Goal: Task Accomplishment & Management: Use online tool/utility

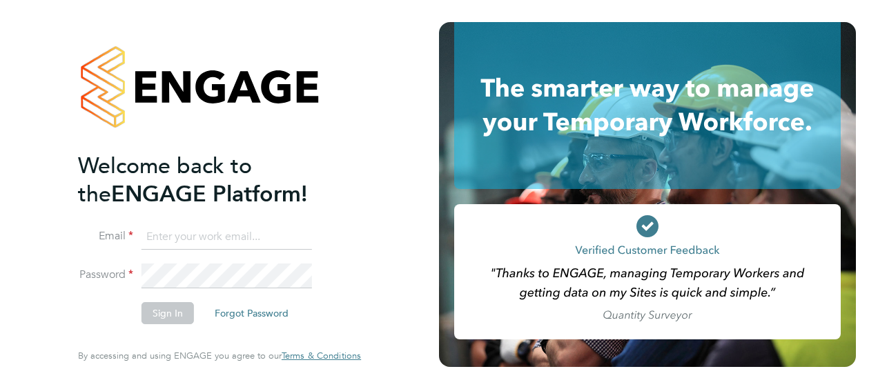
click at [197, 235] on input at bounding box center [226, 237] width 170 height 25
type input "tommy.bowdery@hays.com"
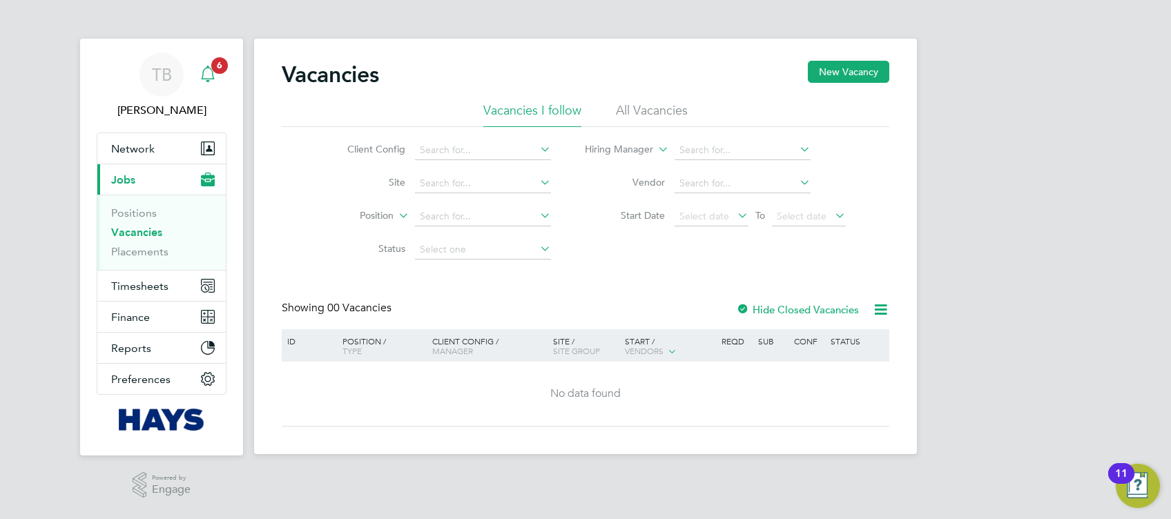
click at [213, 82] on svg-icon "Main navigation" at bounding box center [207, 74] width 17 height 17
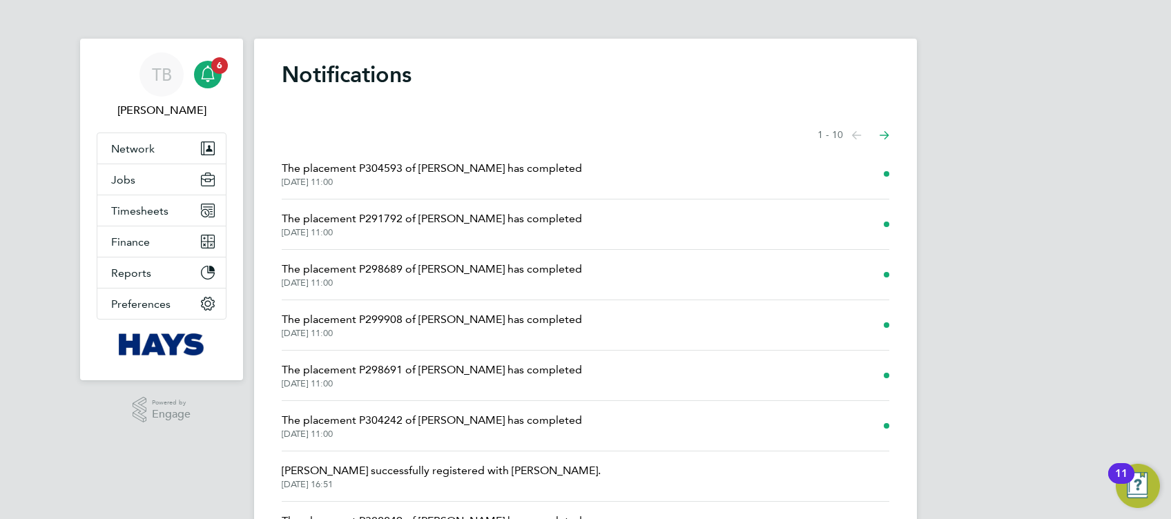
click at [530, 168] on span "The placement P304593 of Brett Fenix has completed" at bounding box center [432, 168] width 300 height 17
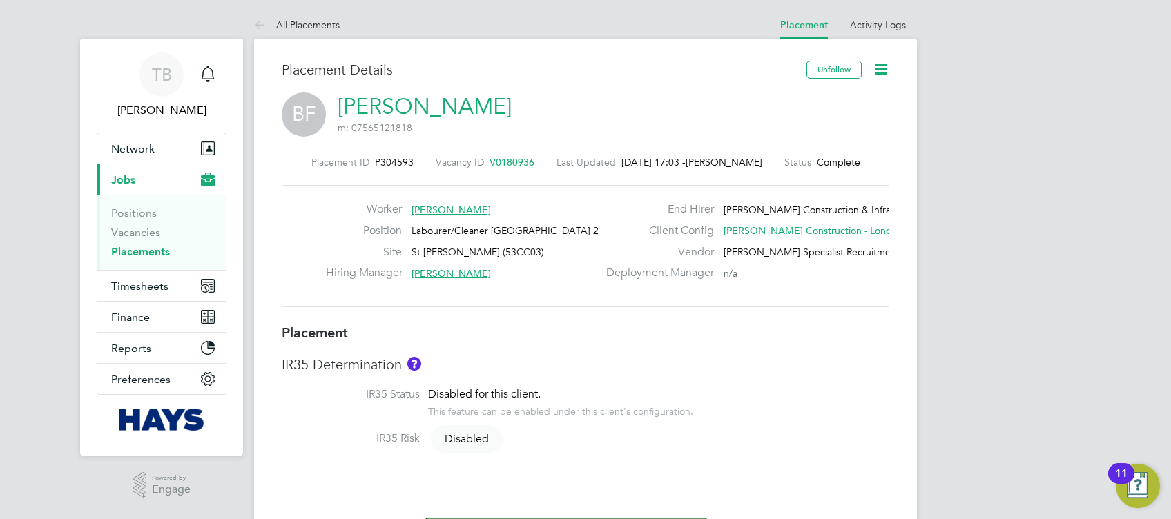
click at [881, 66] on icon at bounding box center [880, 69] width 17 height 17
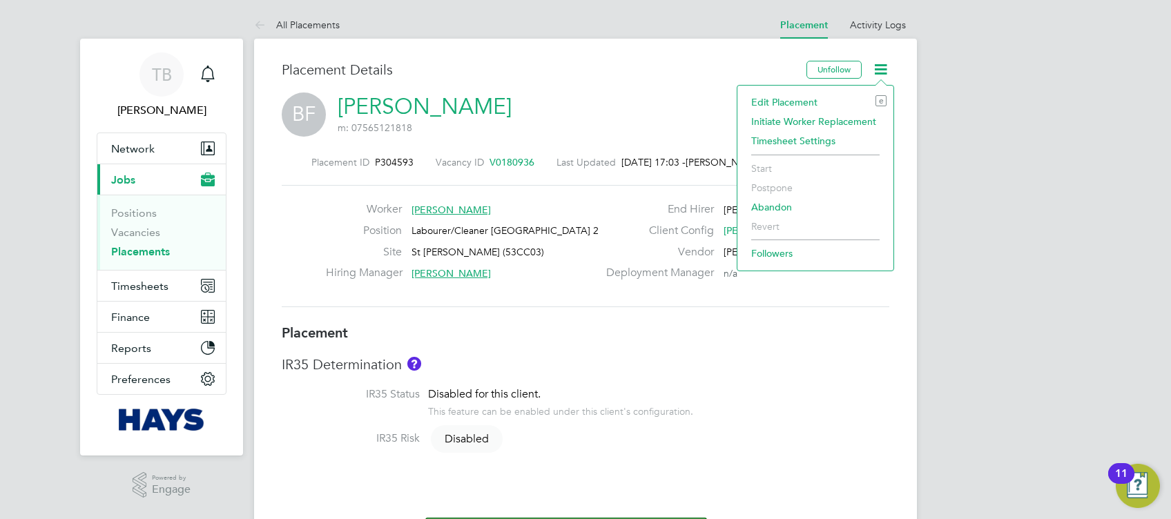
click at [801, 100] on li "Edit Placement e" at bounding box center [815, 101] width 142 height 19
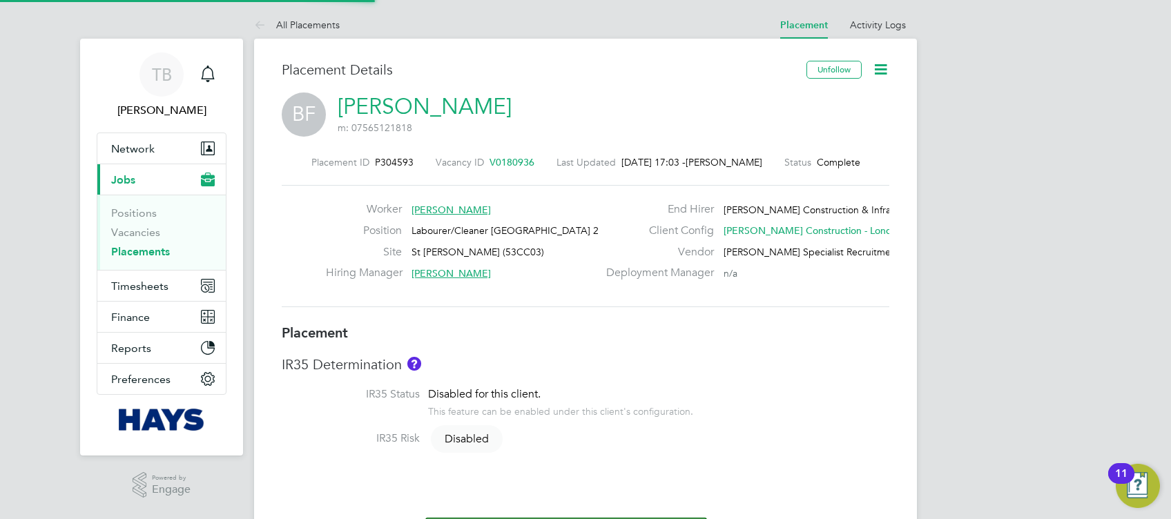
type input "Nick Baldwin"
type input "[DATE]"
type input "26 Sep 2025"
type input "07:30"
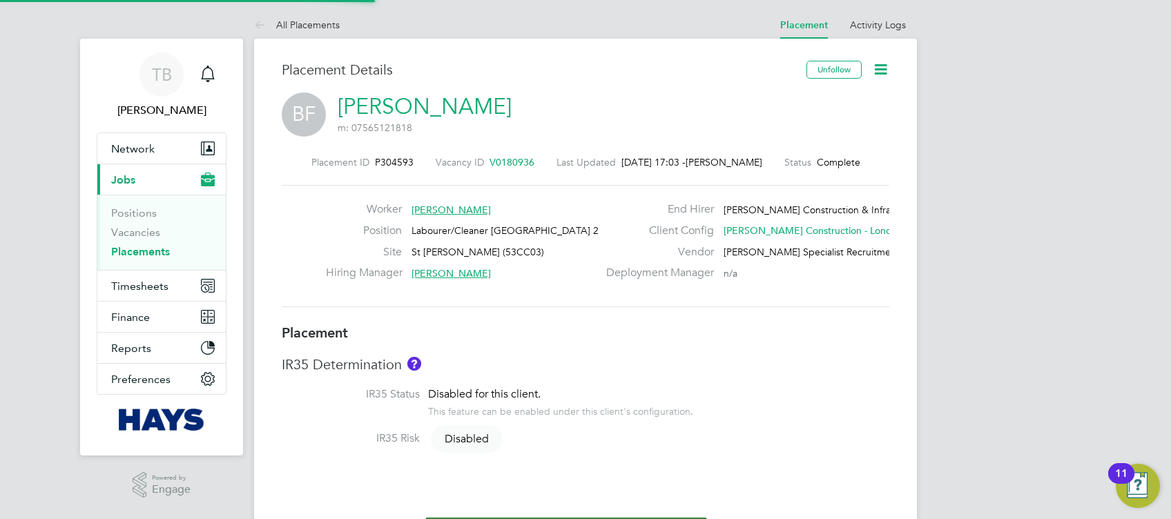
type input "16:30"
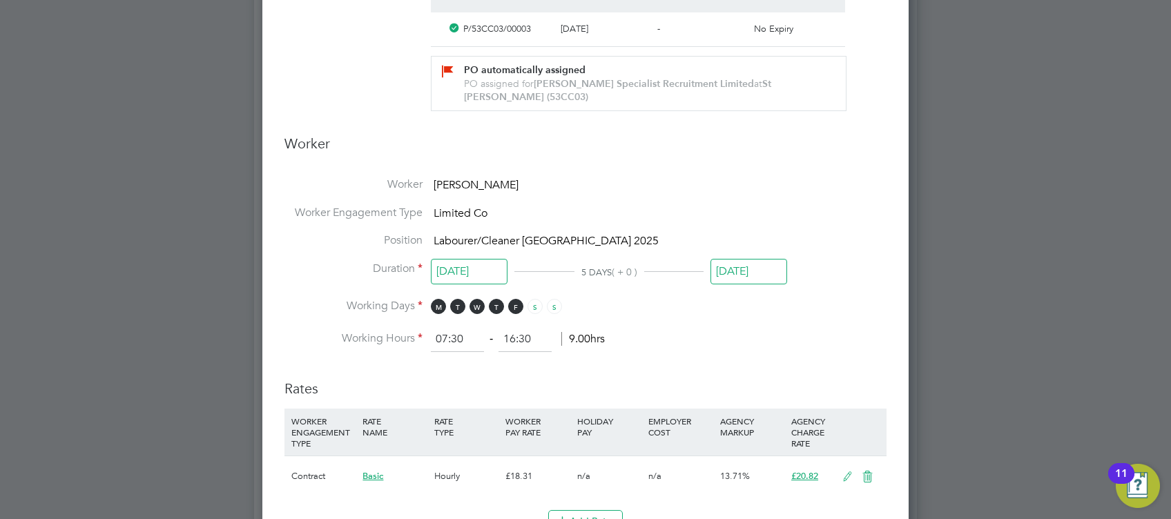
click at [756, 275] on input "26 Sep 2025" at bounding box center [748, 272] width 77 height 26
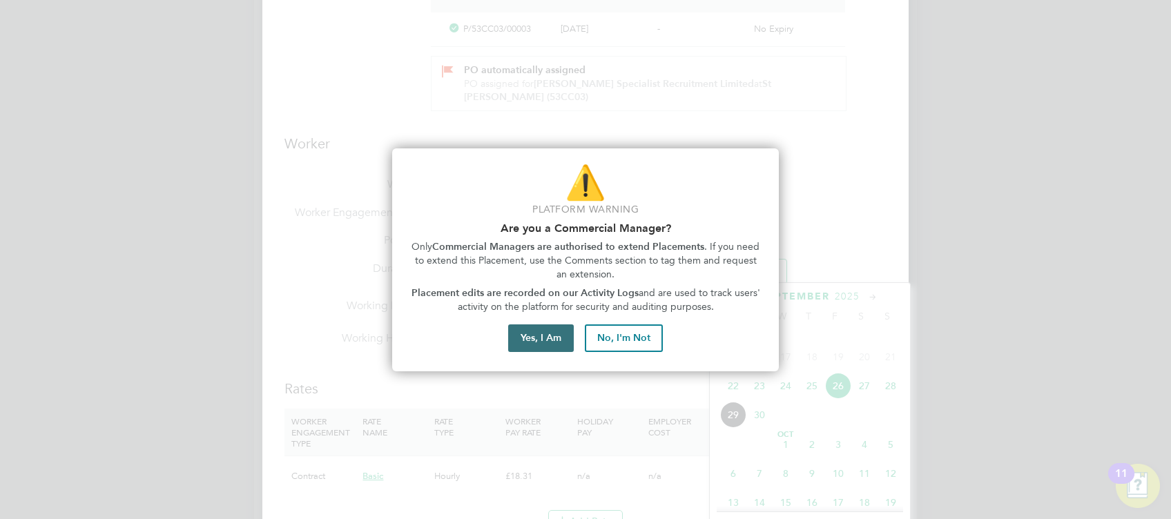
click at [542, 342] on button "Yes, I Am" at bounding box center [541, 338] width 66 height 28
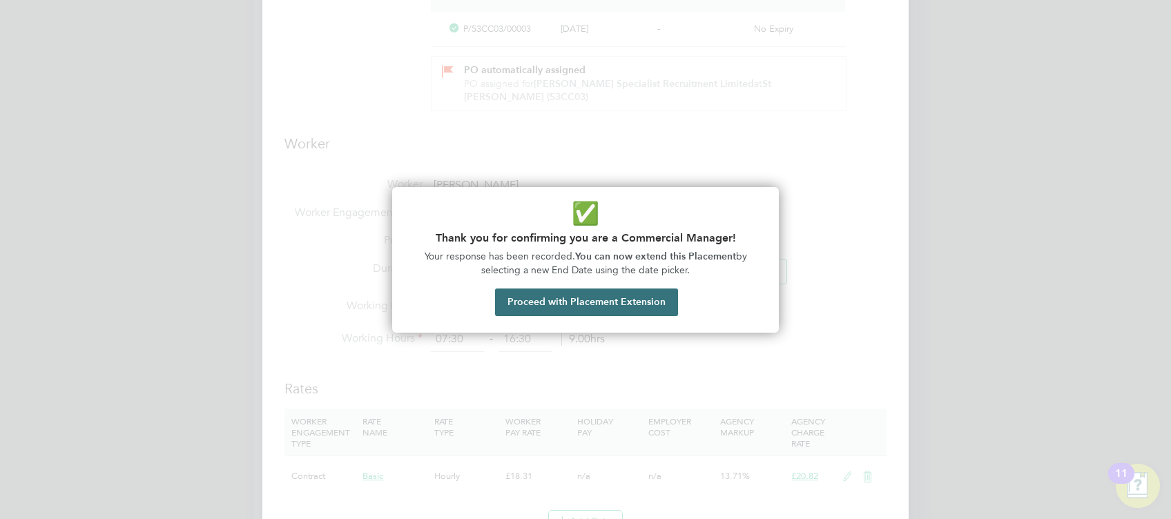
click at [627, 300] on button "Proceed with Placement Extension" at bounding box center [586, 302] width 183 height 28
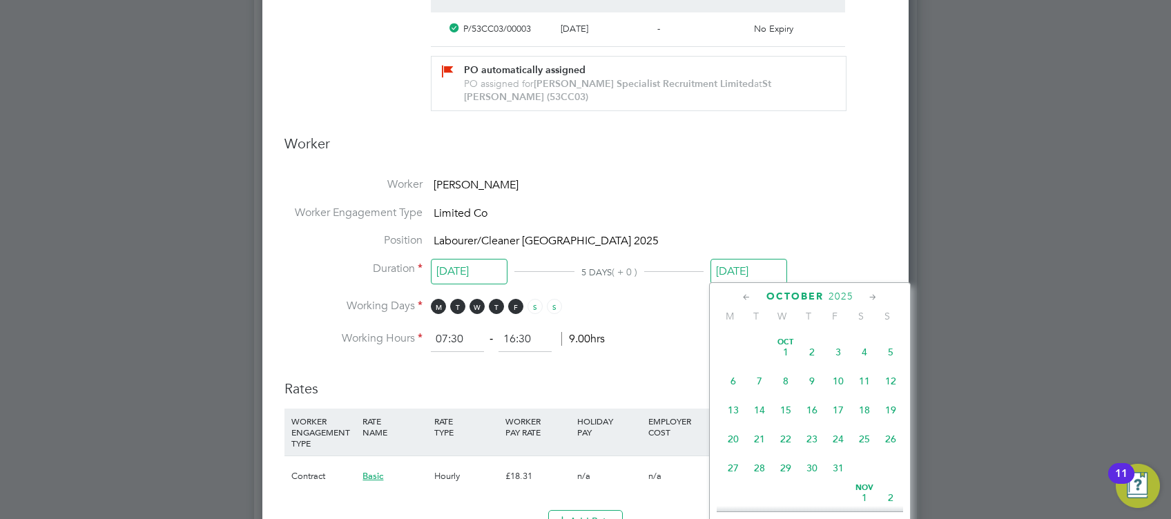
click at [840, 452] on span "24" at bounding box center [838, 439] width 26 height 26
type input "24 Oct 2025"
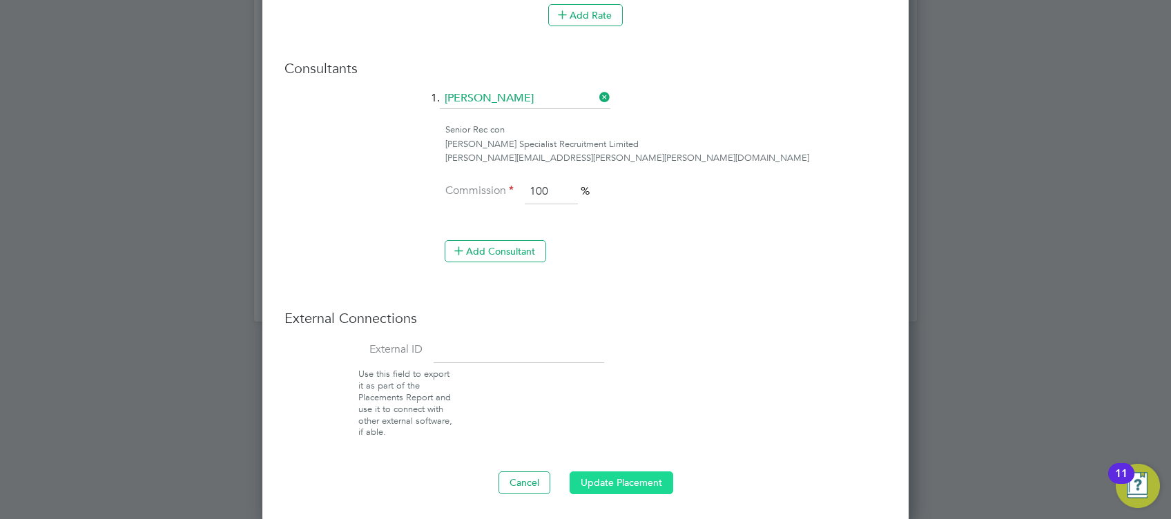
click at [601, 484] on button "Update Placement" at bounding box center [621, 482] width 104 height 22
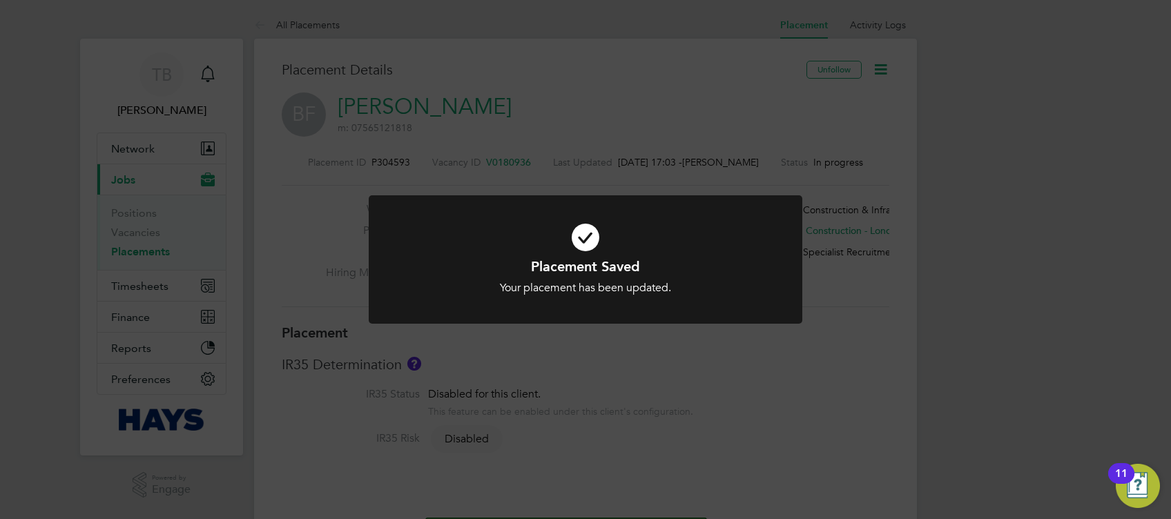
click at [877, 202] on div "Placement Saved Your placement has been updated. Cancel Okay" at bounding box center [585, 259] width 1171 height 519
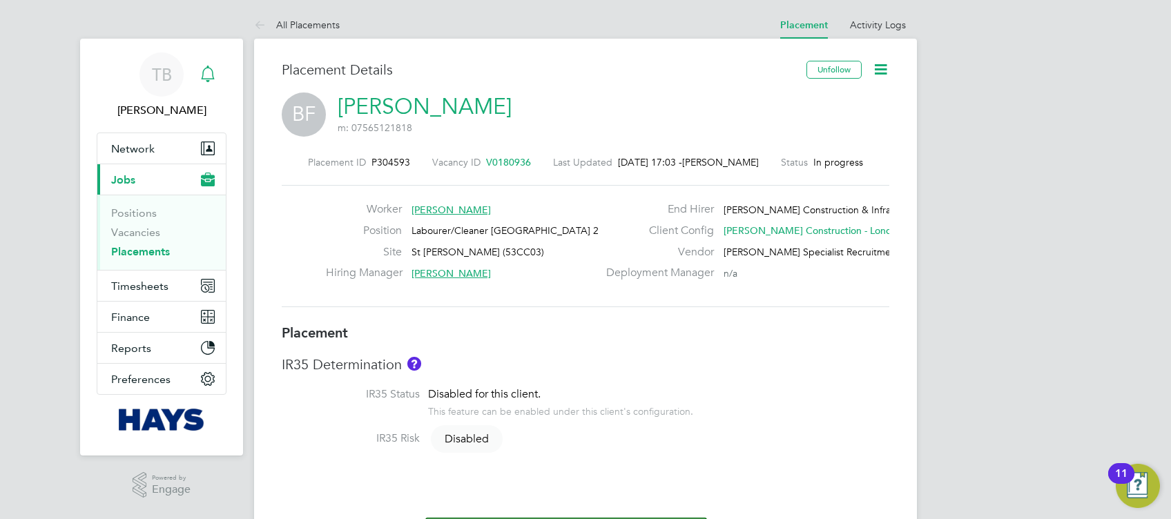
click at [215, 79] on icon "Main navigation" at bounding box center [207, 74] width 17 height 17
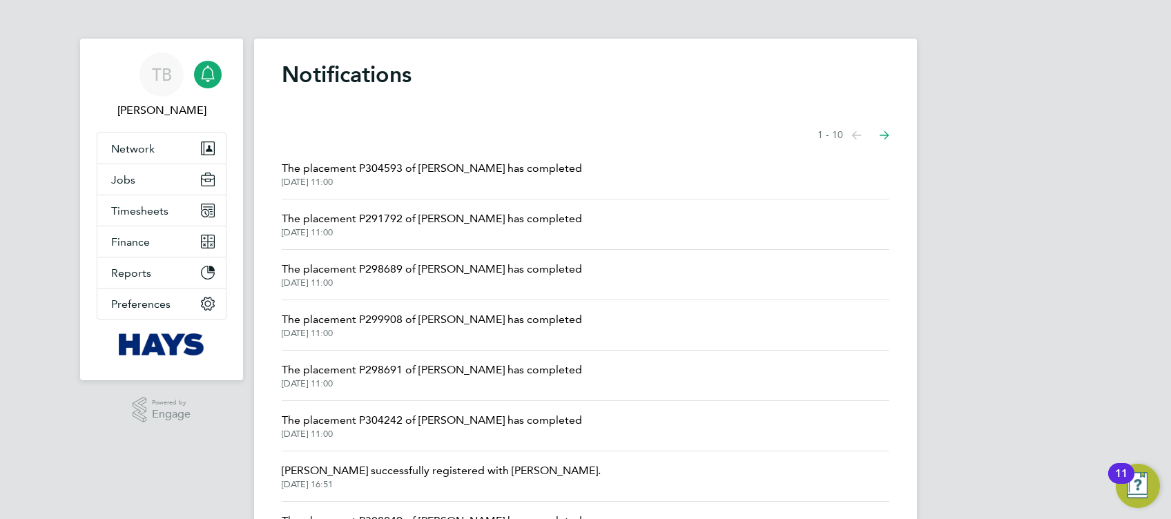
click at [497, 219] on span "The placement P291792 of Serkan Gokoglu has completed" at bounding box center [432, 219] width 300 height 17
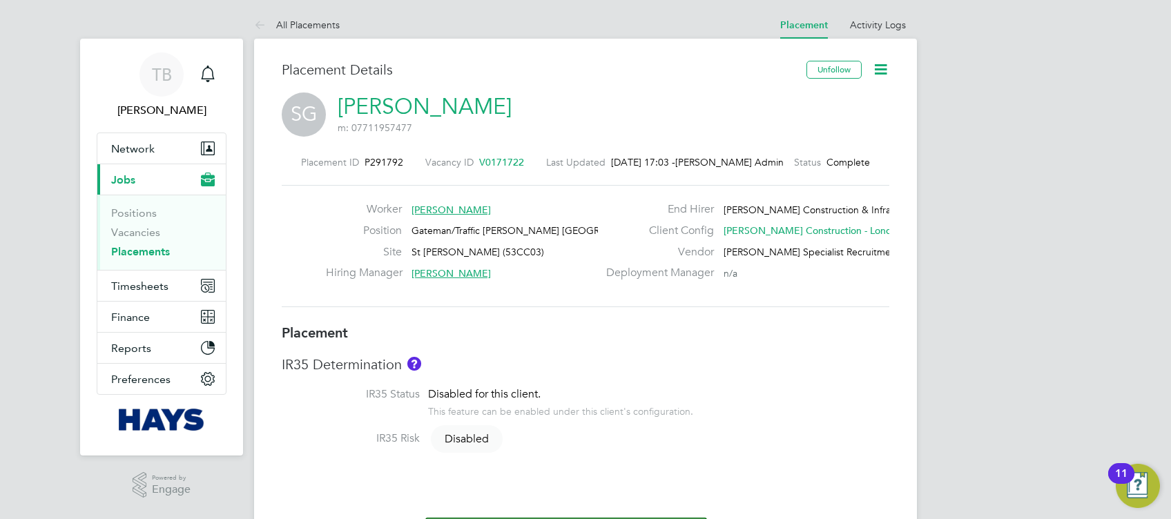
click at [877, 67] on icon at bounding box center [880, 69] width 17 height 17
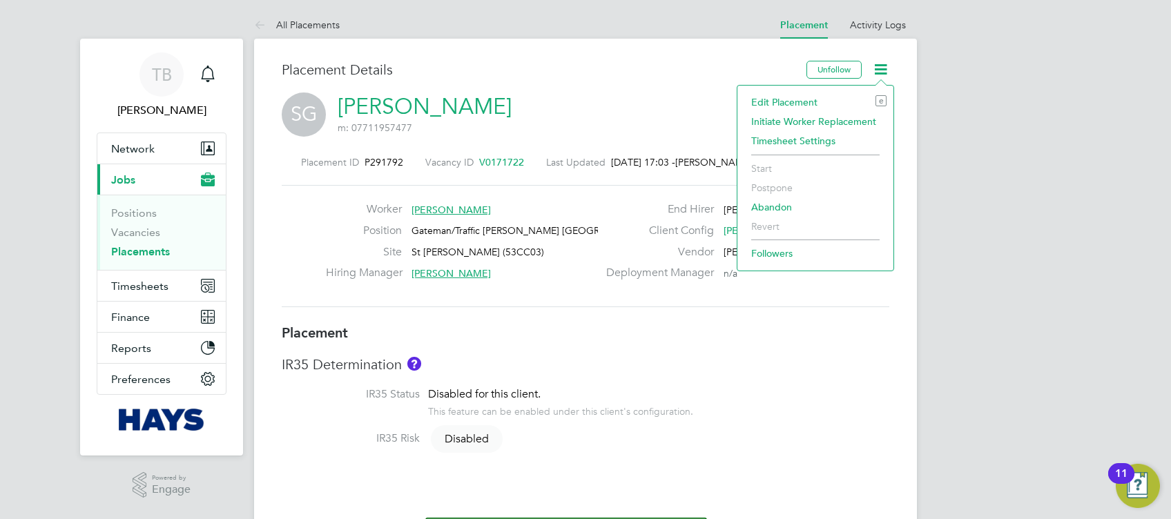
click at [798, 99] on li "Edit Placement e" at bounding box center [815, 101] width 142 height 19
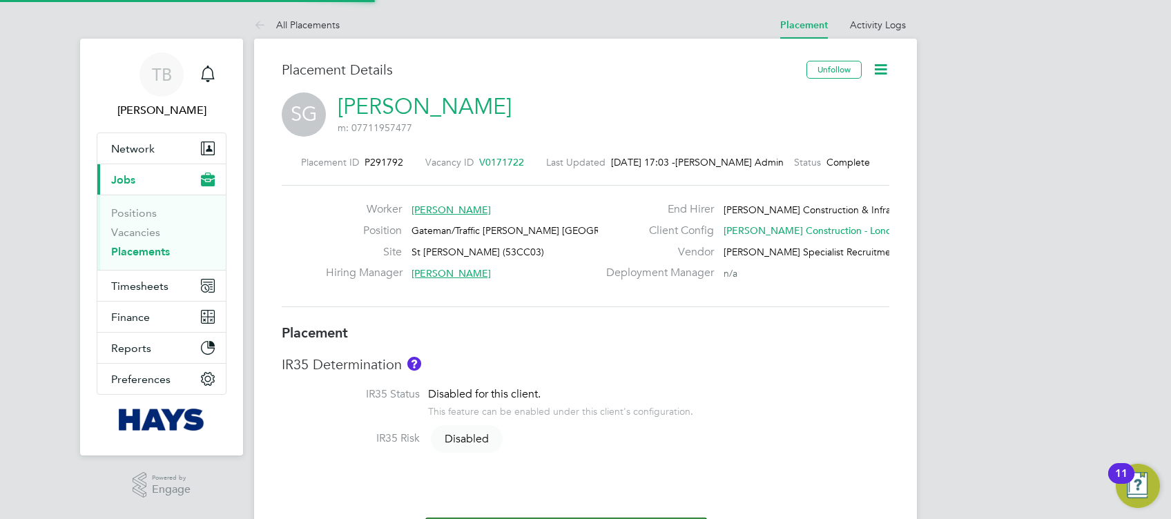
type input "Nick Baldwin"
type input "02 Jun 2025"
type input "26 Sep 2025"
type input "07:30"
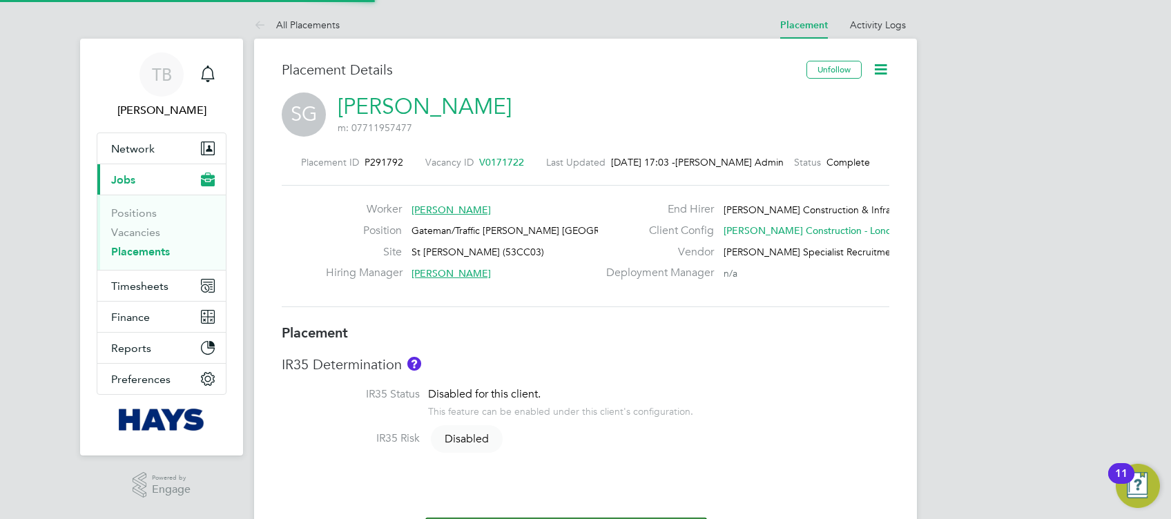
type input "16:30"
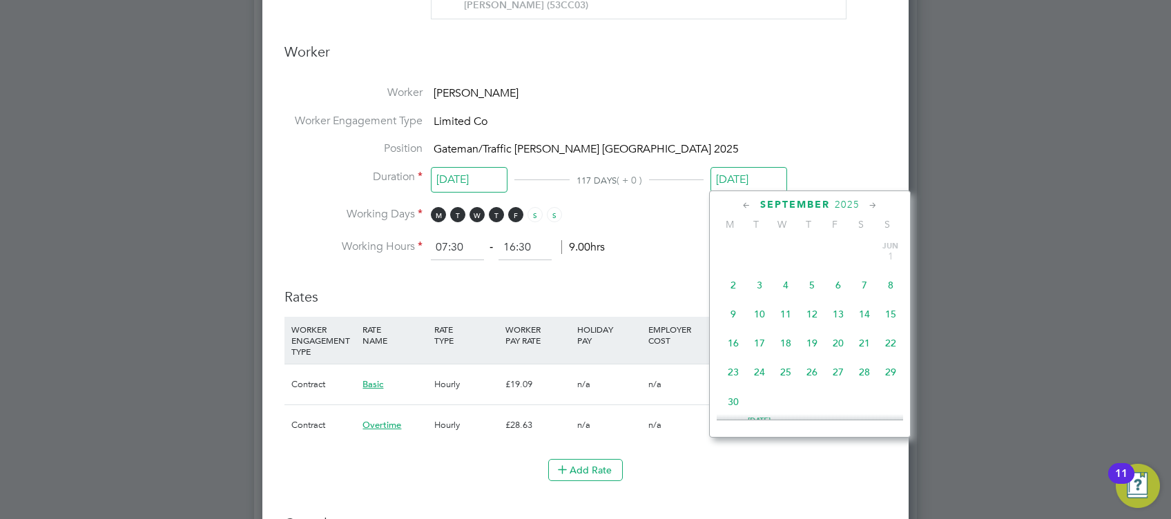
click at [740, 177] on input "26 Sep 2025" at bounding box center [748, 180] width 77 height 26
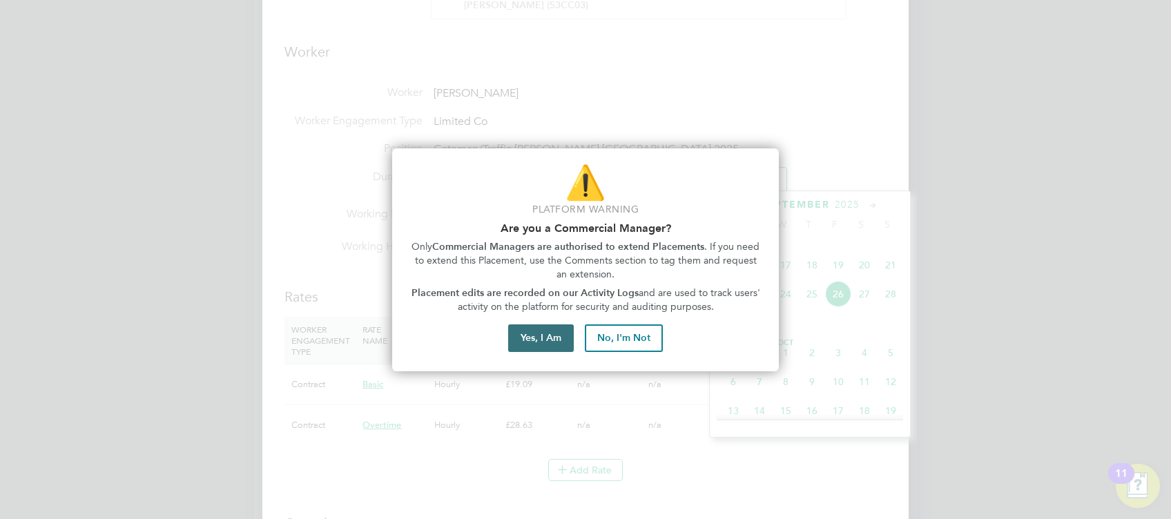
click at [542, 338] on button "Yes, I Am" at bounding box center [541, 338] width 66 height 28
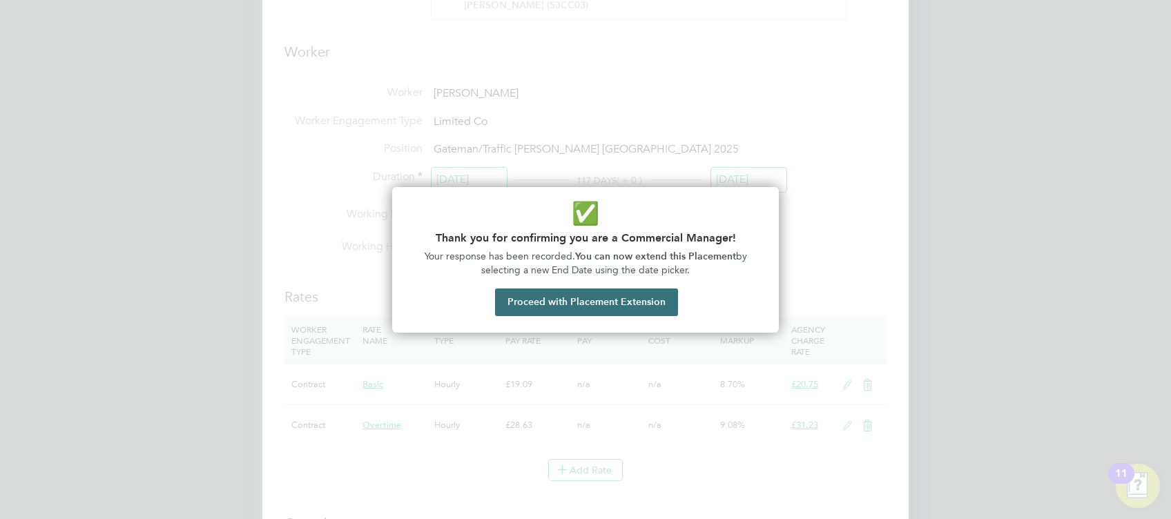
click at [649, 302] on button "Proceed with Placement Extension" at bounding box center [586, 302] width 183 height 28
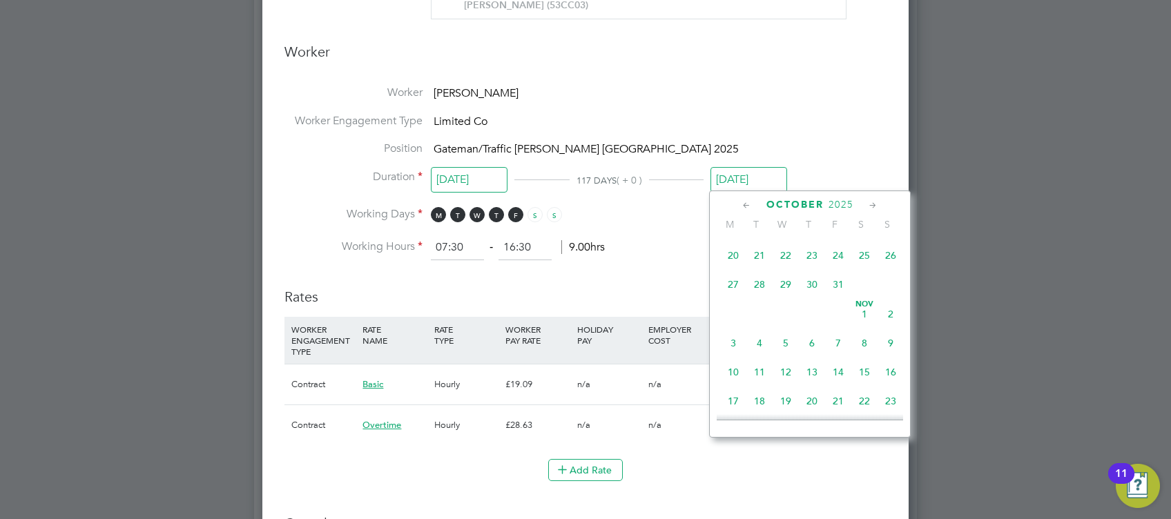
click at [837, 297] on span "31" at bounding box center [838, 284] width 26 height 26
type input "31 Oct 2025"
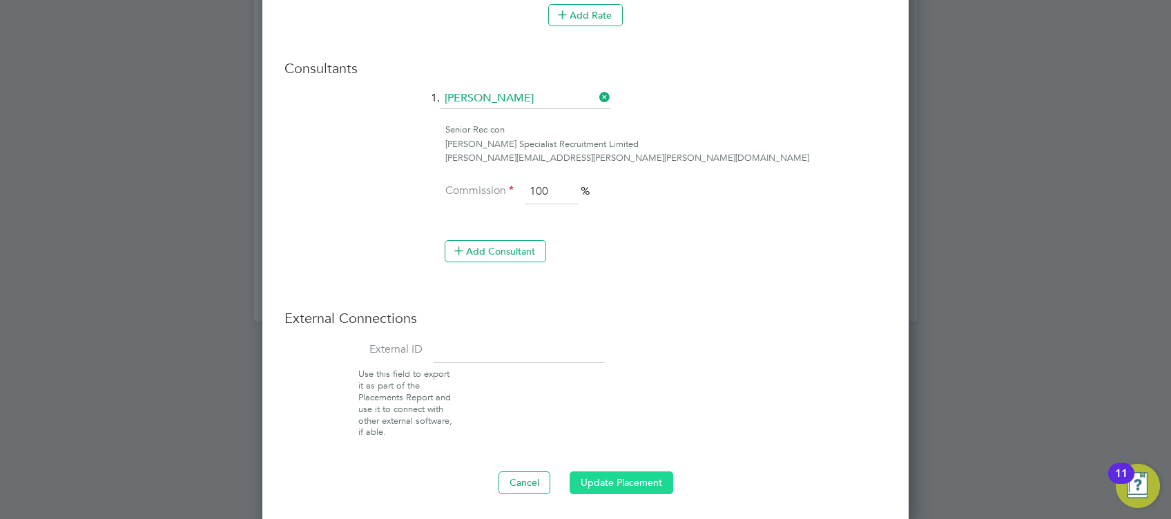
click at [602, 485] on button "Update Placement" at bounding box center [621, 482] width 104 height 22
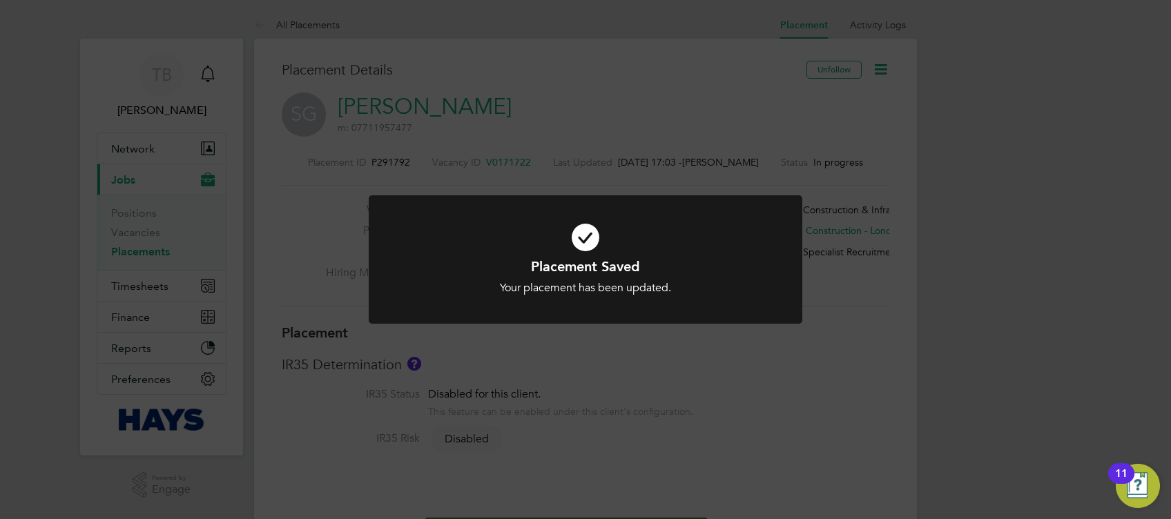
click at [593, 208] on div at bounding box center [585, 259] width 433 height 129
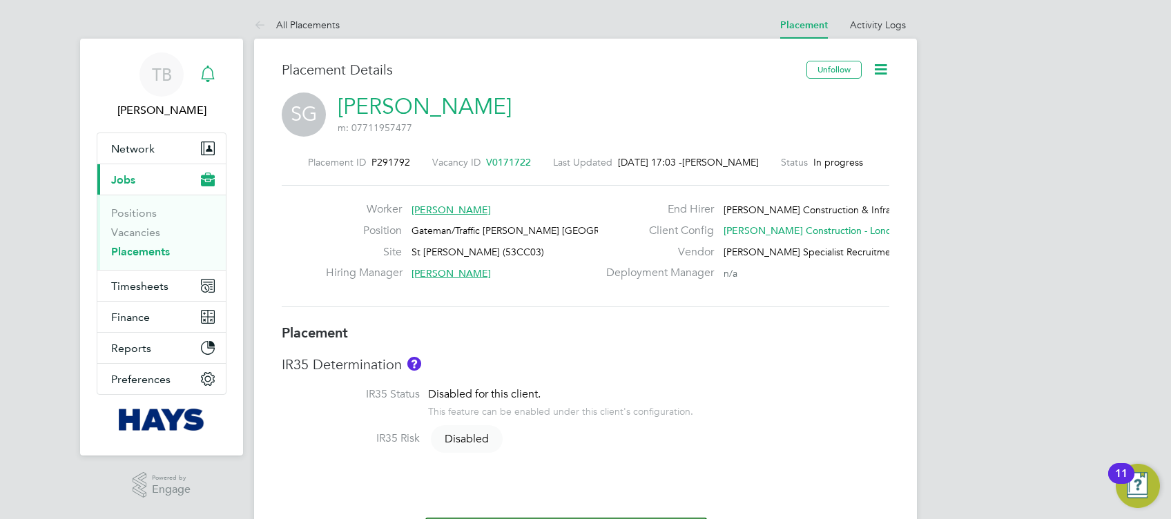
click at [215, 76] on div "Main navigation" at bounding box center [208, 75] width 28 height 28
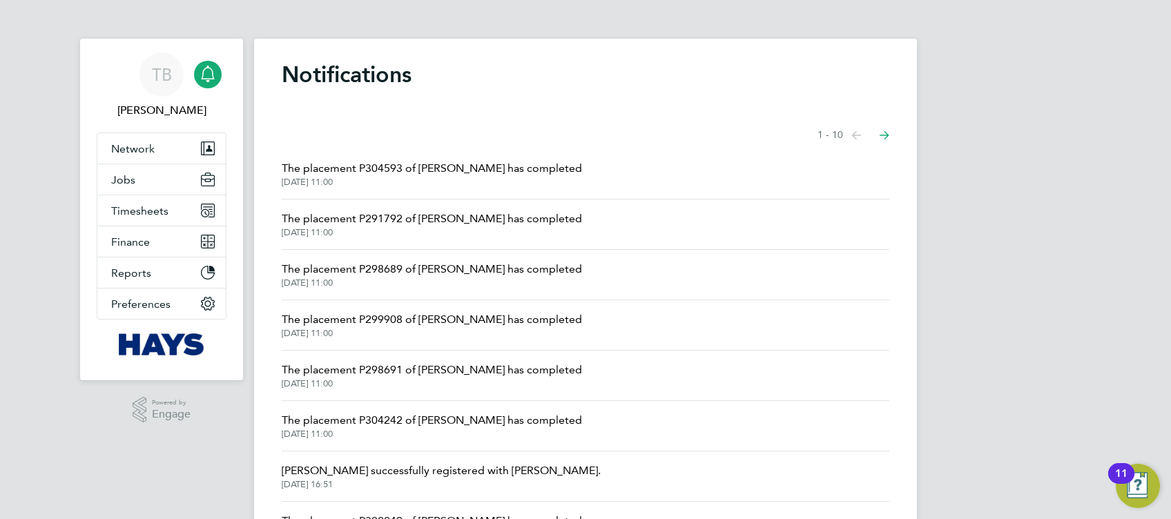
click at [478, 264] on span "The placement P298689 of Jevontae Johnson has completed" at bounding box center [432, 269] width 300 height 17
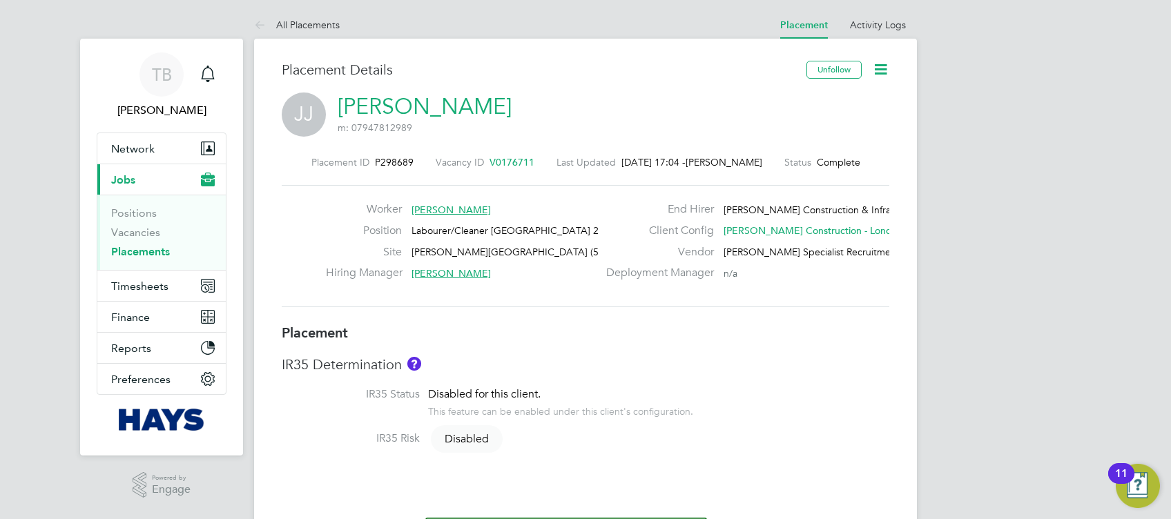
click at [878, 66] on icon at bounding box center [880, 69] width 17 height 17
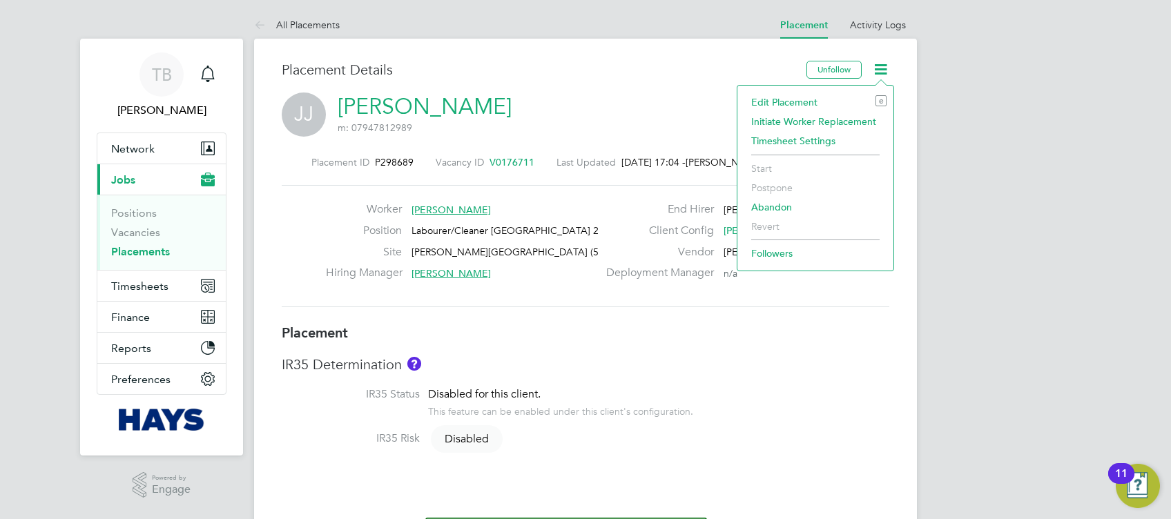
click at [811, 104] on li "Edit Placement e" at bounding box center [815, 101] width 142 height 19
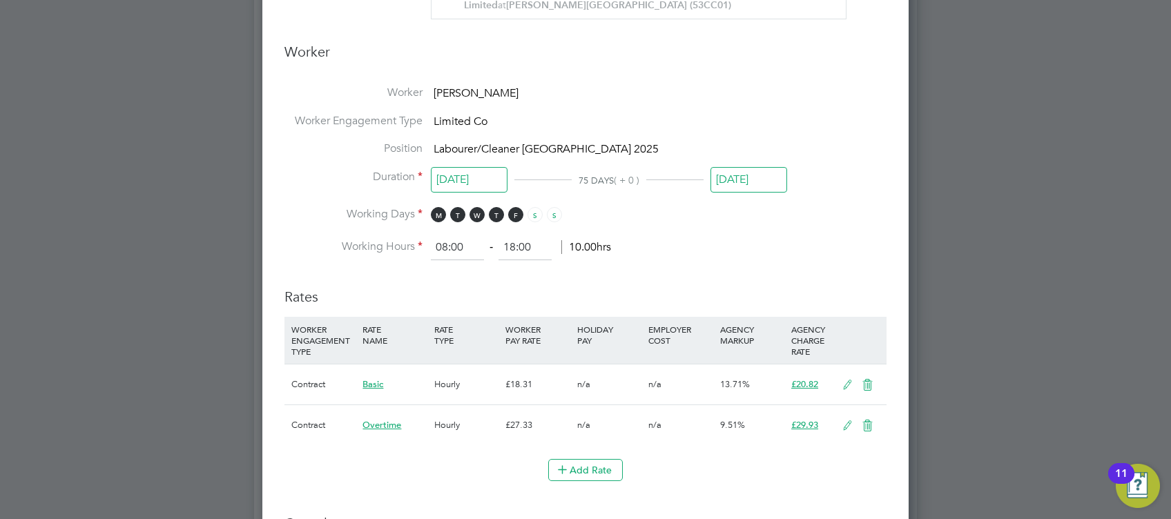
click at [742, 173] on input "26 Sep 2025" at bounding box center [748, 180] width 77 height 26
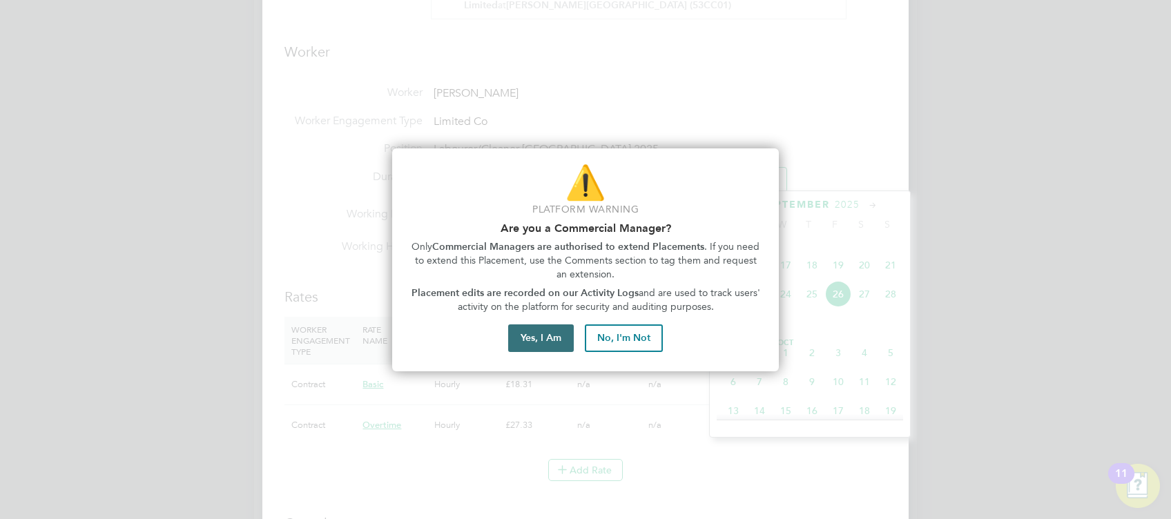
click at [546, 340] on button "Yes, I Am" at bounding box center [541, 338] width 66 height 28
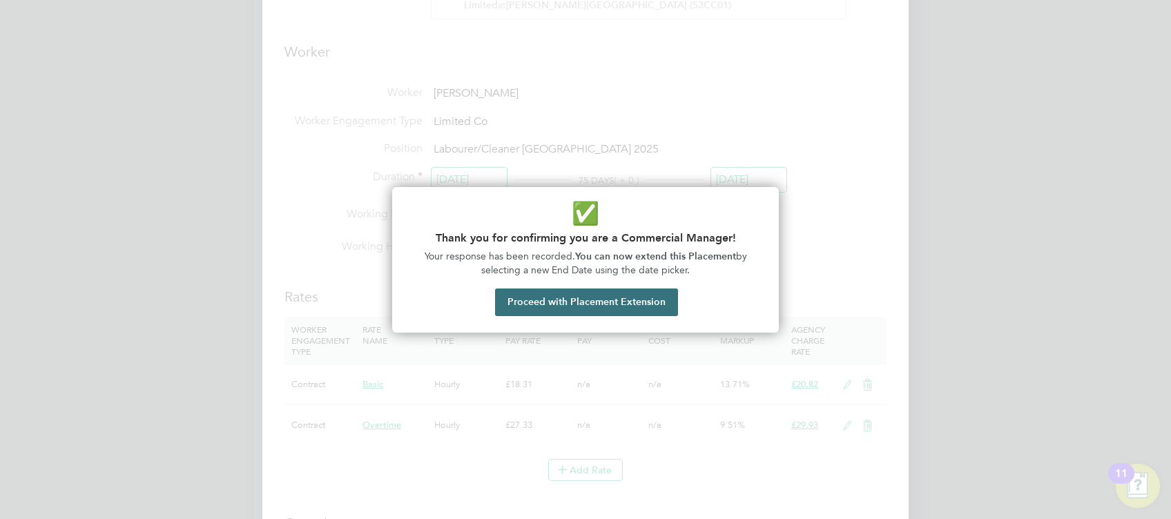
click at [642, 300] on button "Proceed with Placement Extension" at bounding box center [586, 302] width 183 height 28
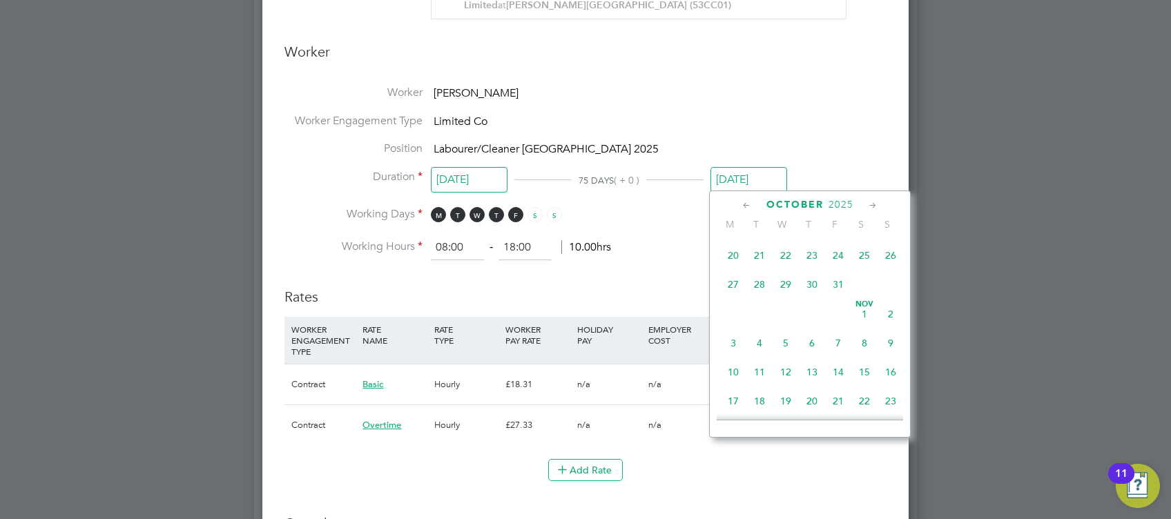
click at [839, 297] on span "31" at bounding box center [838, 284] width 26 height 26
type input "31 Oct 2025"
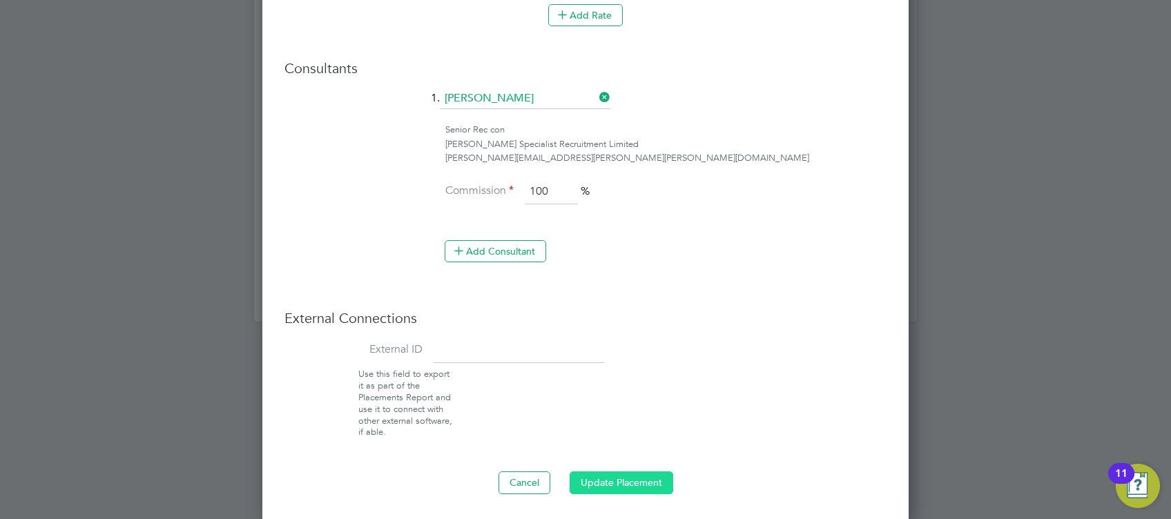
click at [618, 475] on button "Update Placement" at bounding box center [621, 482] width 104 height 22
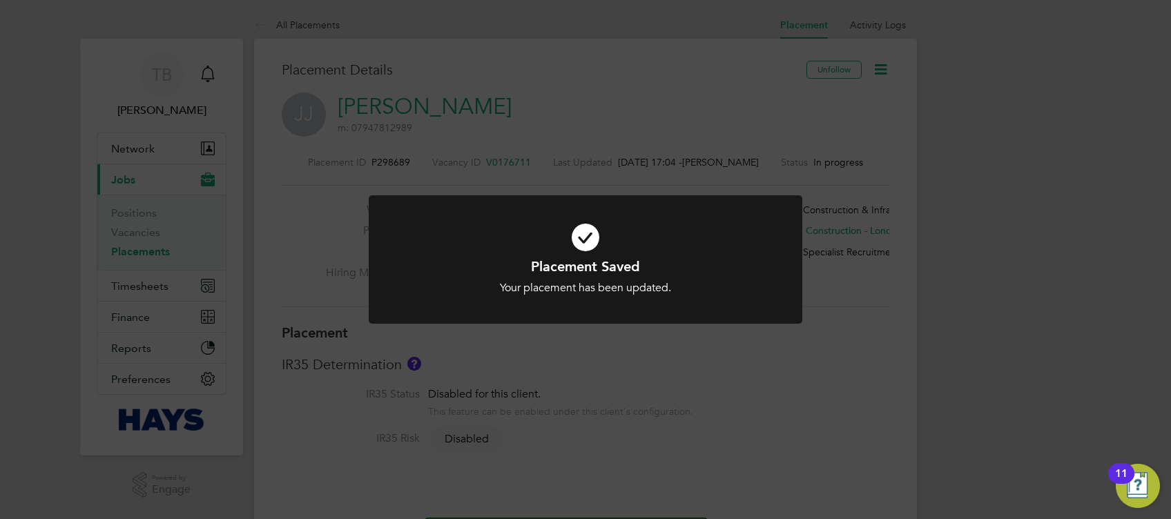
click at [723, 84] on div "Placement Saved Your placement has been updated. Cancel Okay" at bounding box center [585, 259] width 1171 height 519
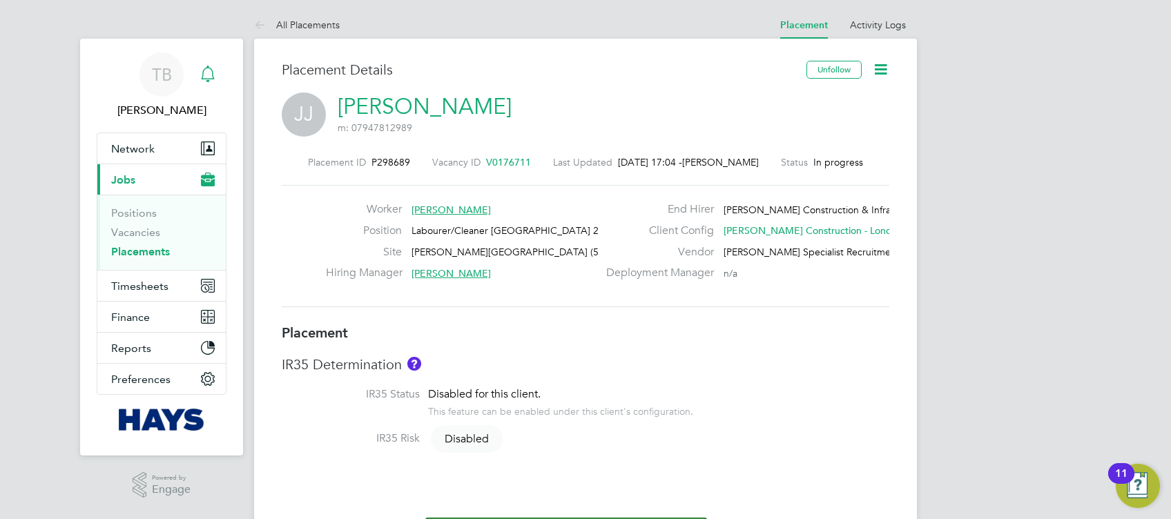
click at [210, 73] on icon "Main navigation" at bounding box center [207, 74] width 17 height 17
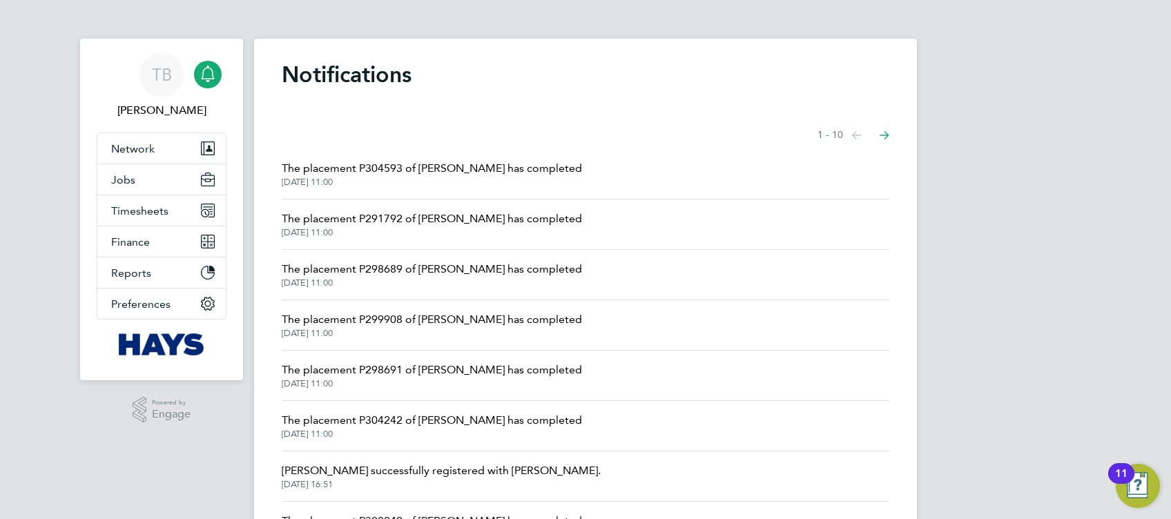
click at [513, 324] on span "The placement P299908 of Joseph Appiah has completed" at bounding box center [432, 319] width 300 height 17
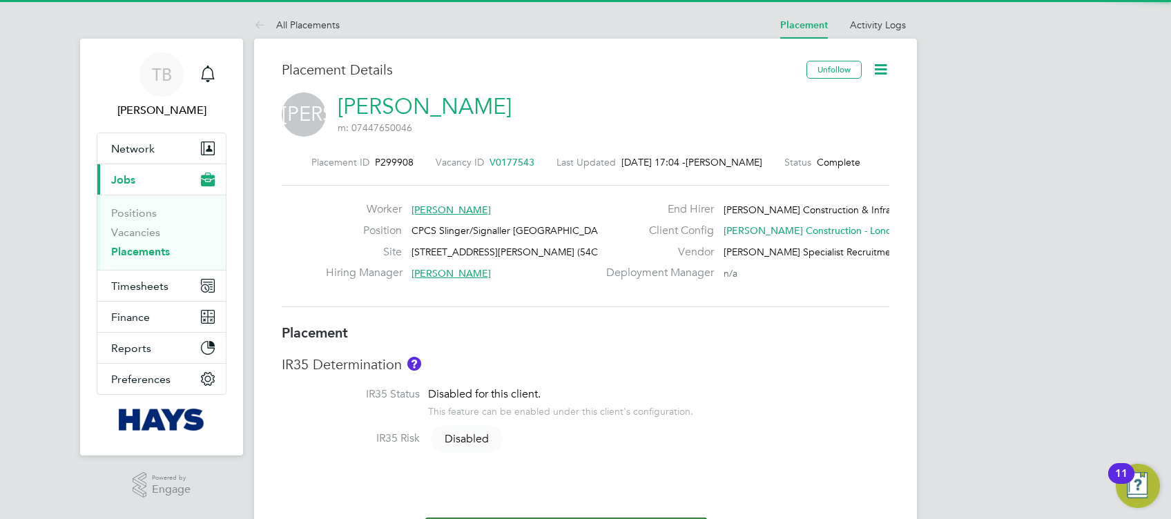
click at [886, 71] on icon at bounding box center [880, 69] width 17 height 17
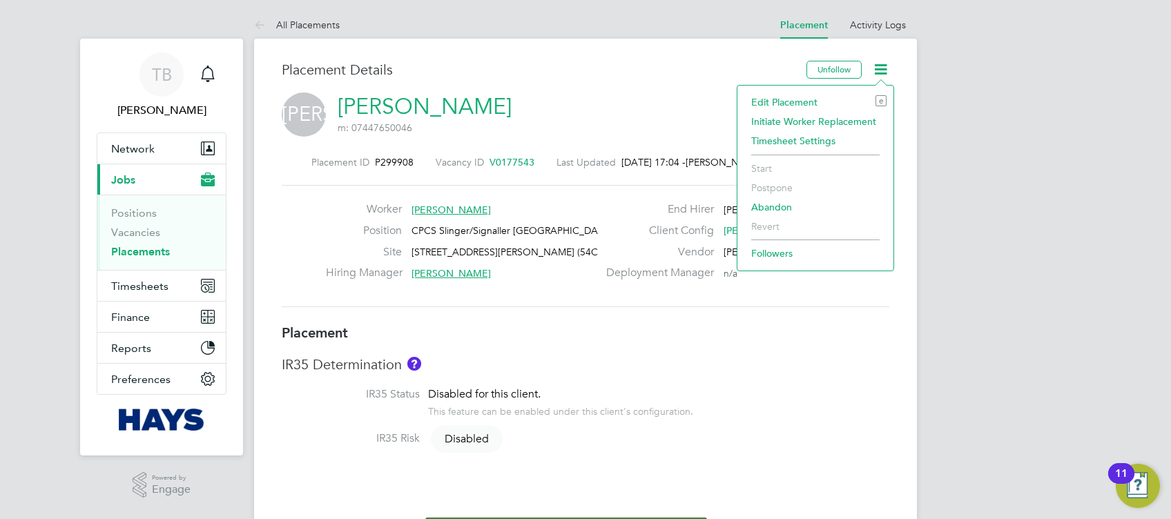
click at [781, 96] on li "Edit Placement e" at bounding box center [815, 101] width 142 height 19
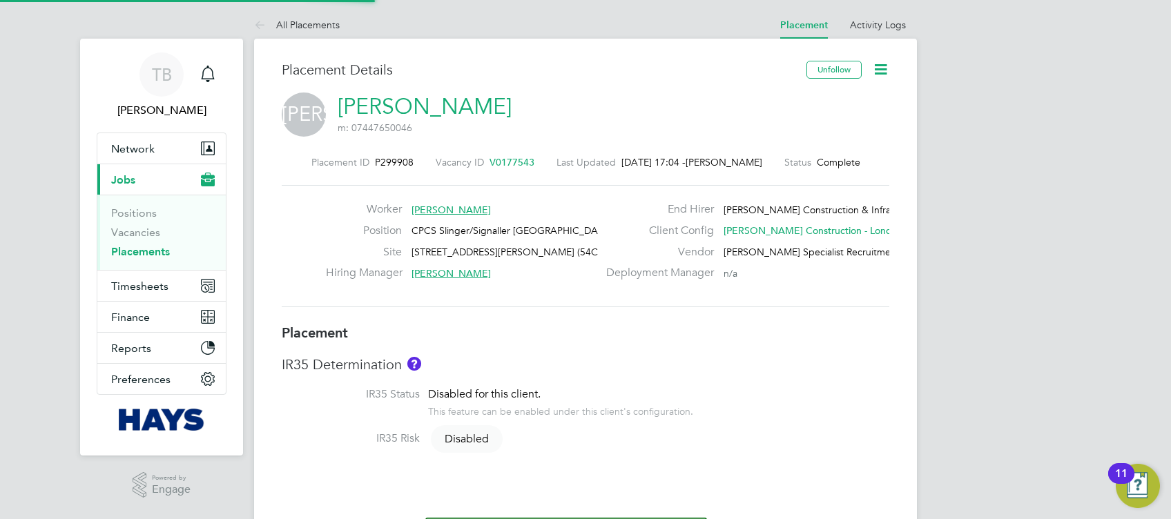
type input "Beth Keswick"
type input "Will Wade"
type input "28 Jul 2025"
type input "26 Sep 2025"
type input "08:00"
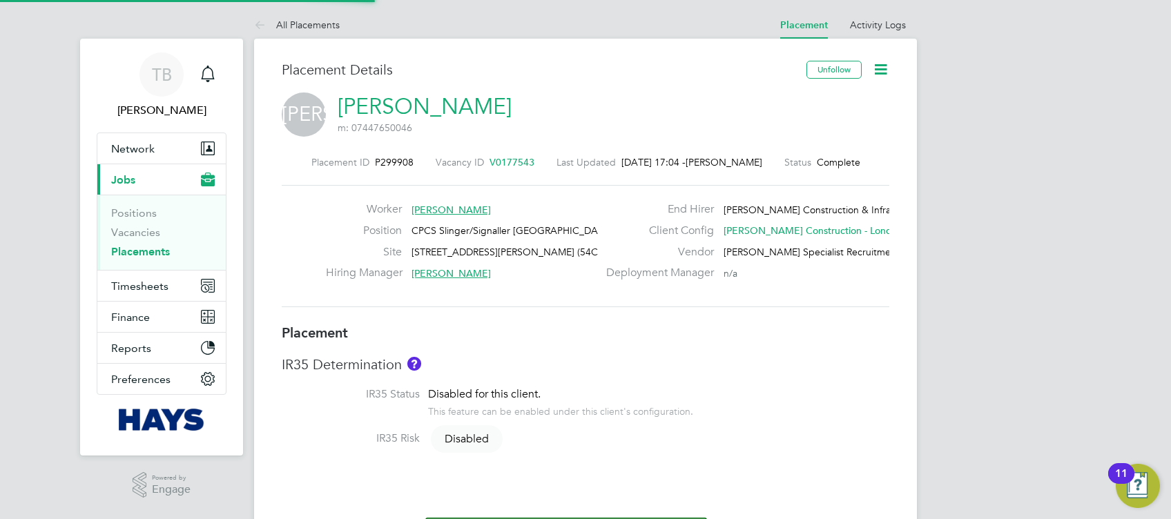
type input "18:00"
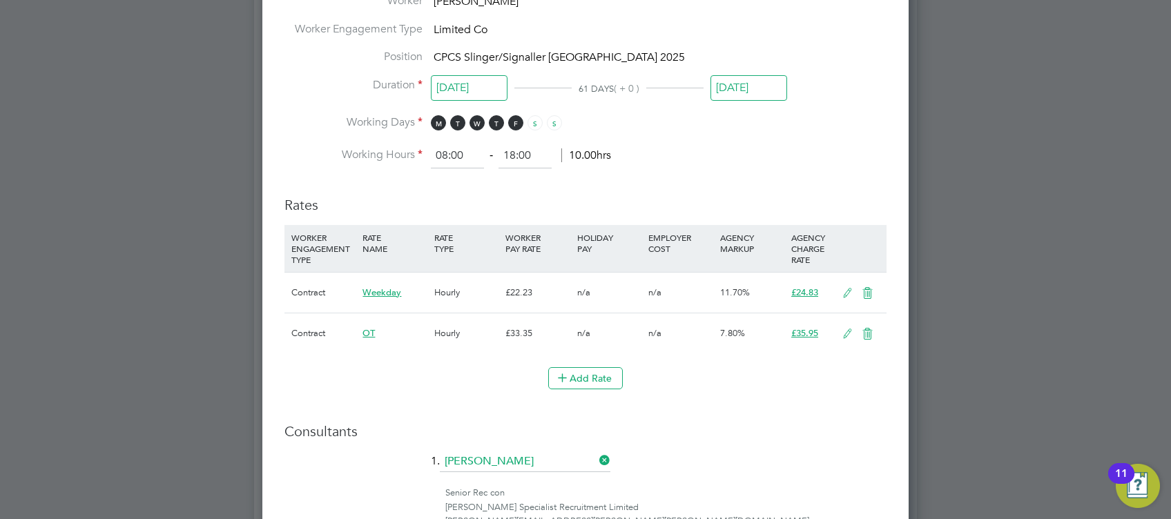
click at [736, 81] on input "26 Sep 2025" at bounding box center [748, 88] width 77 height 26
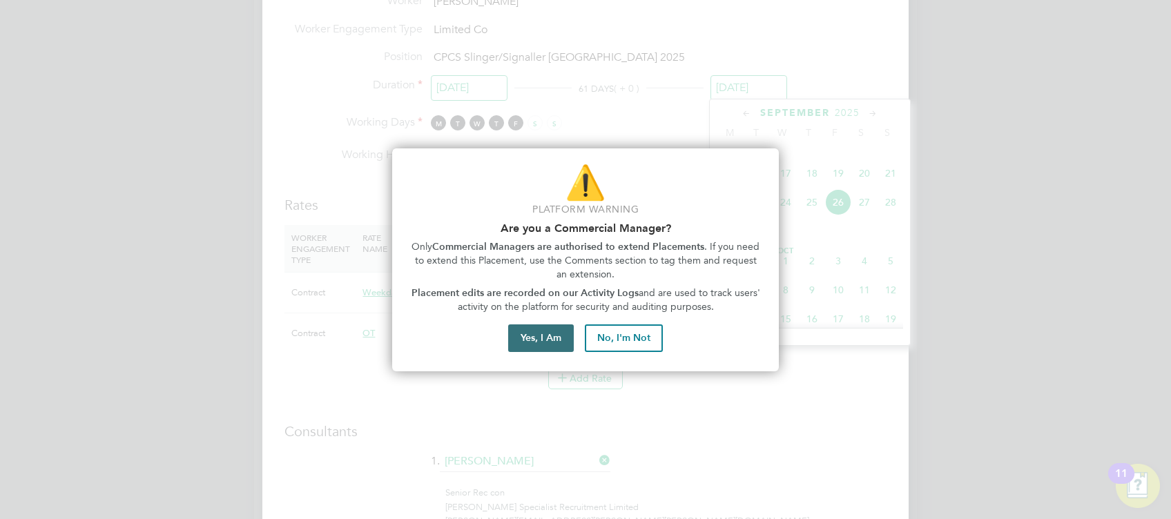
click at [549, 348] on button "Yes, I Am" at bounding box center [541, 338] width 66 height 28
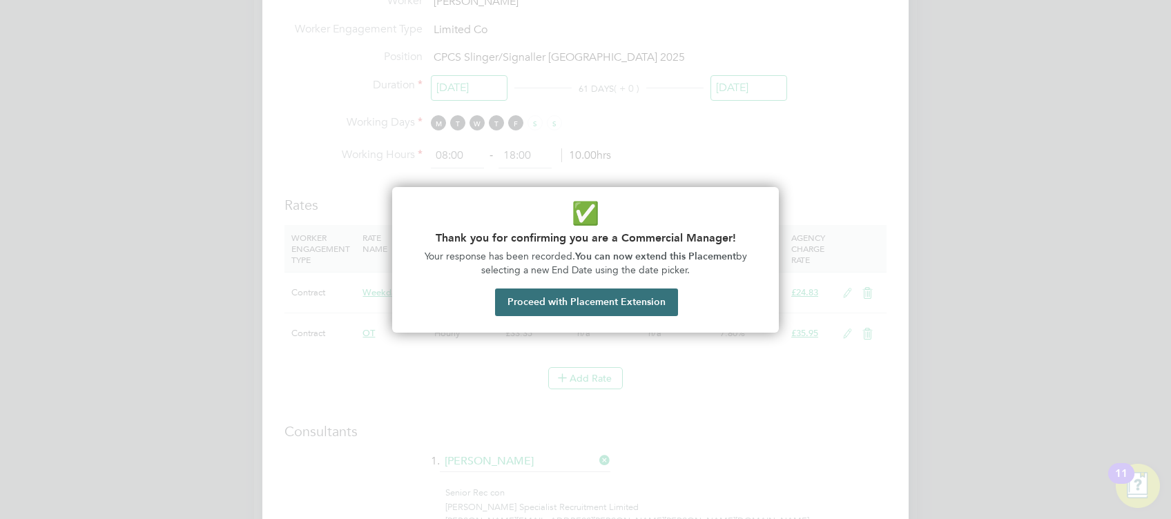
click at [596, 305] on button "Proceed with Placement Extension" at bounding box center [586, 302] width 183 height 28
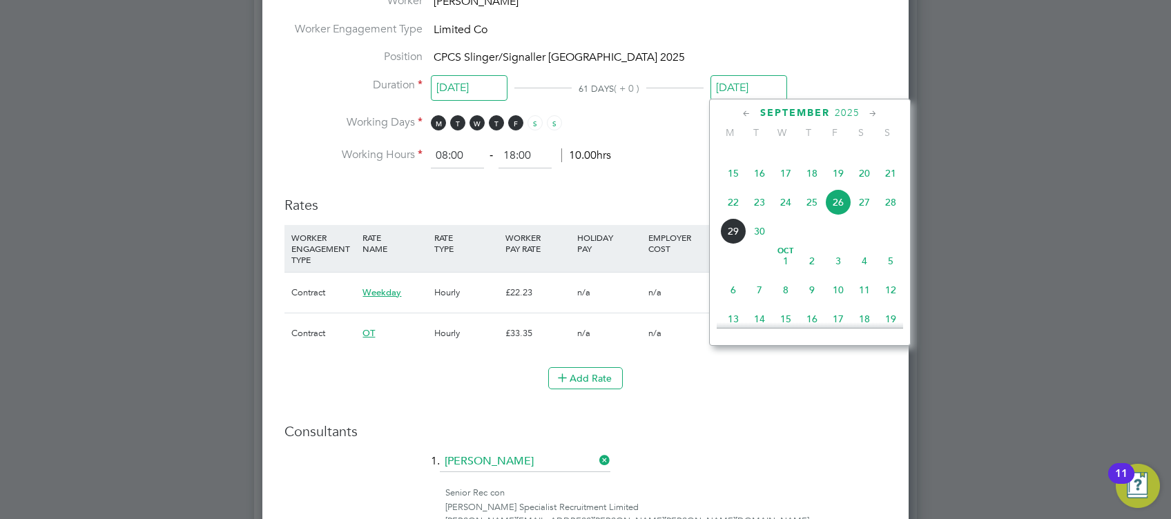
click at [836, 303] on span "10" at bounding box center [838, 290] width 26 height 26
type input "10 Oct 2025"
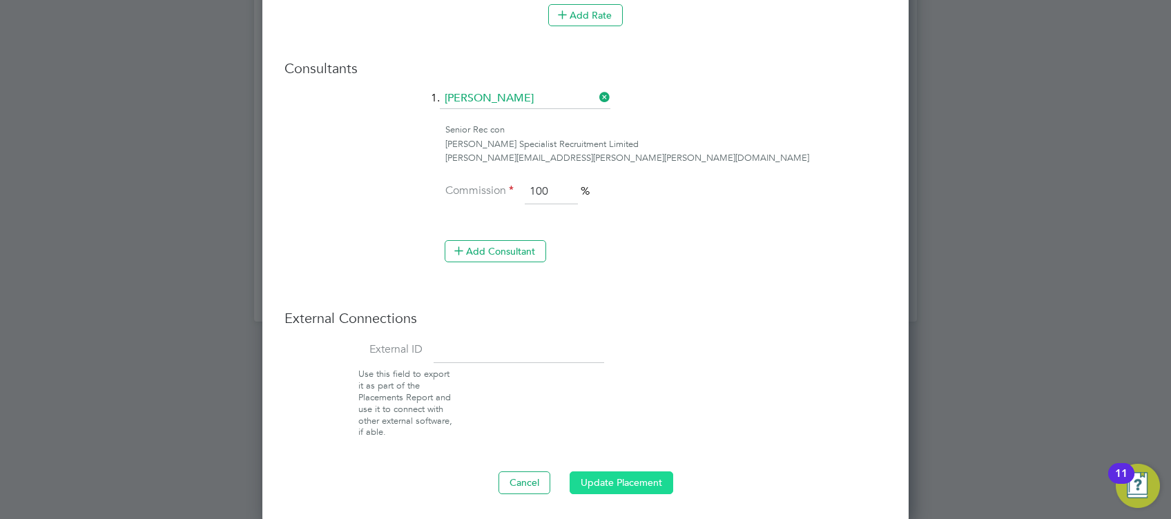
click at [609, 481] on button "Update Placement" at bounding box center [621, 482] width 104 height 22
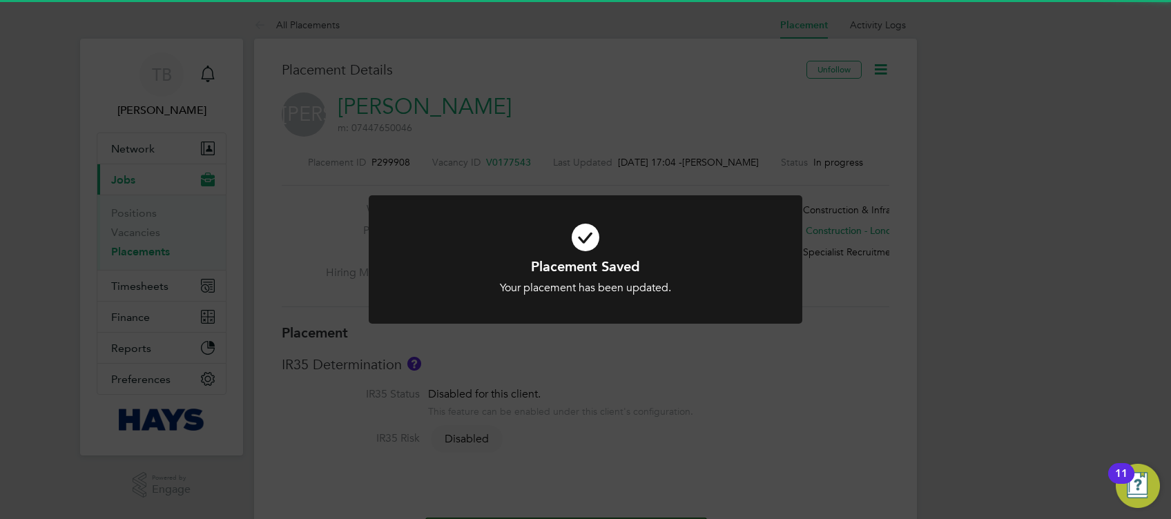
click at [351, 83] on div "Placement Saved Your placement has been updated. Cancel Okay" at bounding box center [585, 259] width 1171 height 519
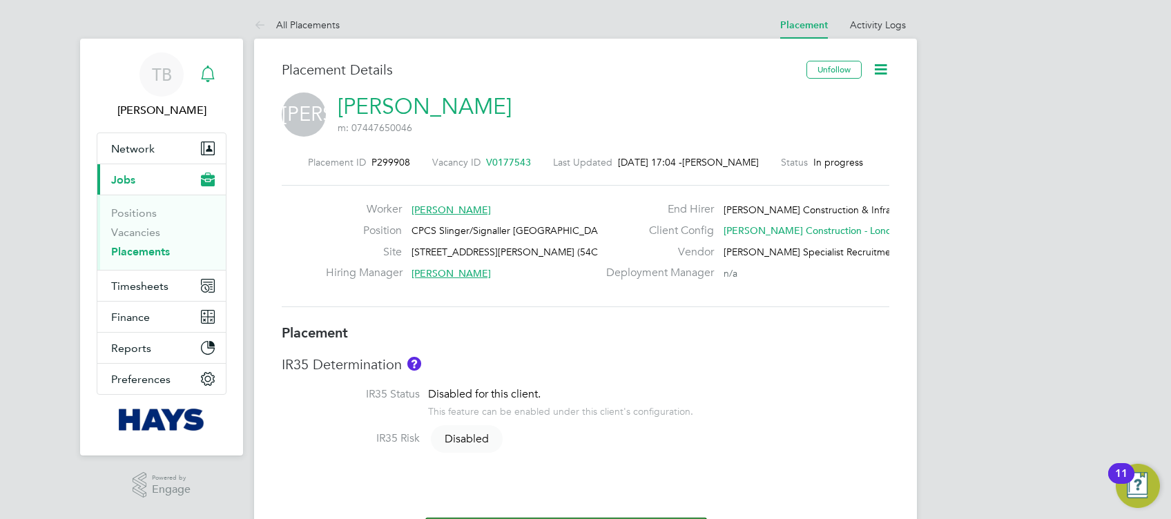
click at [210, 77] on icon "Main navigation" at bounding box center [207, 74] width 17 height 17
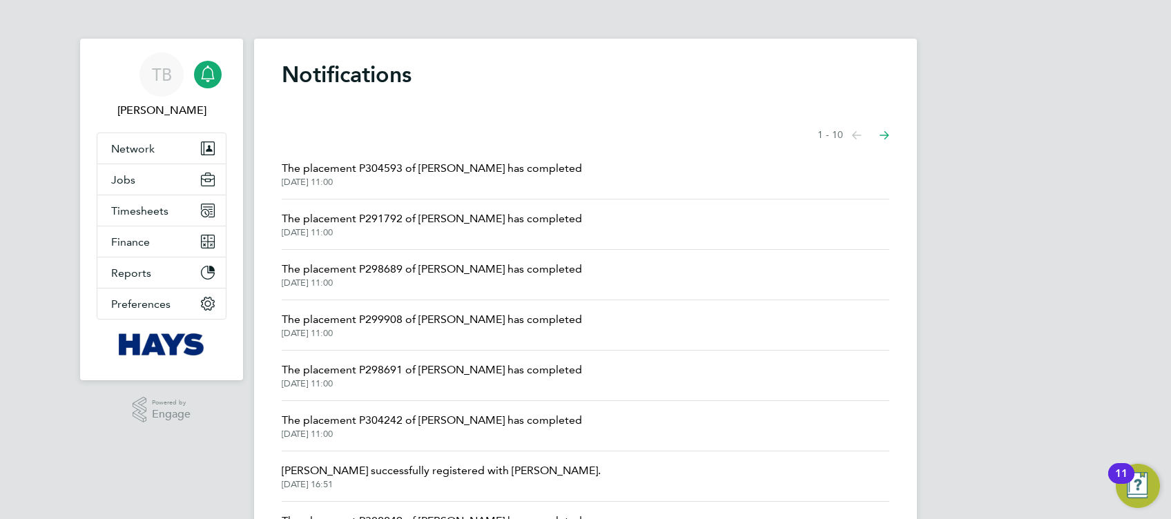
click at [485, 371] on span "The placement P298691 of Philip Doherty has completed" at bounding box center [432, 370] width 300 height 17
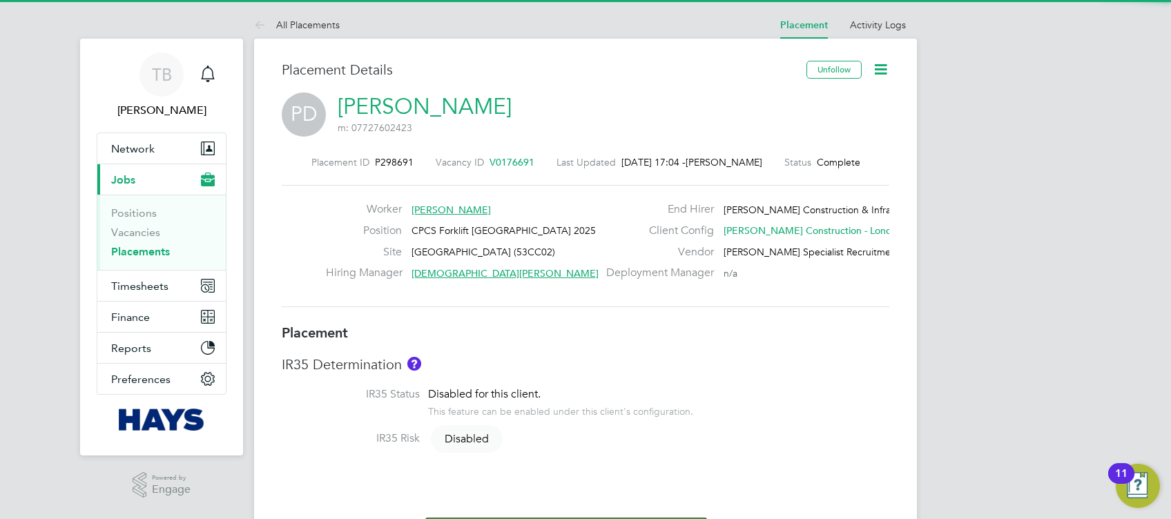
click at [881, 68] on icon at bounding box center [880, 69] width 17 height 17
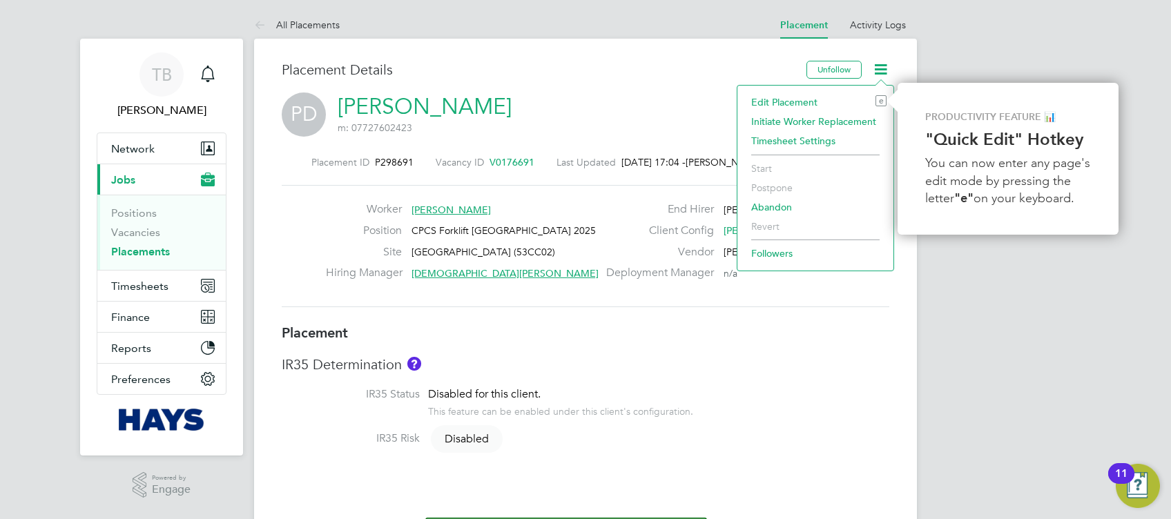
click at [790, 104] on li "Edit Placement e" at bounding box center [815, 101] width 142 height 19
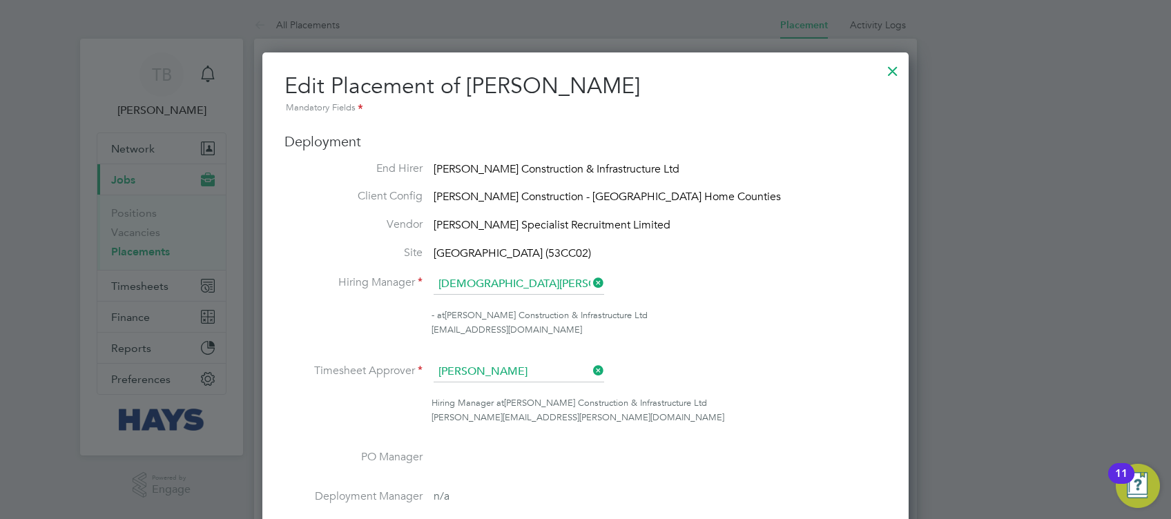
click at [894, 70] on div at bounding box center [892, 67] width 25 height 25
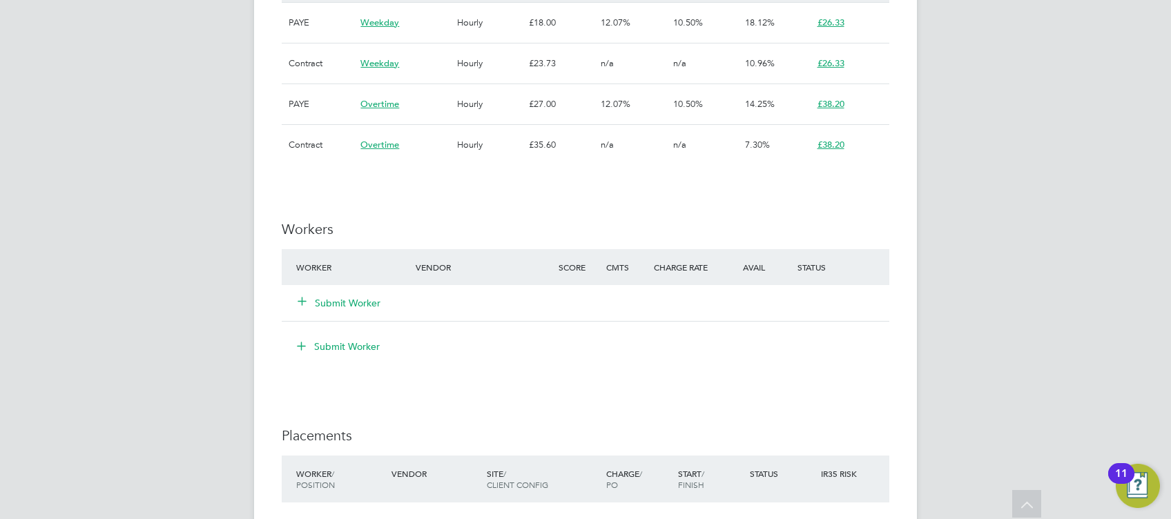
scroll to position [920, 0]
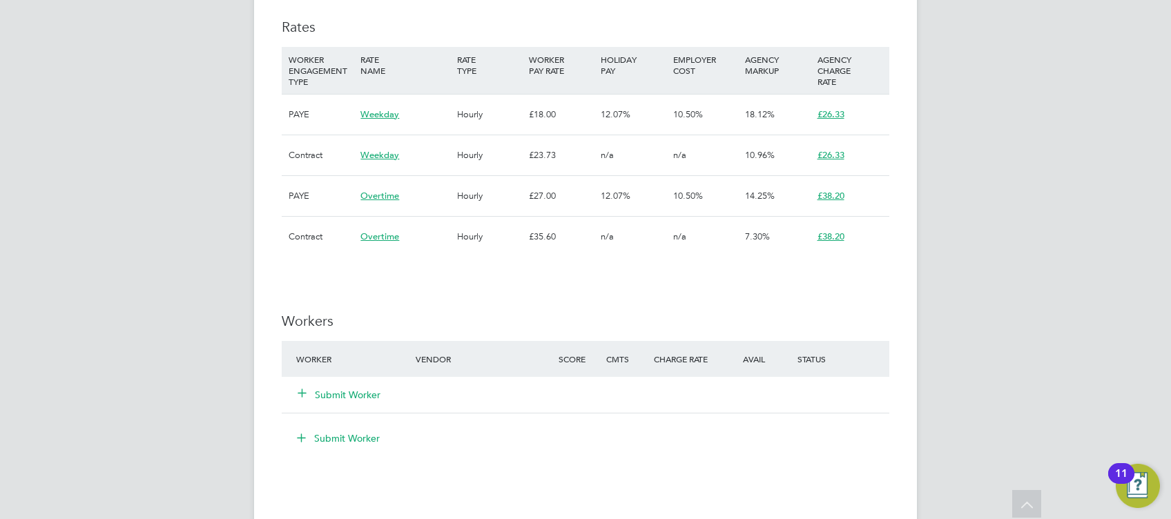
click at [358, 394] on button "Submit Worker" at bounding box center [339, 395] width 83 height 14
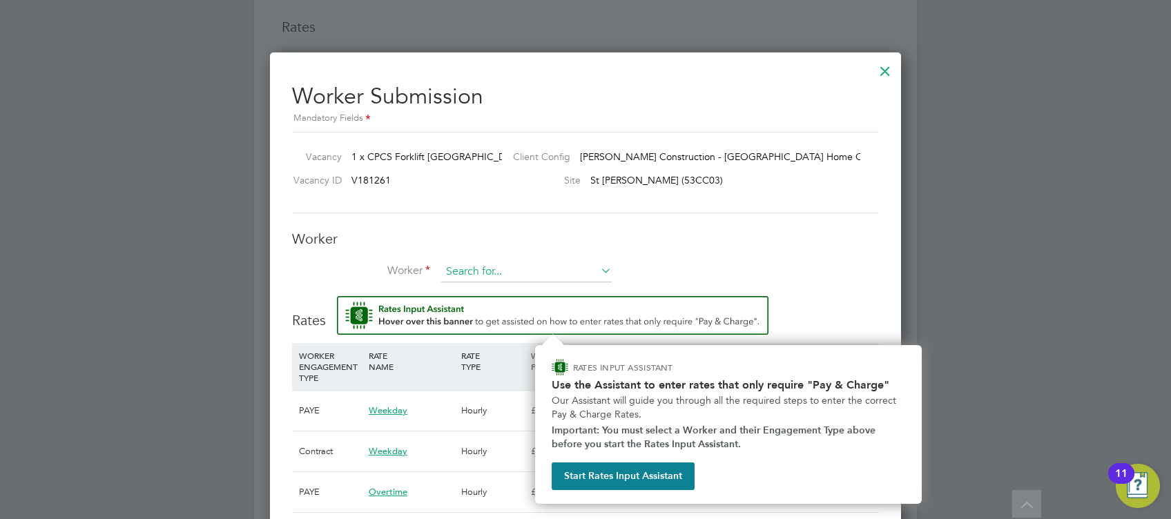
click at [481, 269] on input at bounding box center [526, 272] width 170 height 21
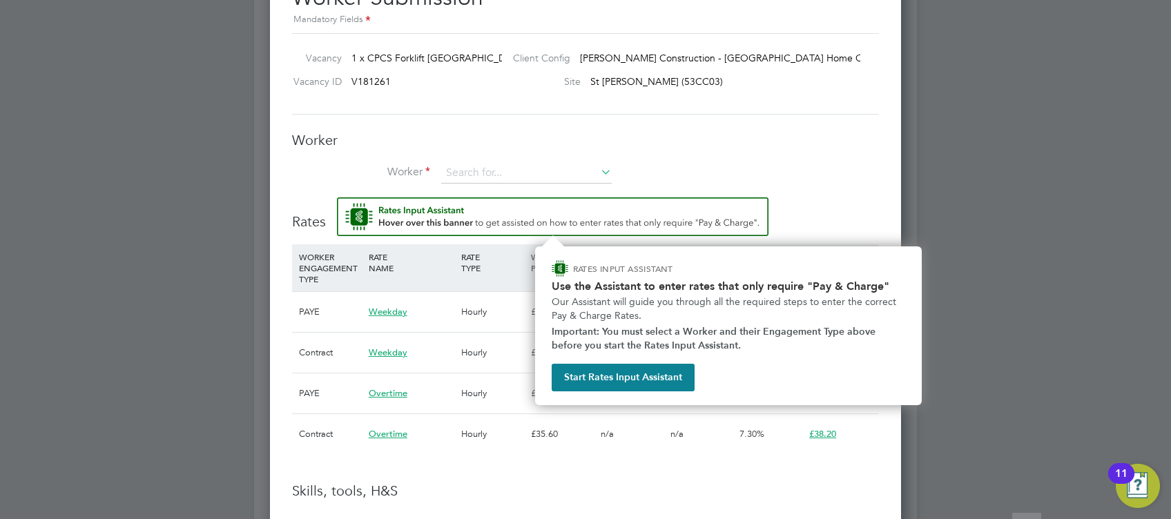
scroll to position [1104, 0]
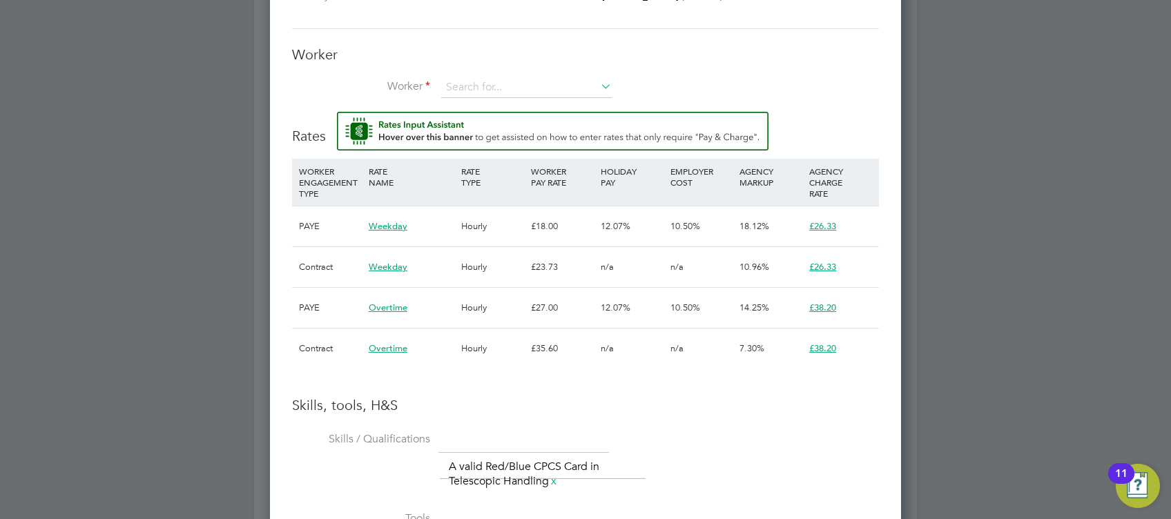
click at [933, 129] on div at bounding box center [585, 259] width 1171 height 519
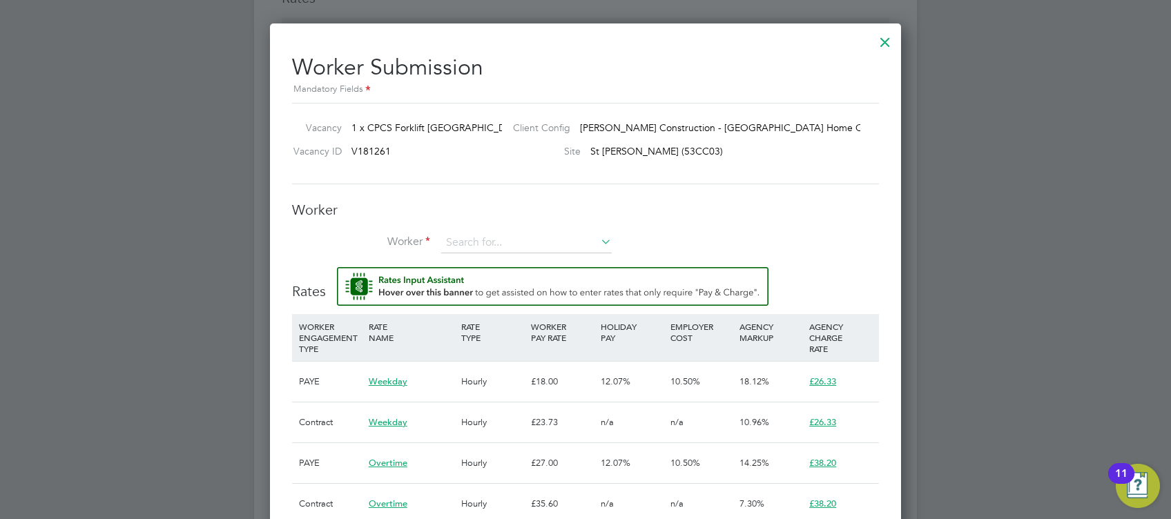
scroll to position [845, 0]
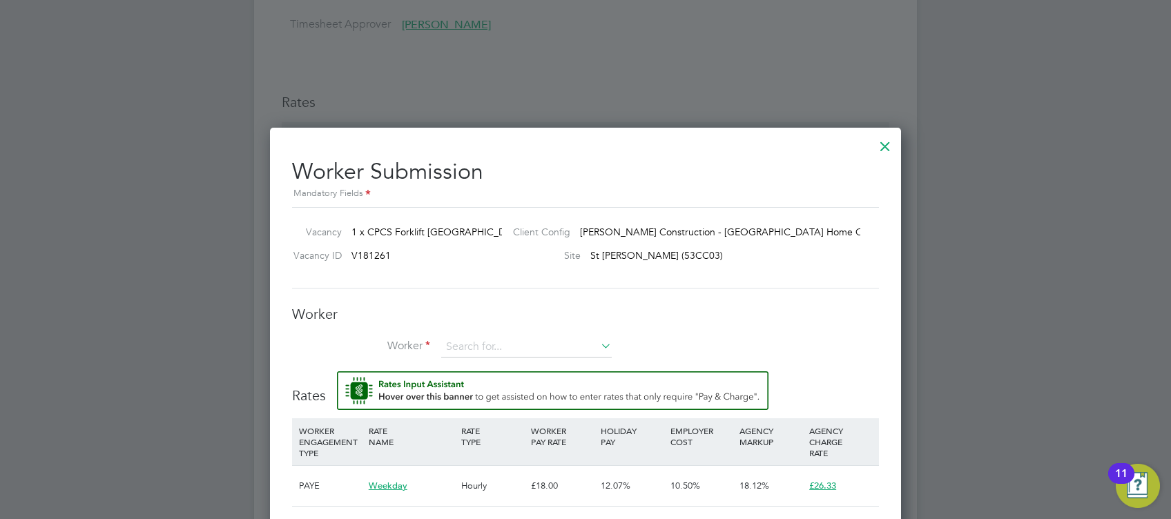
click at [889, 139] on div at bounding box center [884, 142] width 25 height 25
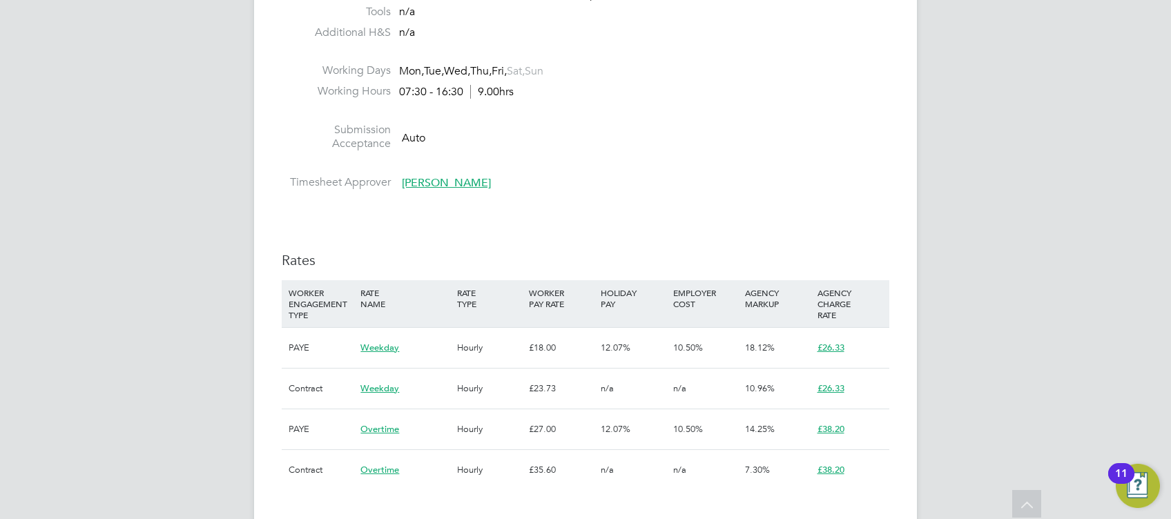
scroll to position [828, 0]
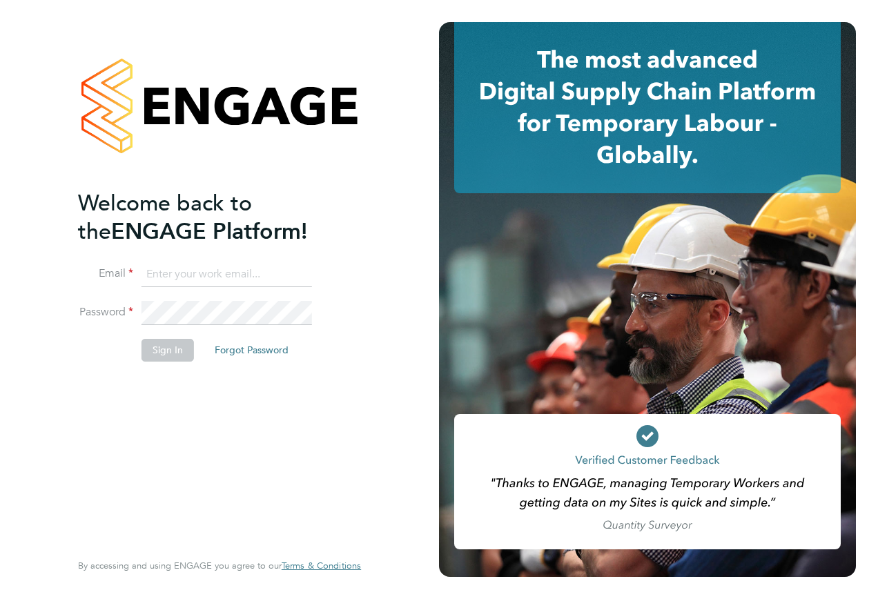
click at [194, 266] on input at bounding box center [226, 274] width 170 height 25
click at [186, 279] on input at bounding box center [226, 274] width 170 height 25
click at [293, 272] on input "tommy.bowdery@hays.con" at bounding box center [226, 274] width 170 height 25
type input "tommy.bowdery@hays.com"
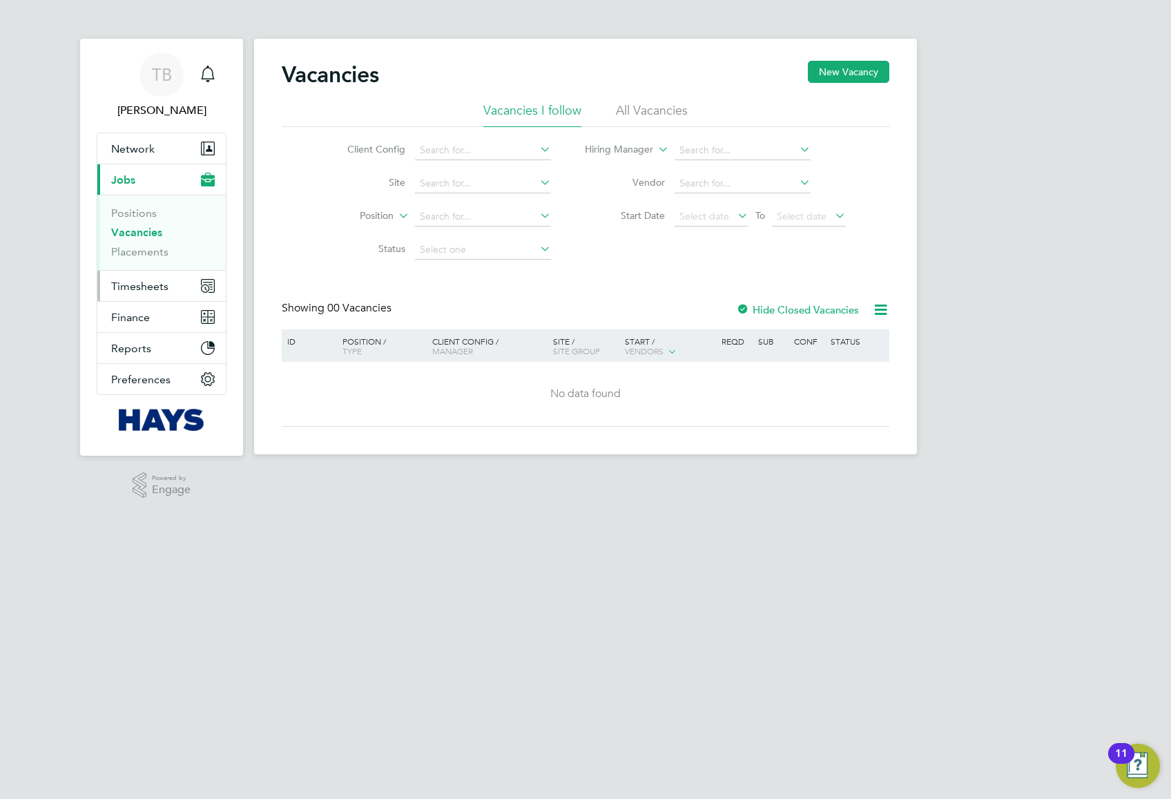
click at [144, 293] on span "Timesheets" at bounding box center [139, 286] width 57 height 13
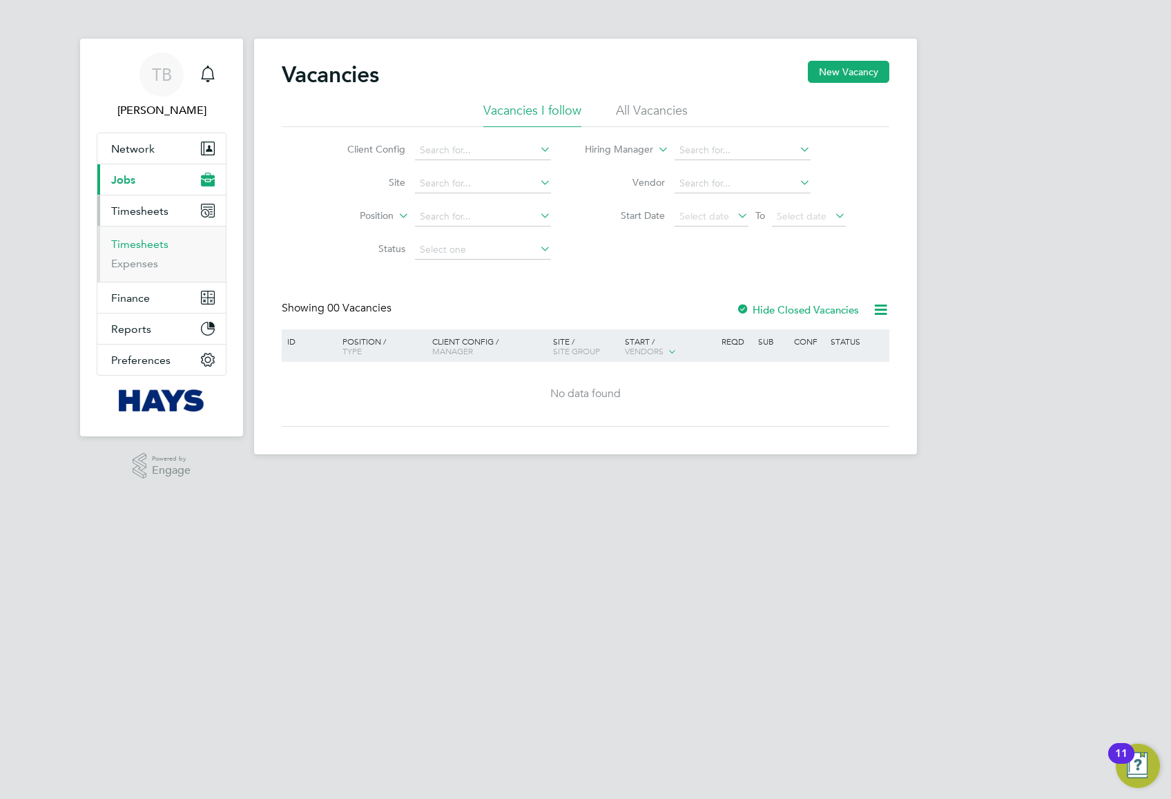
click at [148, 246] on link "Timesheets" at bounding box center [139, 243] width 57 height 13
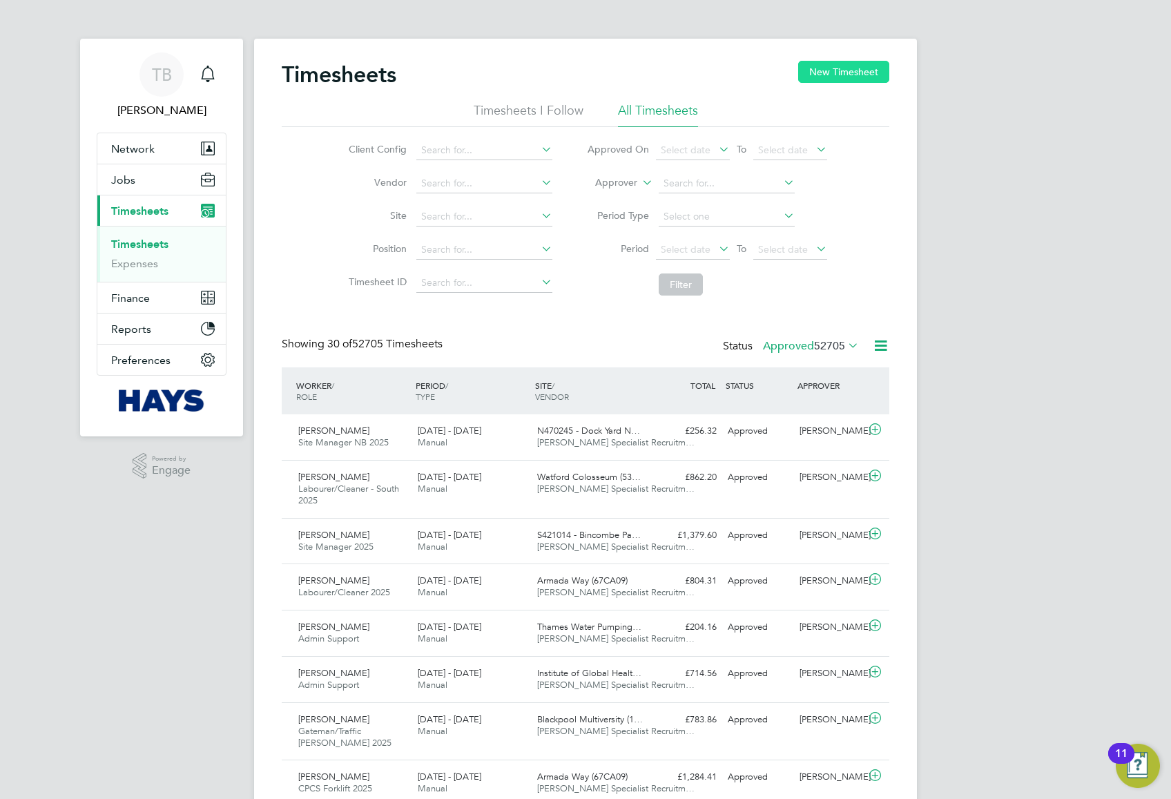
click at [821, 77] on button "New Timesheet" at bounding box center [843, 72] width 91 height 22
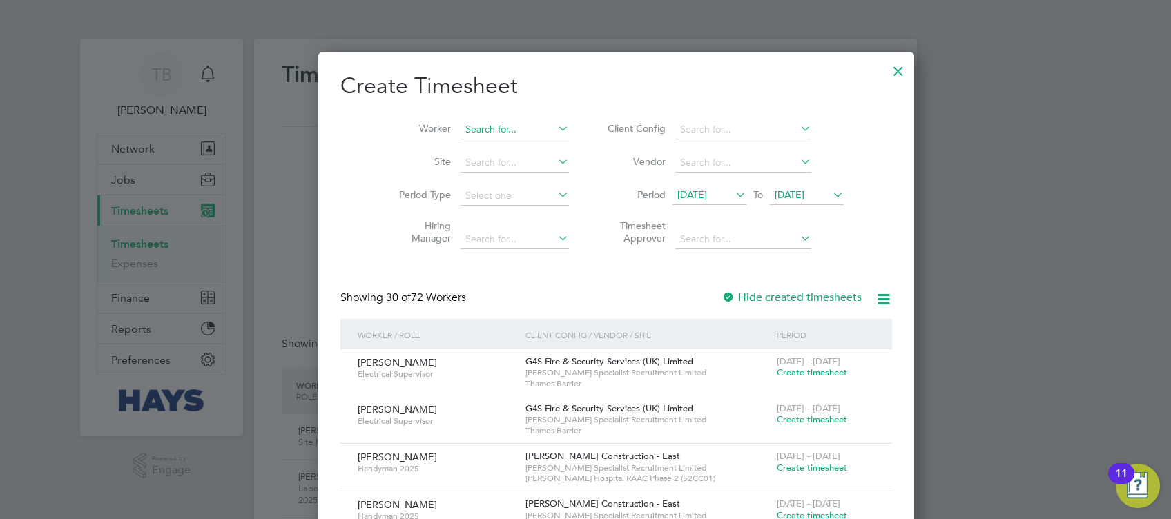
click at [460, 128] on input at bounding box center [514, 129] width 108 height 19
click at [498, 149] on li "[PERSON_NAME] ale" at bounding box center [485, 148] width 112 height 19
type input "[PERSON_NAME]"
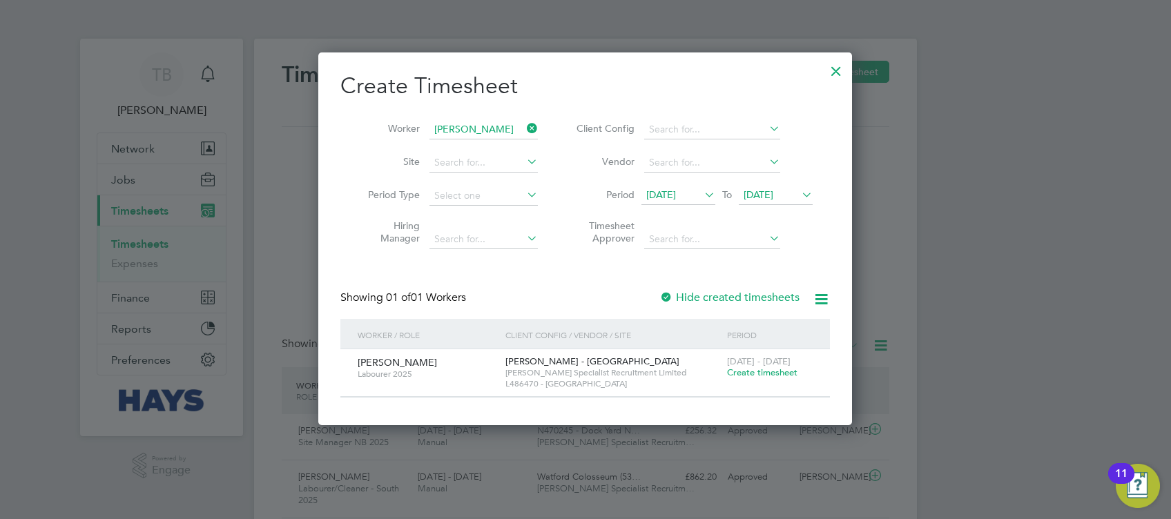
click at [660, 297] on div at bounding box center [666, 298] width 14 height 14
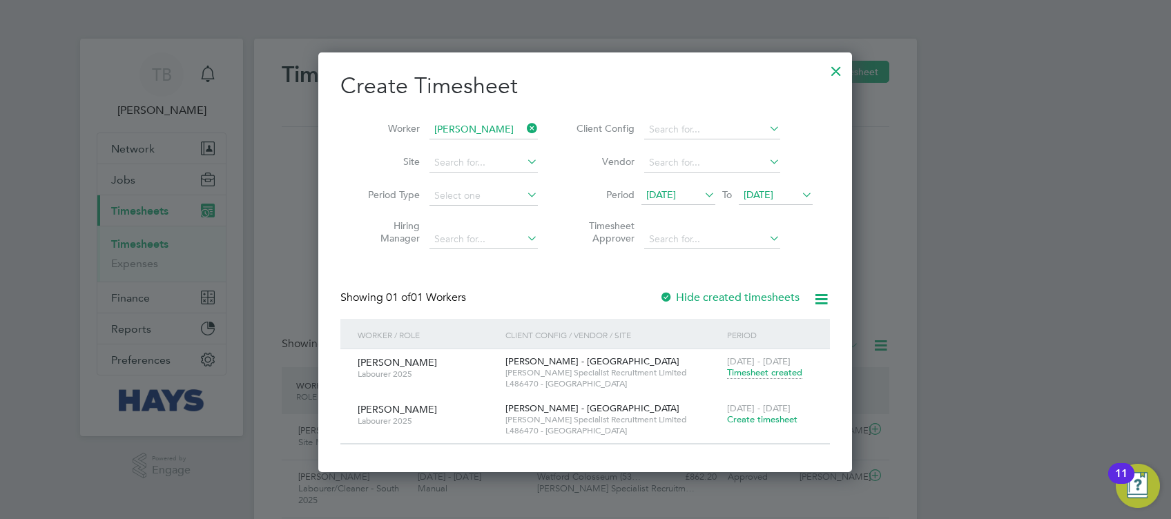
click at [758, 424] on span "Create timesheet" at bounding box center [762, 419] width 70 height 12
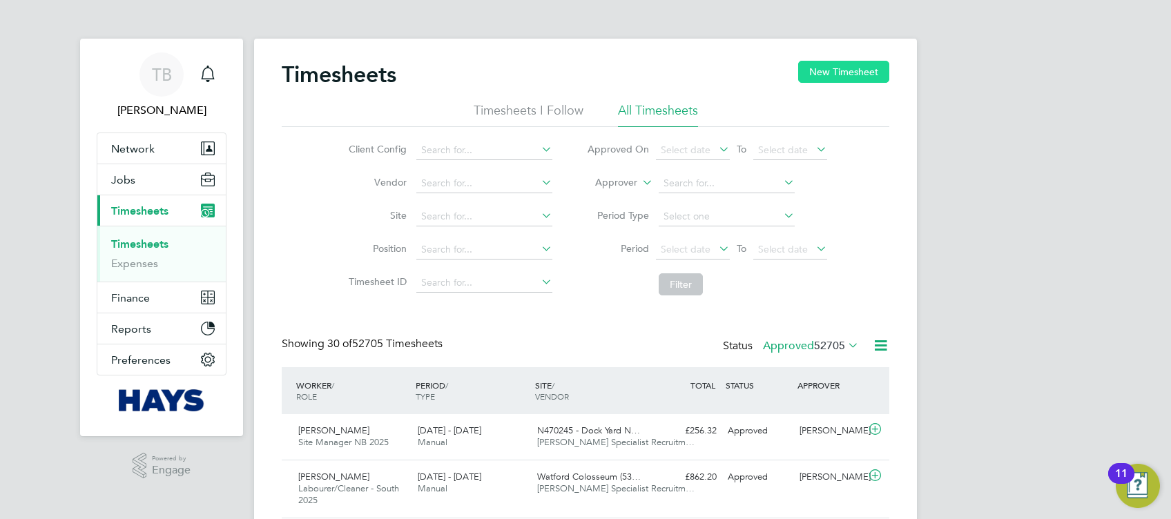
click at [854, 66] on button "New Timesheet" at bounding box center [843, 72] width 91 height 22
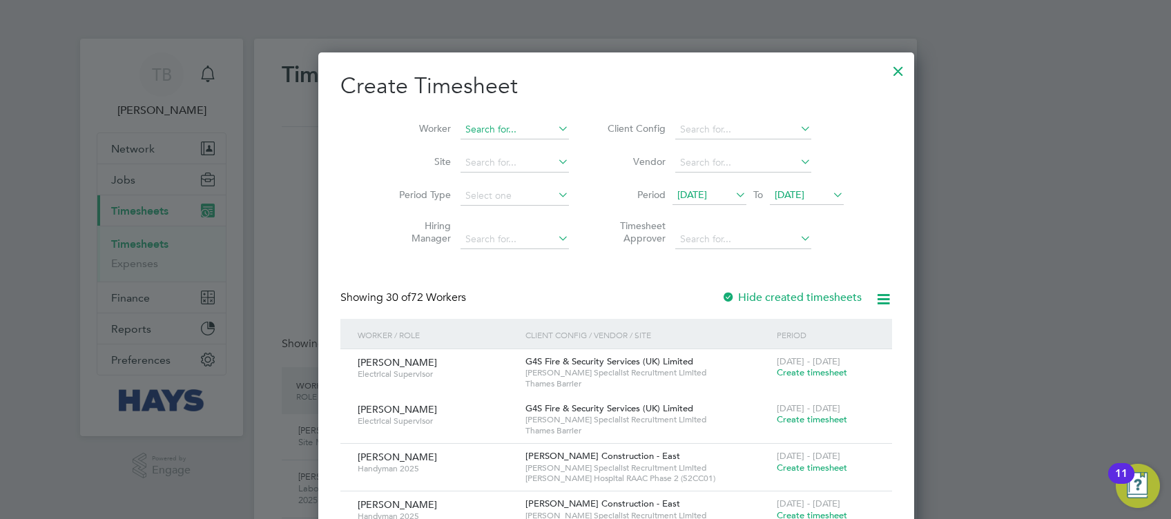
click at [497, 128] on input at bounding box center [514, 129] width 108 height 19
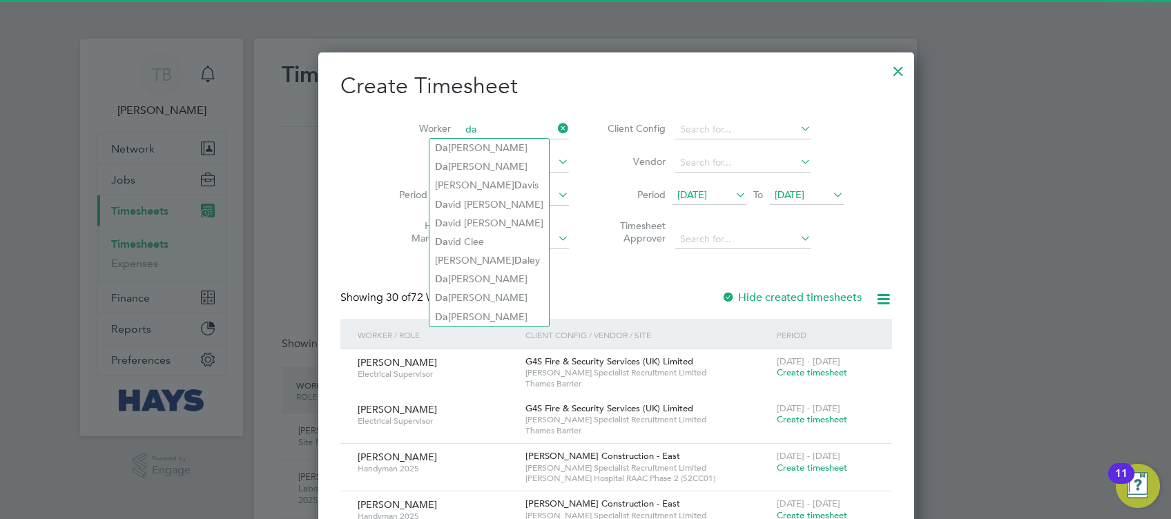
type input "d"
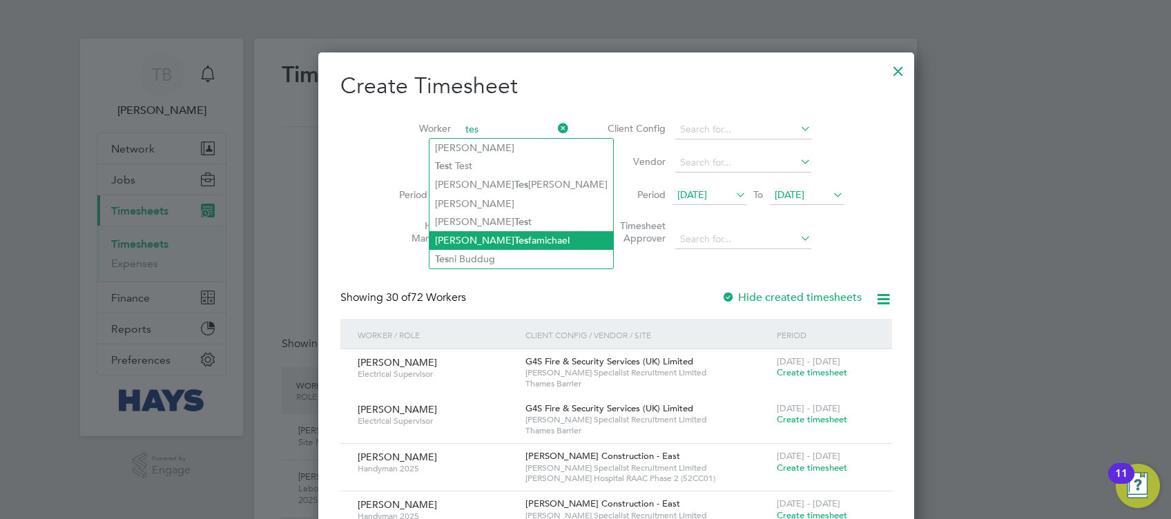
click at [504, 237] on li "[PERSON_NAME] famichael" at bounding box center [521, 240] width 184 height 19
type input "[PERSON_NAME]"
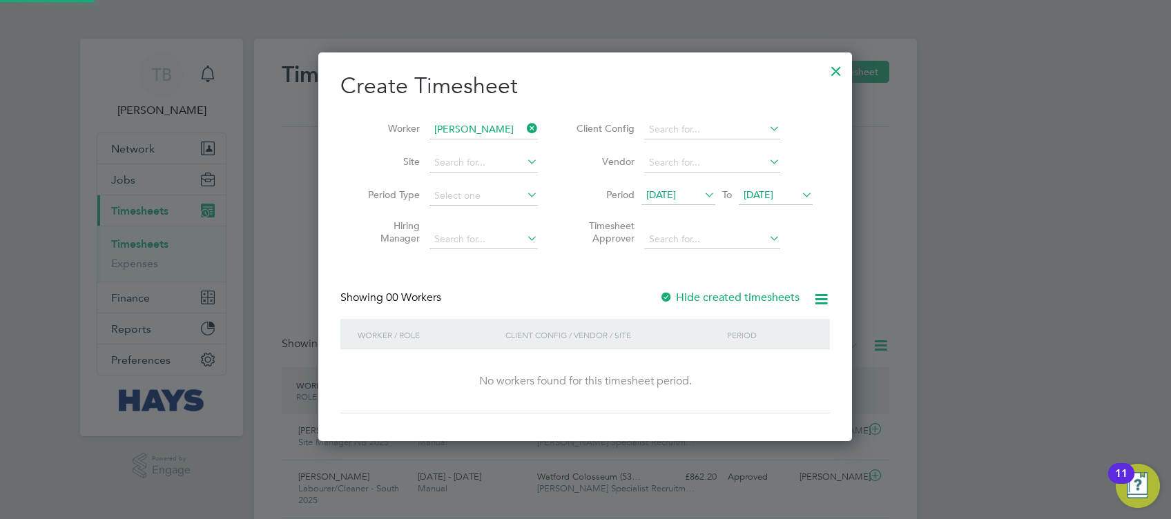
click at [665, 291] on div at bounding box center [666, 298] width 14 height 14
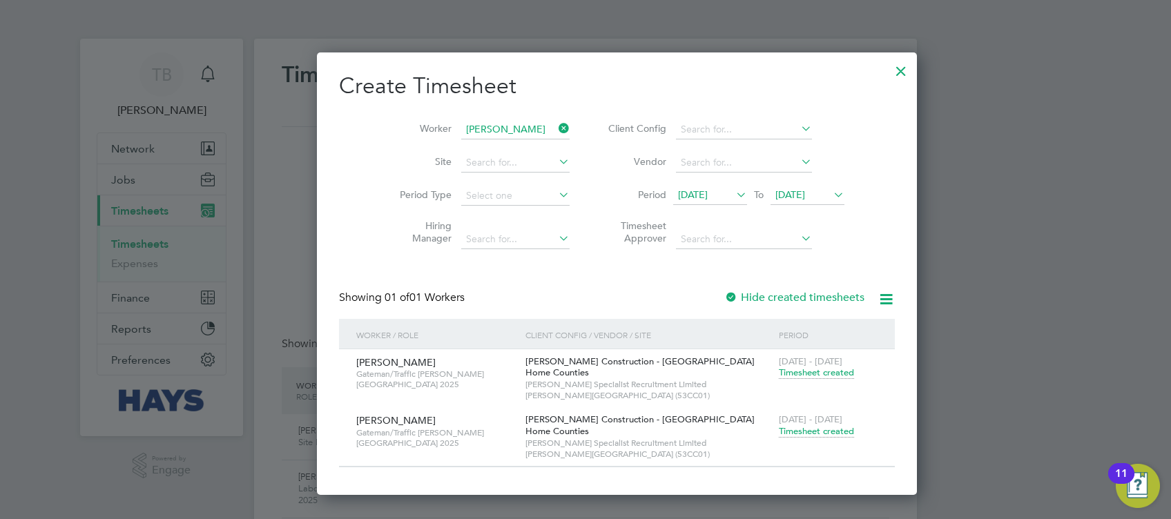
click at [779, 429] on span "Timesheet created" at bounding box center [816, 431] width 75 height 12
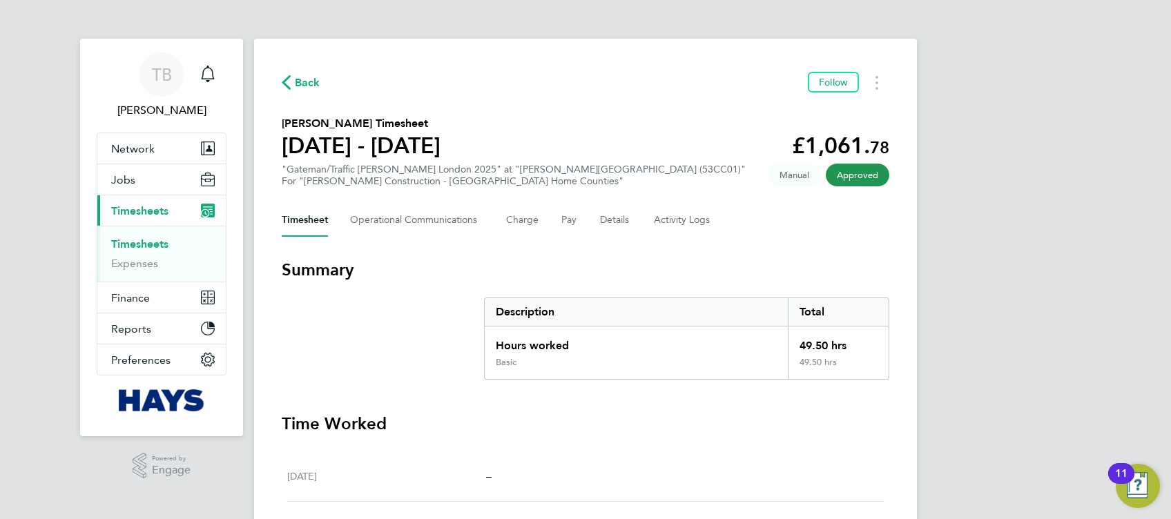
drag, startPoint x: 287, startPoint y: 81, endPoint x: 431, endPoint y: 139, distance: 155.1
click at [287, 81] on icon "button" at bounding box center [286, 82] width 9 height 14
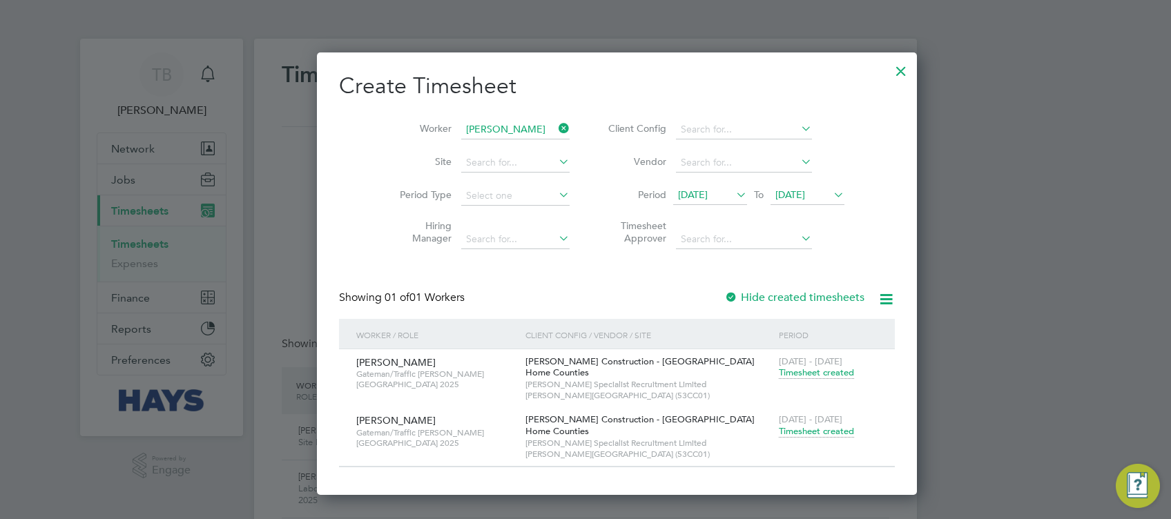
click at [556, 128] on icon at bounding box center [556, 128] width 0 height 19
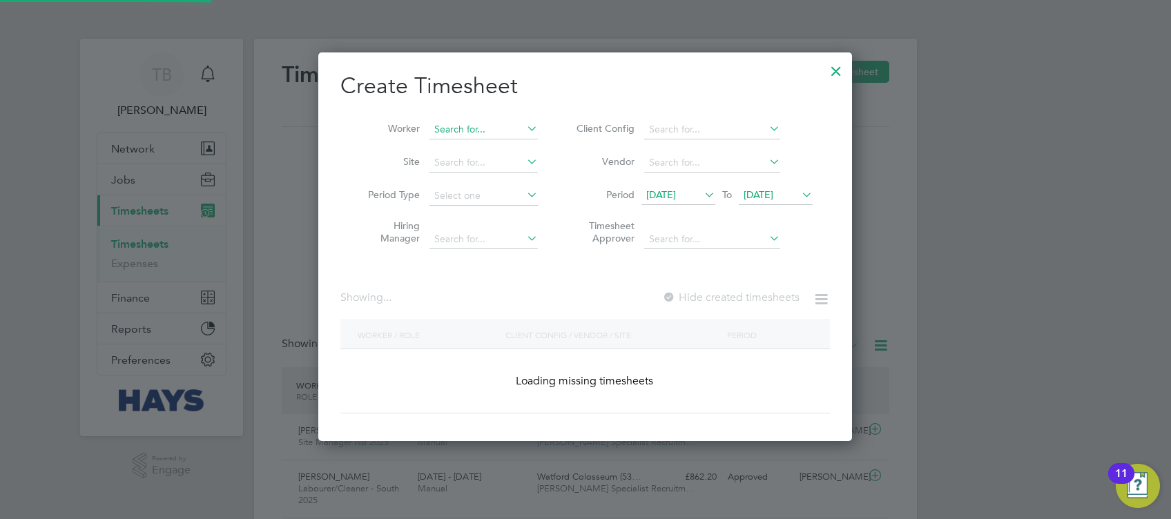
click at [487, 127] on input at bounding box center [483, 129] width 108 height 19
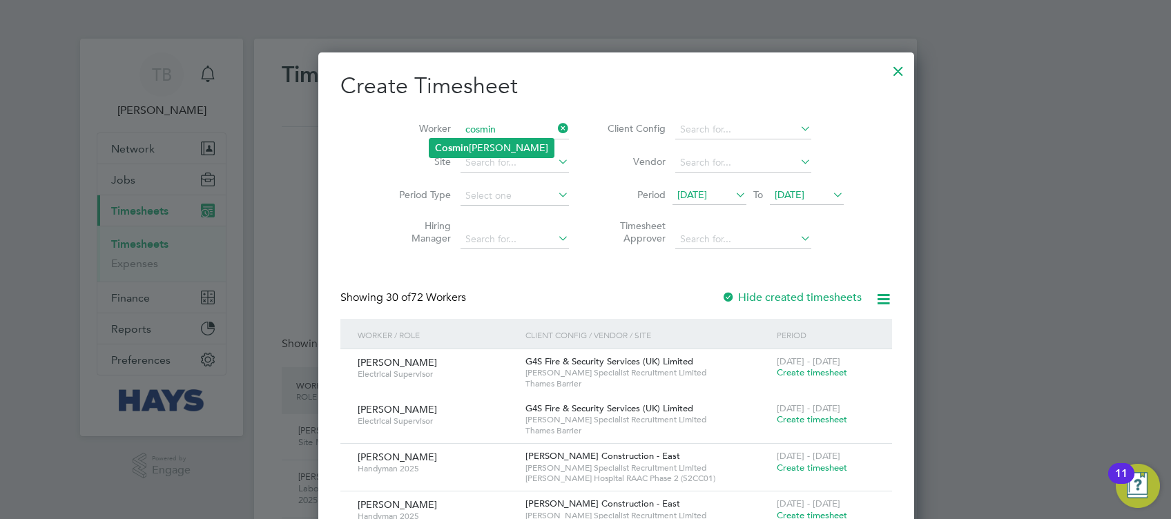
click at [502, 154] on li "[PERSON_NAME]" at bounding box center [491, 148] width 124 height 19
type input "[PERSON_NAME]"
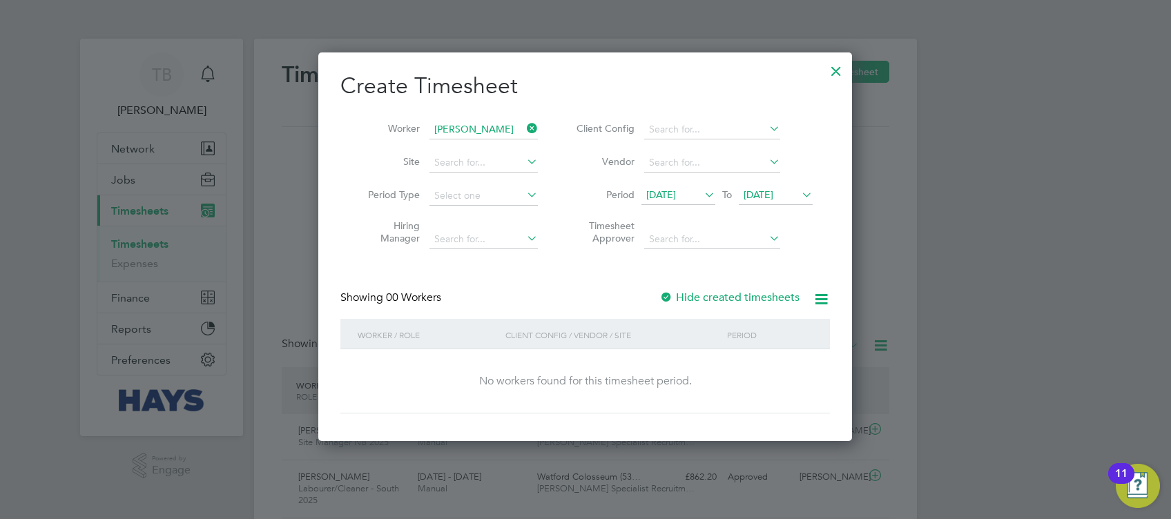
click at [665, 291] on div at bounding box center [666, 298] width 14 height 14
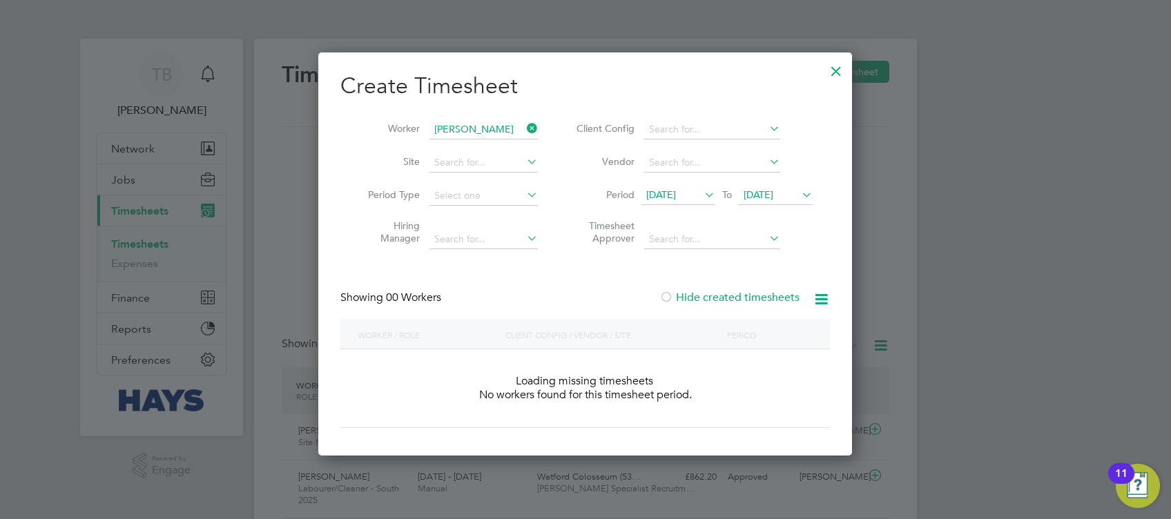
click at [665, 291] on div at bounding box center [666, 298] width 14 height 14
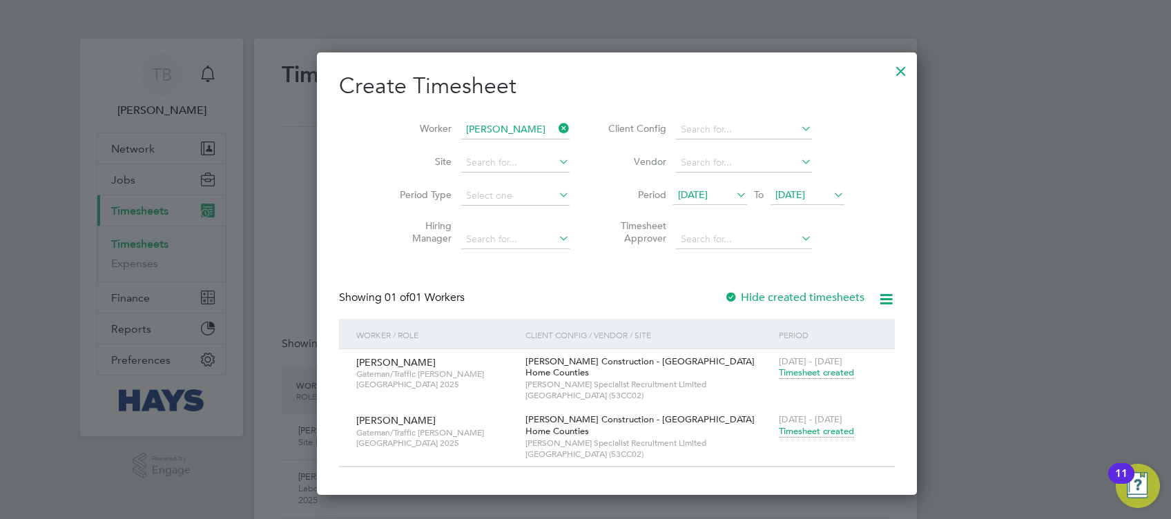
click at [779, 428] on span "Timesheet created" at bounding box center [816, 431] width 75 height 12
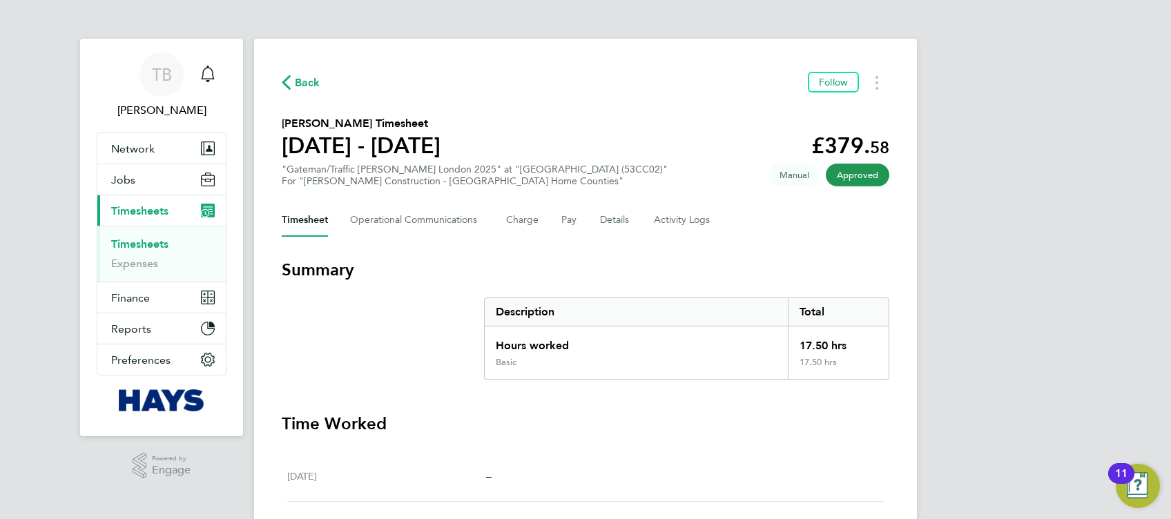
drag, startPoint x: 291, startPoint y: 81, endPoint x: 435, endPoint y: 132, distance: 153.0
click at [291, 81] on span "Back" at bounding box center [301, 81] width 39 height 13
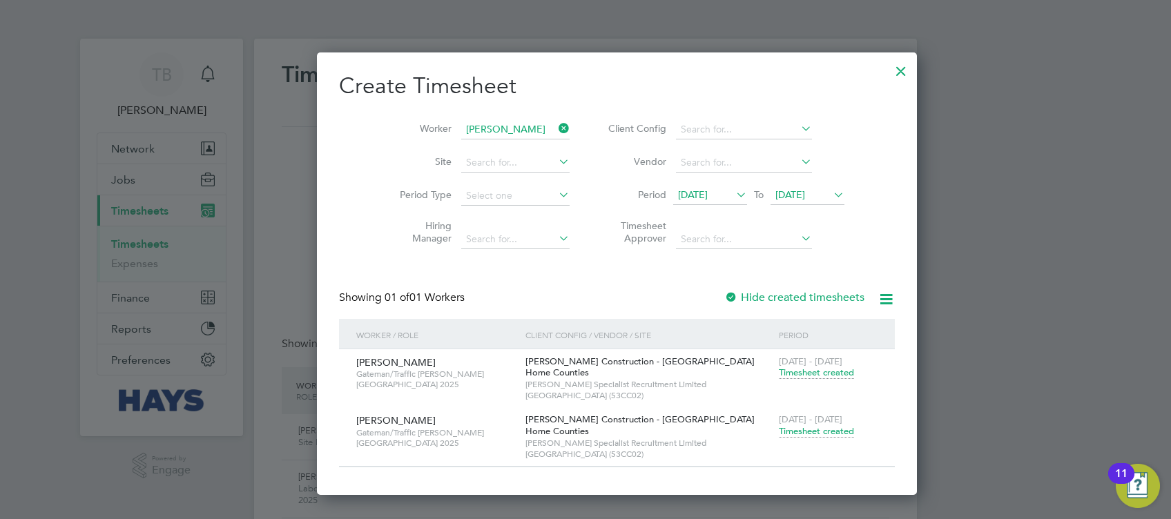
click at [556, 125] on icon at bounding box center [556, 128] width 0 height 19
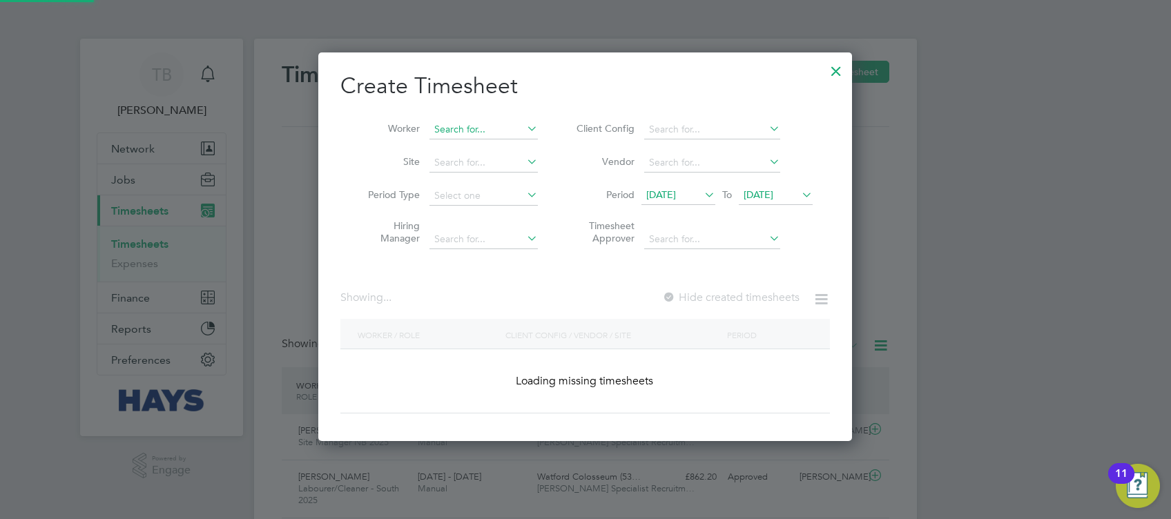
click at [489, 129] on input at bounding box center [483, 129] width 108 height 19
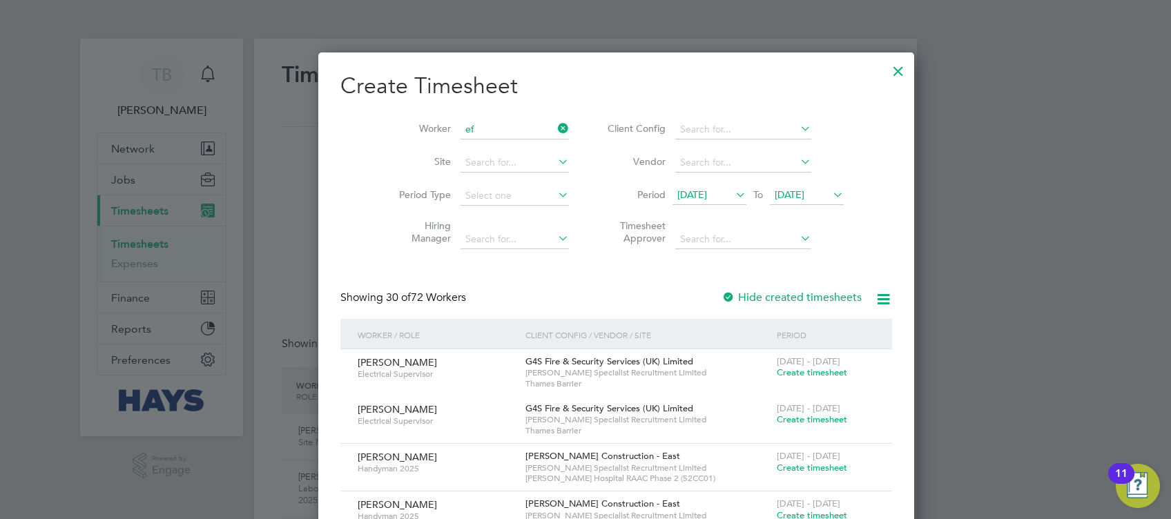
click at [504, 190] on li "Ef rem Liben" at bounding box center [503, 185] width 148 height 19
type input "[PERSON_NAME]"
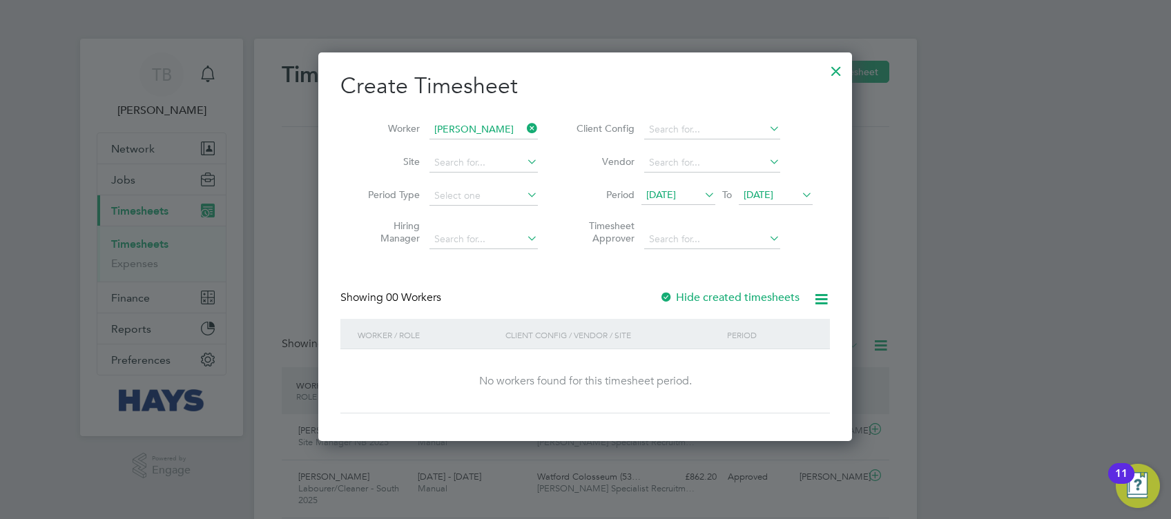
click at [669, 293] on div at bounding box center [666, 298] width 14 height 14
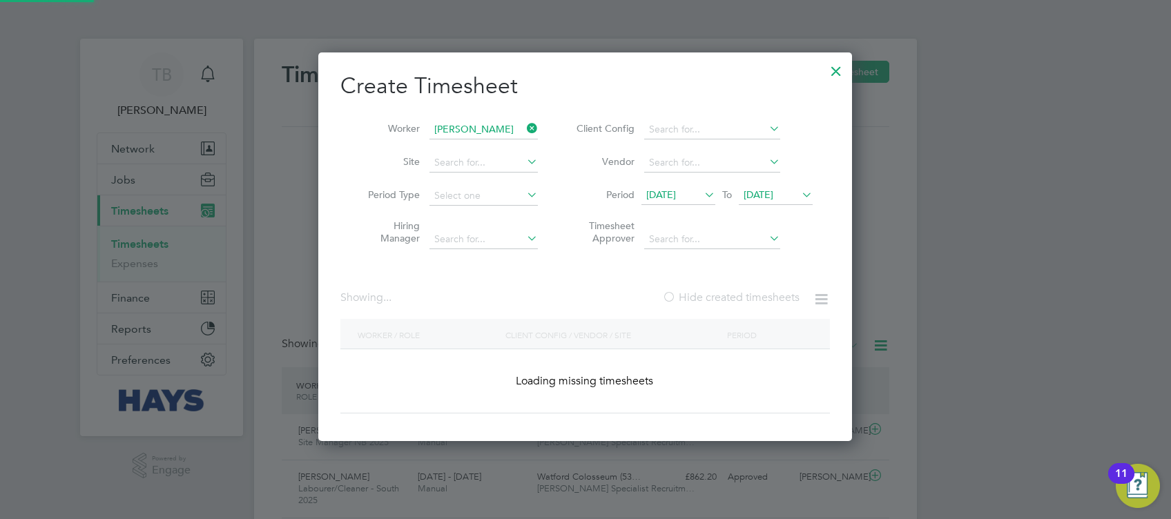
click at [669, 293] on div at bounding box center [669, 298] width 14 height 14
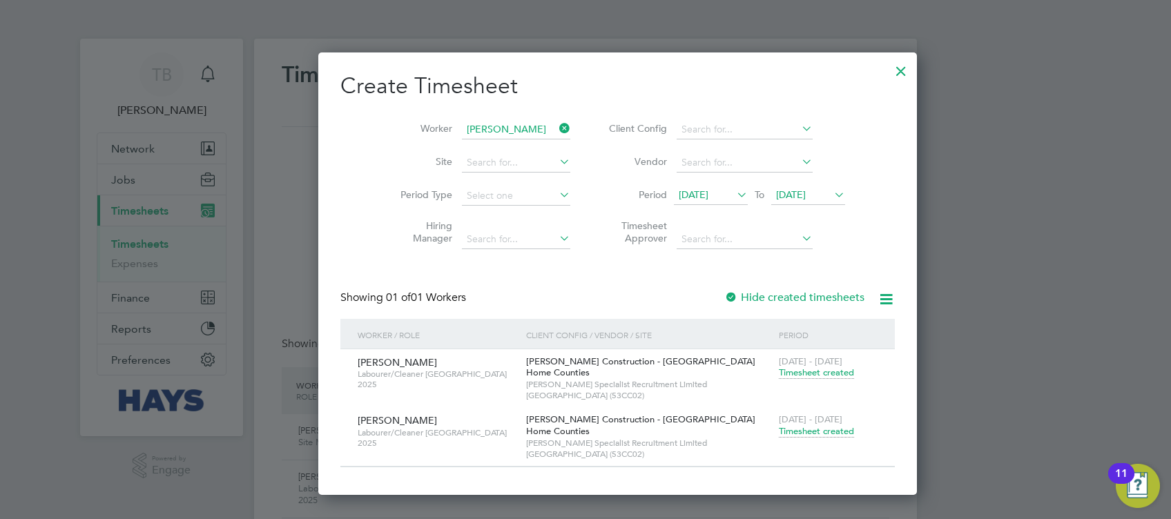
click at [779, 429] on span "Timesheet created" at bounding box center [816, 431] width 75 height 12
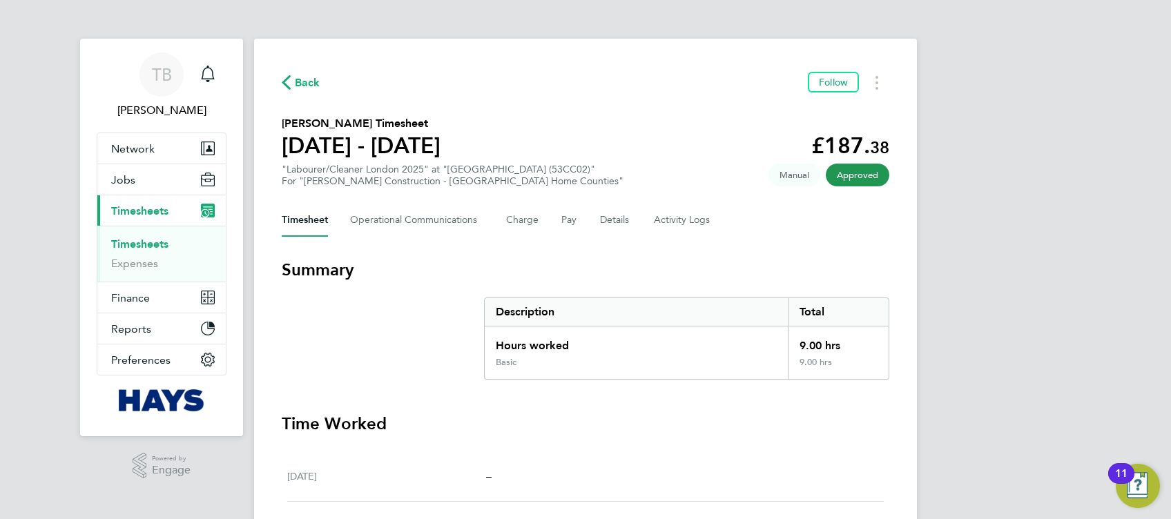
click at [304, 84] on span "Back" at bounding box center [308, 83] width 26 height 17
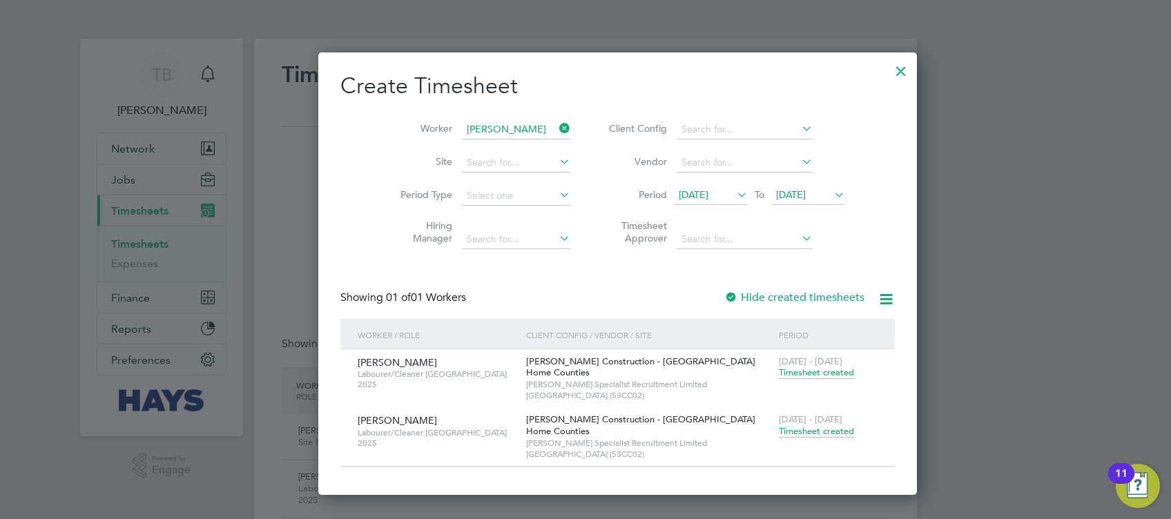
click at [556, 123] on icon at bounding box center [556, 128] width 0 height 19
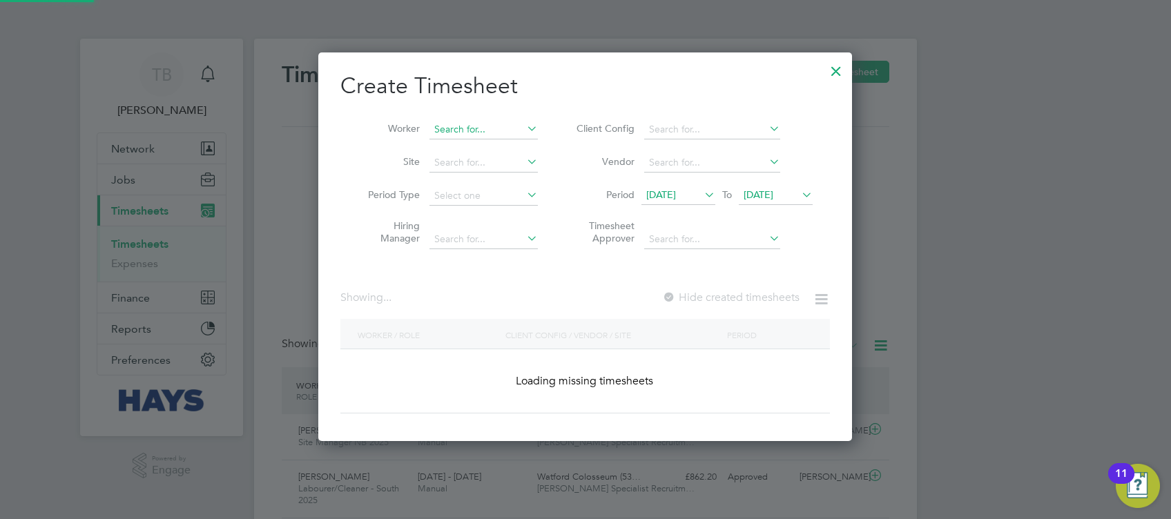
click at [508, 129] on input at bounding box center [483, 129] width 108 height 19
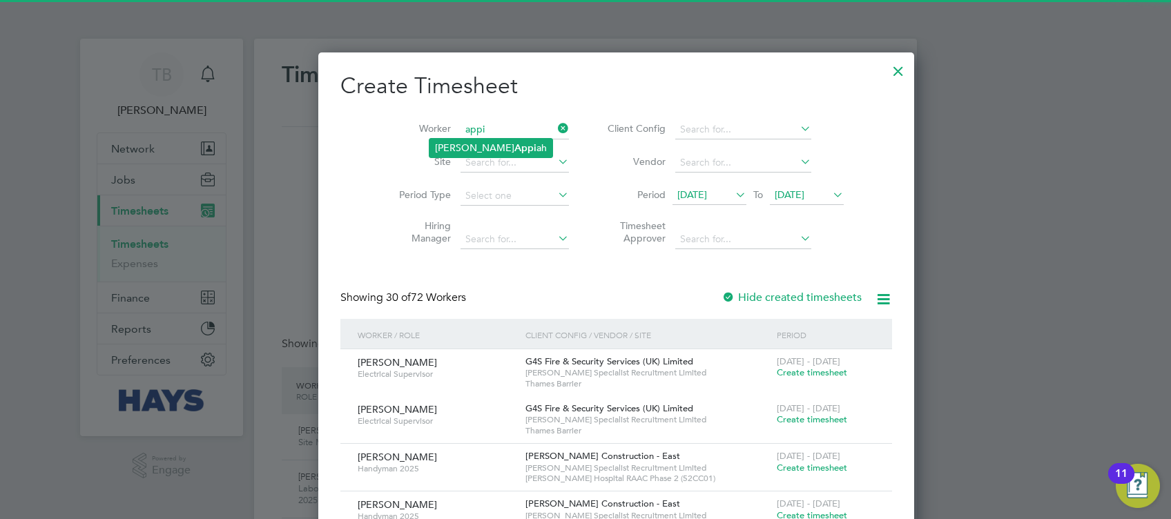
click at [509, 144] on li "[PERSON_NAME] Appi ah" at bounding box center [490, 148] width 123 height 19
type input "[PERSON_NAME]"
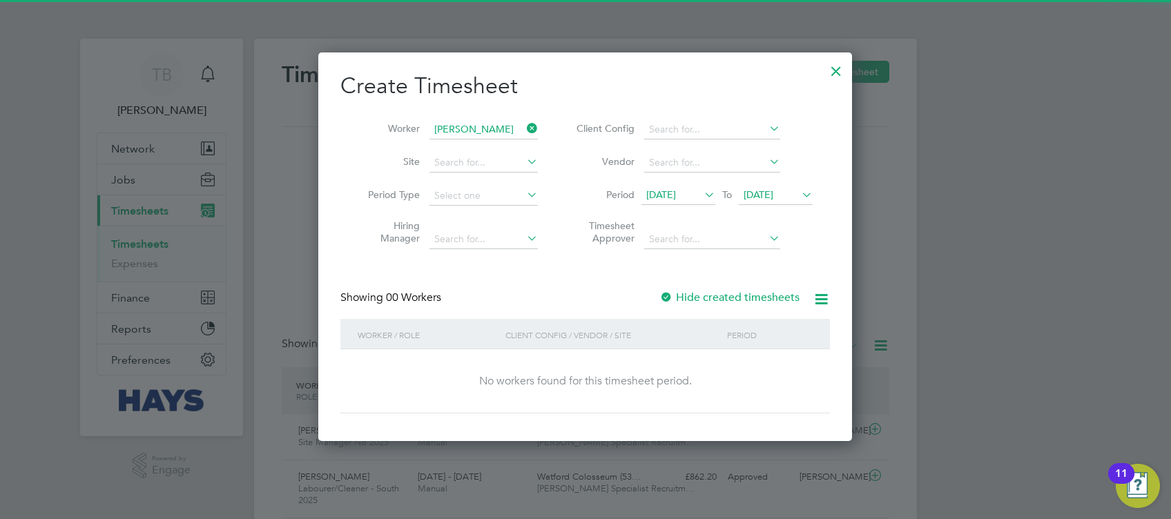
click at [666, 288] on div "Create Timesheet Worker [PERSON_NAME] Site Period Type Hiring Manager Client Co…" at bounding box center [584, 243] width 489 height 342
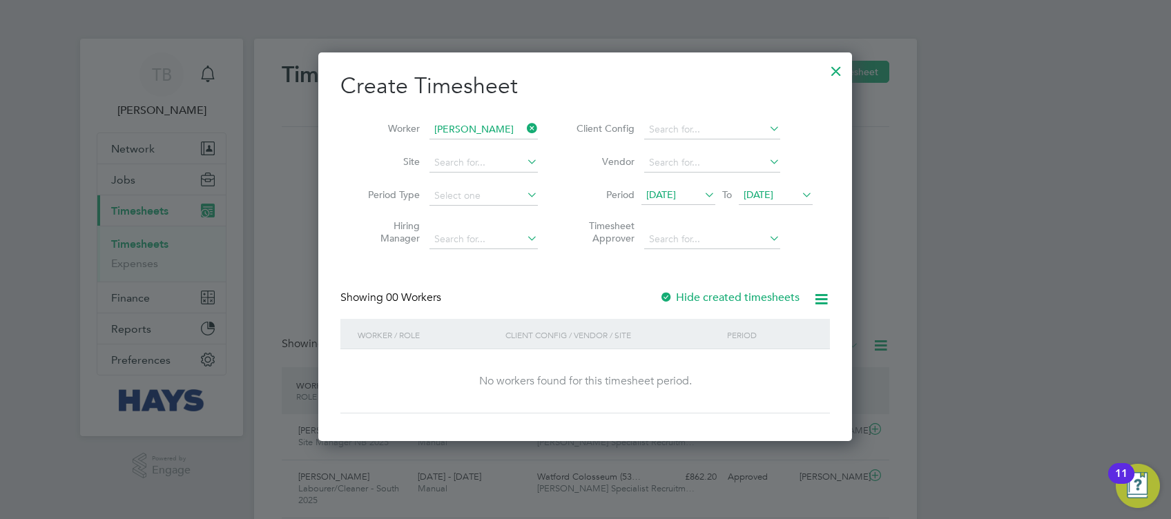
click at [666, 293] on div at bounding box center [666, 298] width 14 height 14
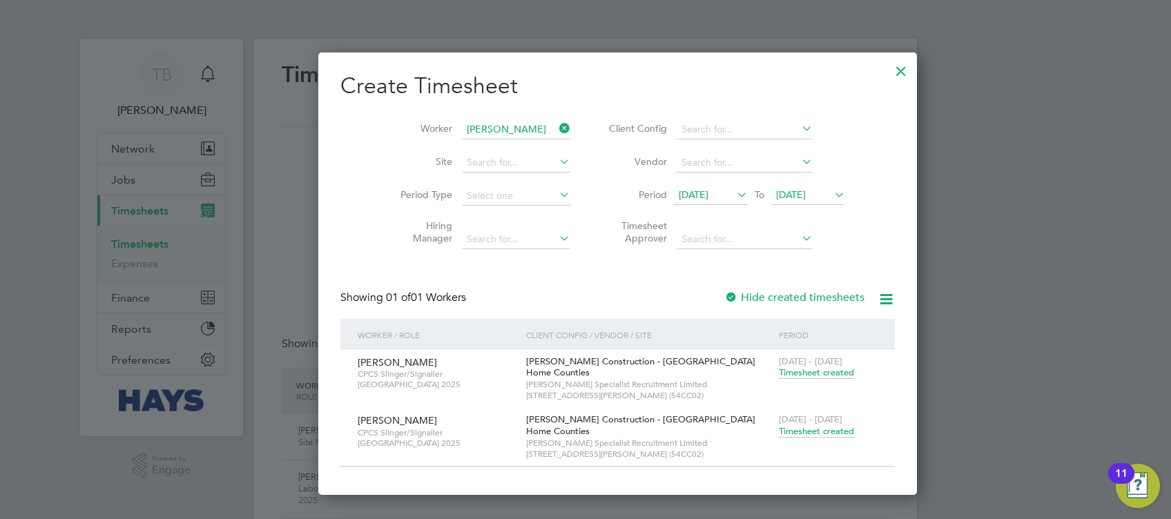
click at [779, 433] on span "Timesheet created" at bounding box center [816, 431] width 75 height 12
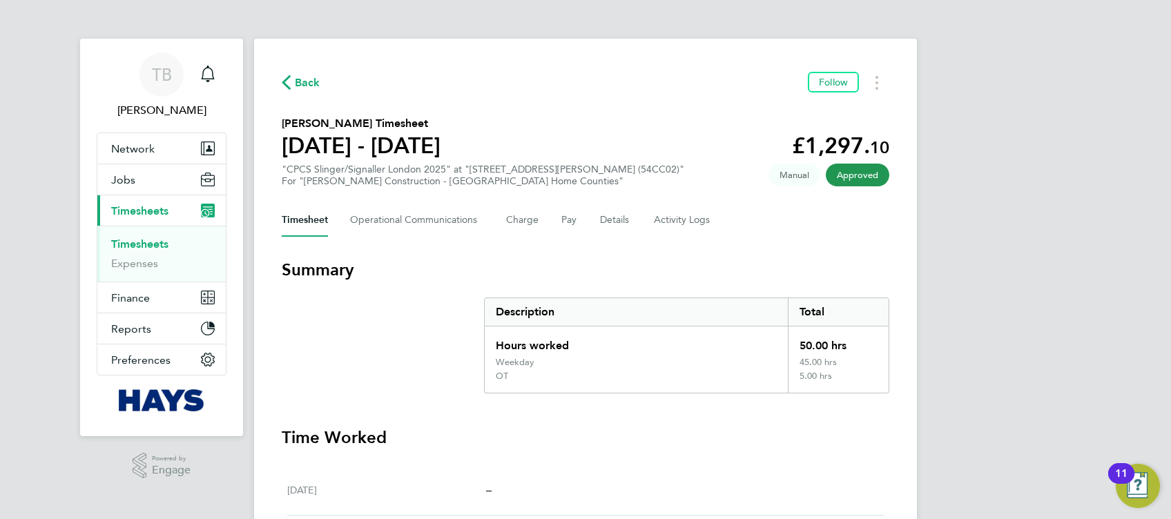
click at [290, 79] on icon "button" at bounding box center [286, 82] width 9 height 14
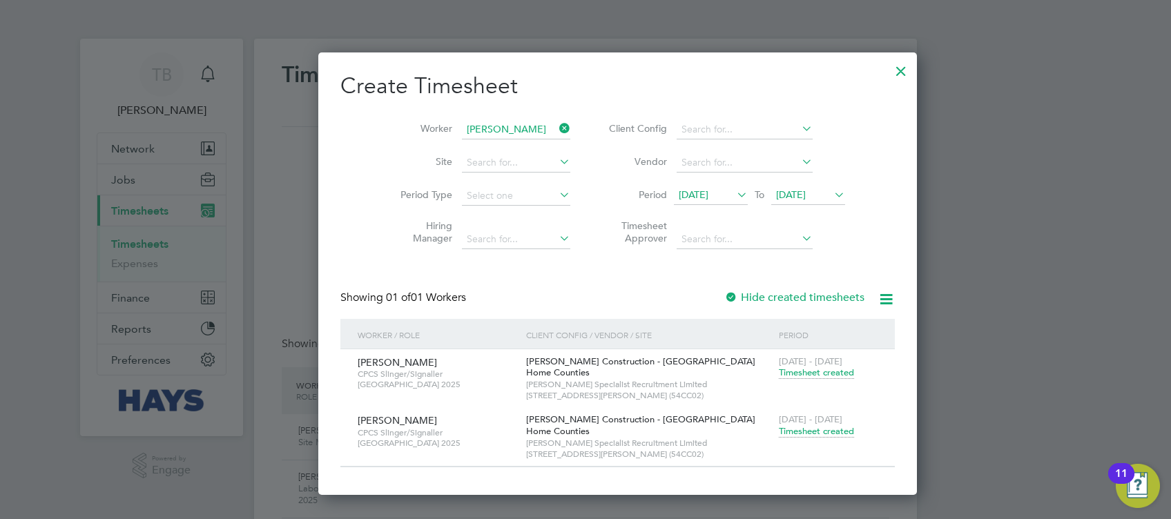
click at [556, 124] on icon at bounding box center [556, 128] width 0 height 19
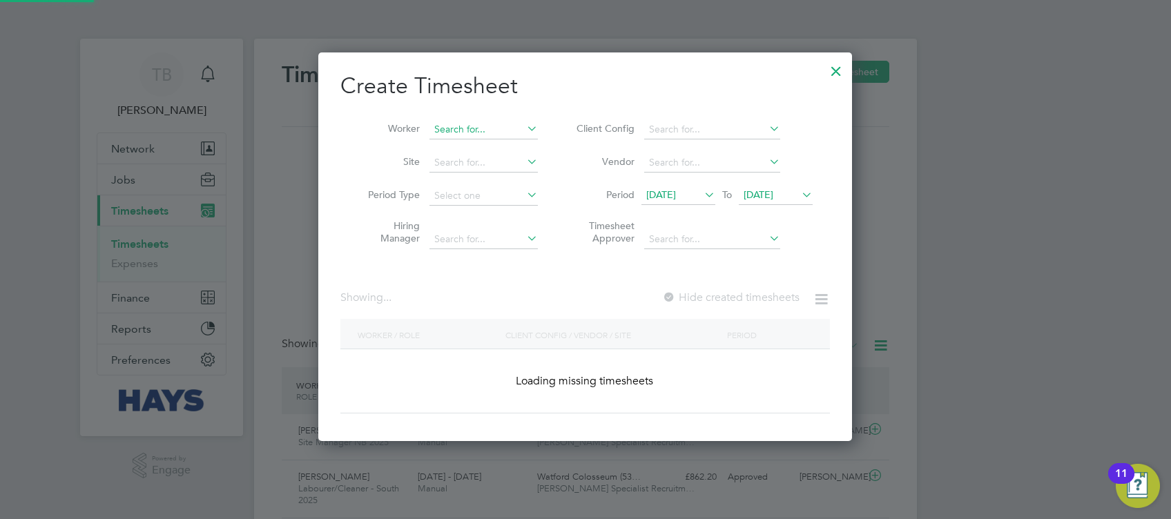
click at [507, 124] on input at bounding box center [483, 129] width 108 height 19
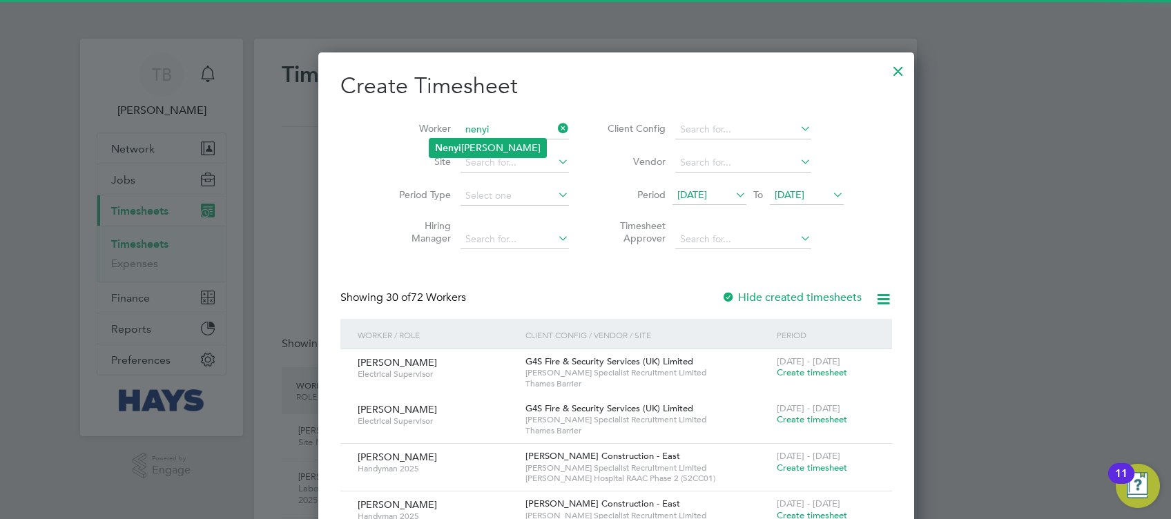
click at [500, 143] on li "Nenyi [PERSON_NAME]" at bounding box center [487, 148] width 117 height 19
type input "Nenyi [PERSON_NAME]"
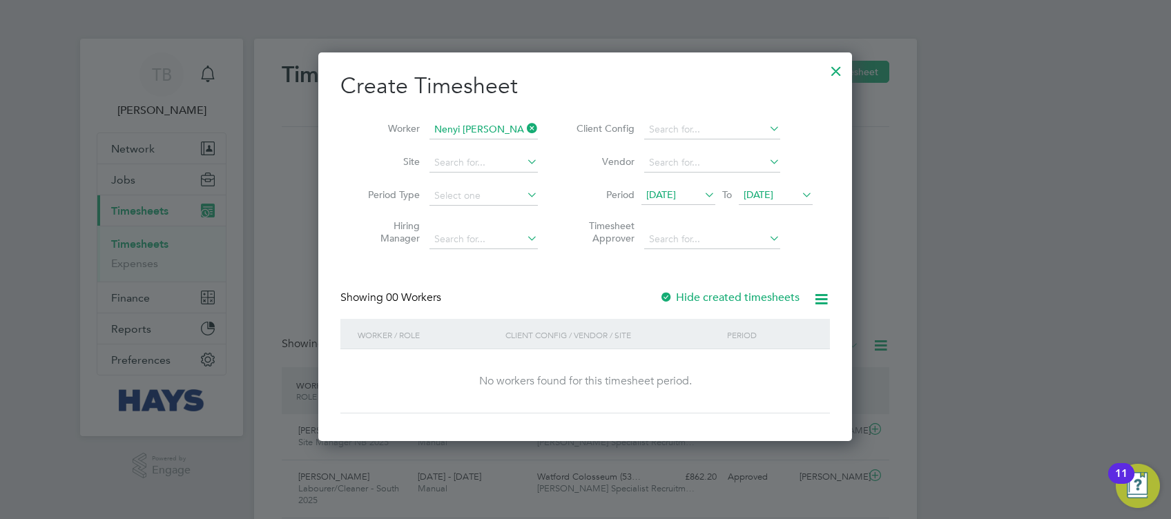
click at [672, 292] on div at bounding box center [666, 298] width 14 height 14
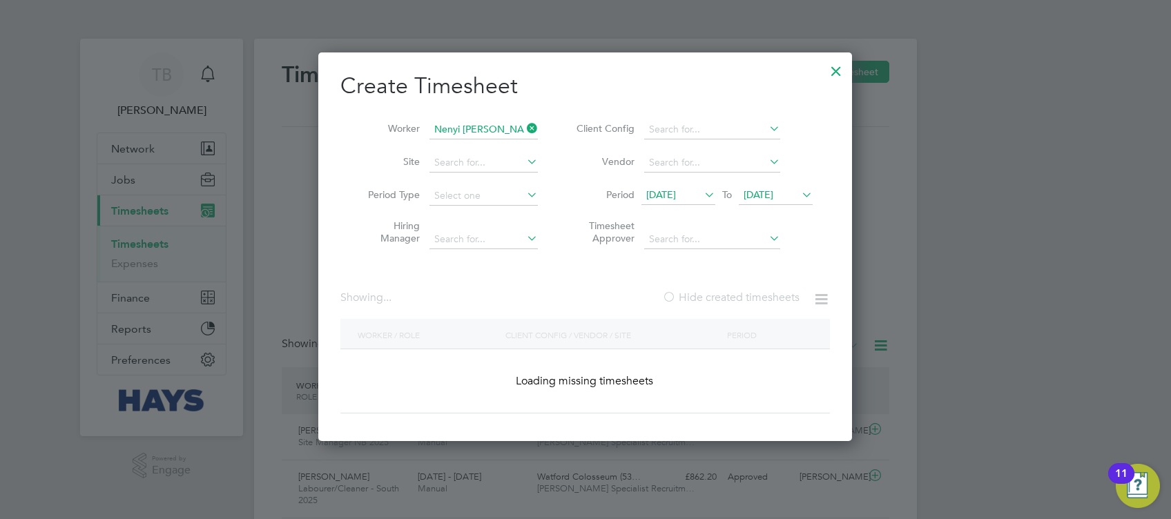
click at [672, 292] on div at bounding box center [669, 298] width 14 height 14
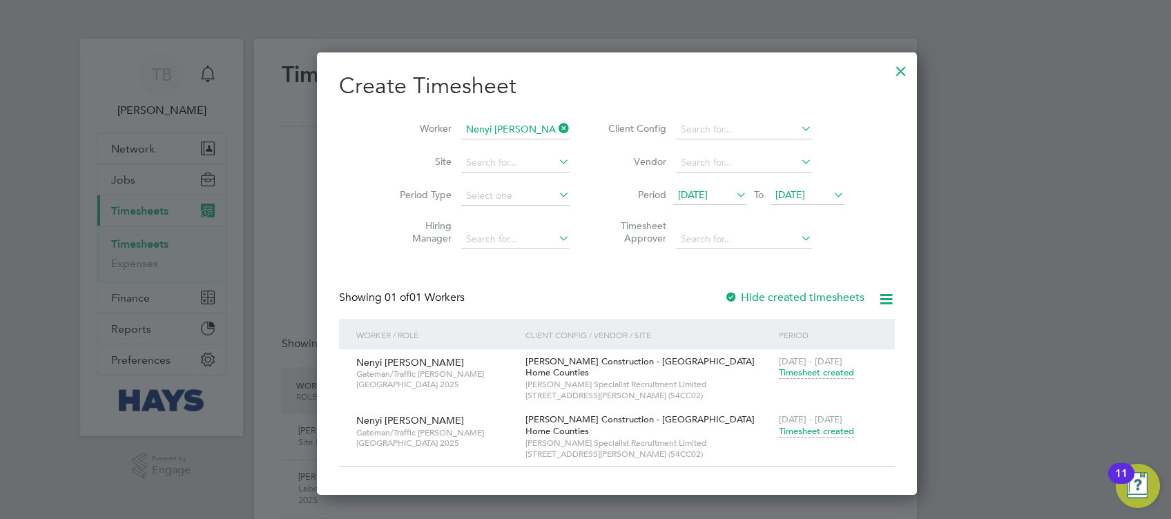
click at [779, 427] on span "Timesheet created" at bounding box center [816, 431] width 75 height 12
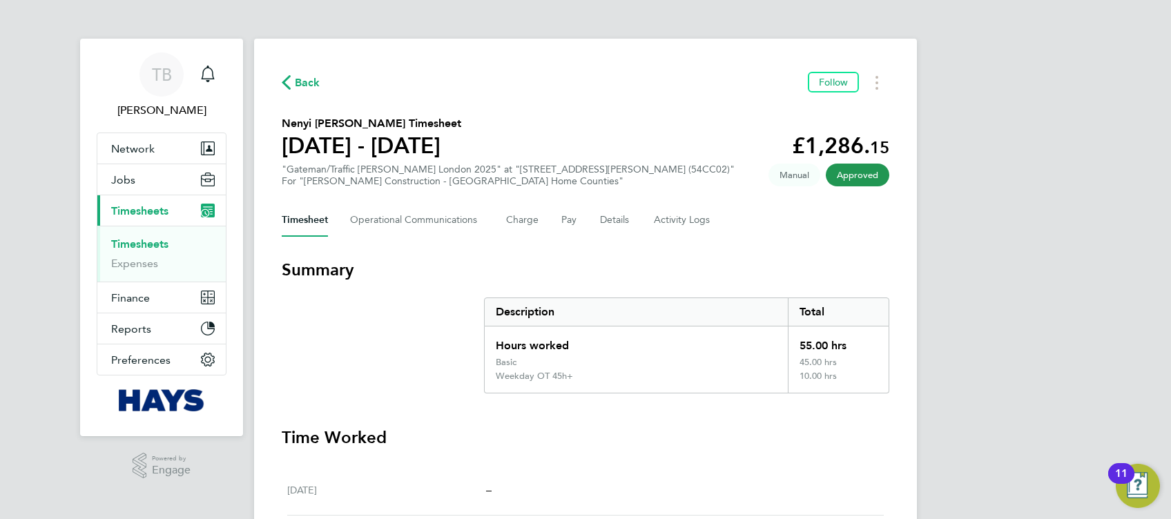
drag, startPoint x: 292, startPoint y: 85, endPoint x: 663, endPoint y: 144, distance: 375.2
click at [292, 85] on span "Back" at bounding box center [301, 81] width 39 height 13
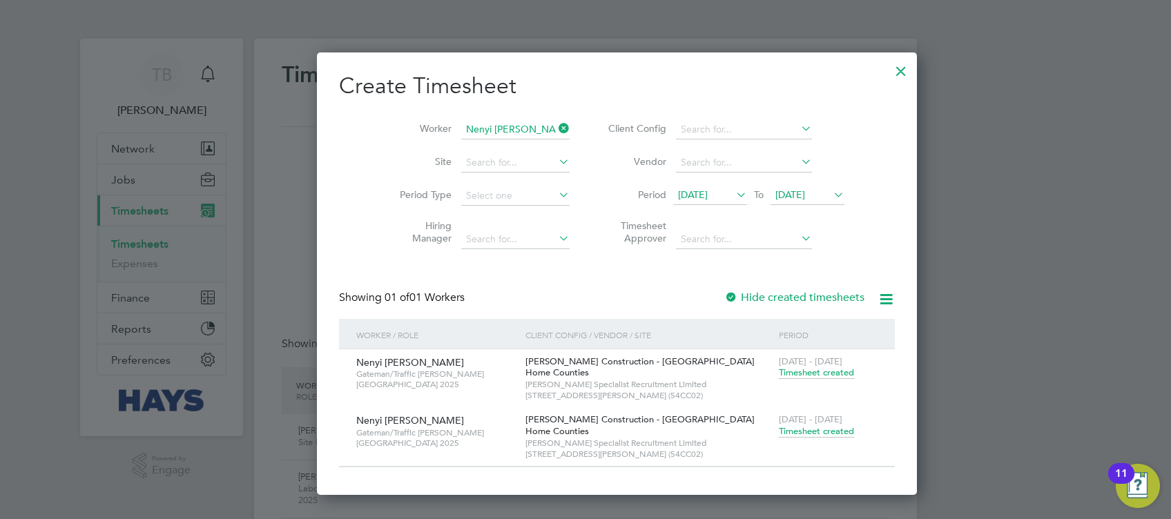
click at [556, 121] on icon at bounding box center [556, 128] width 0 height 19
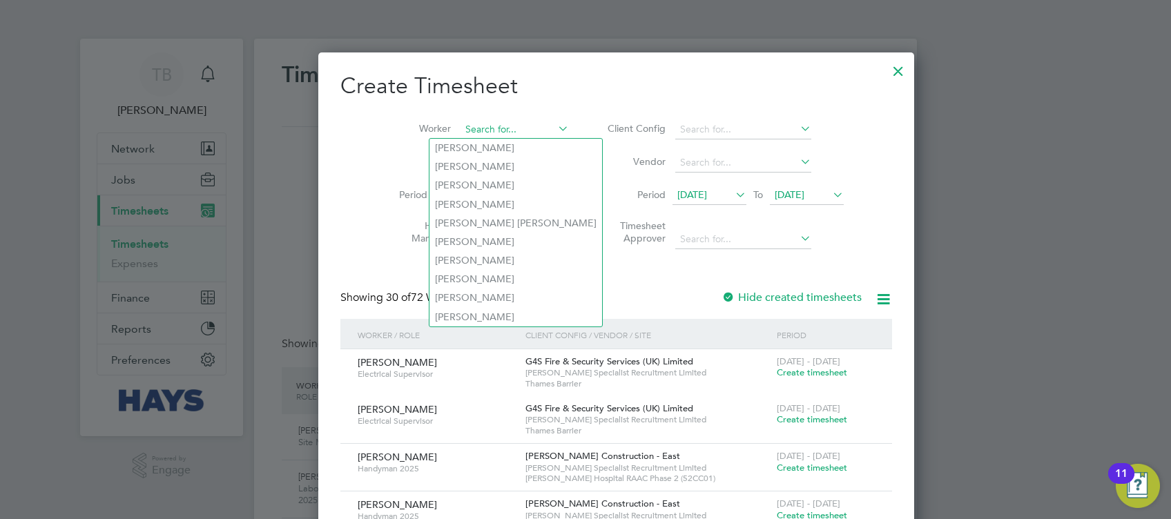
click at [467, 129] on input at bounding box center [514, 129] width 108 height 19
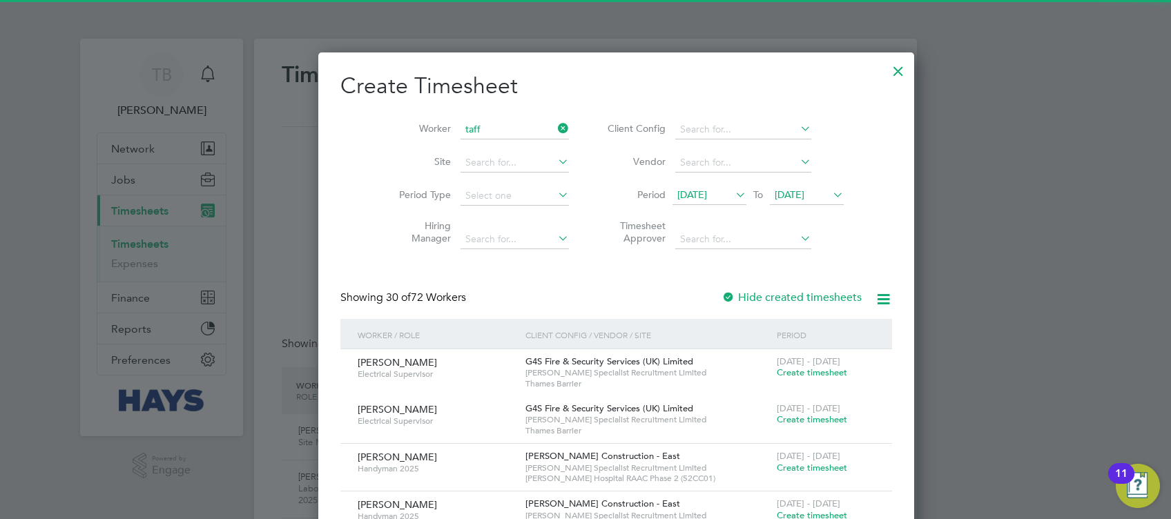
click at [489, 145] on li "[PERSON_NAME] Aleshe" at bounding box center [483, 148] width 109 height 19
type input "[PERSON_NAME]"
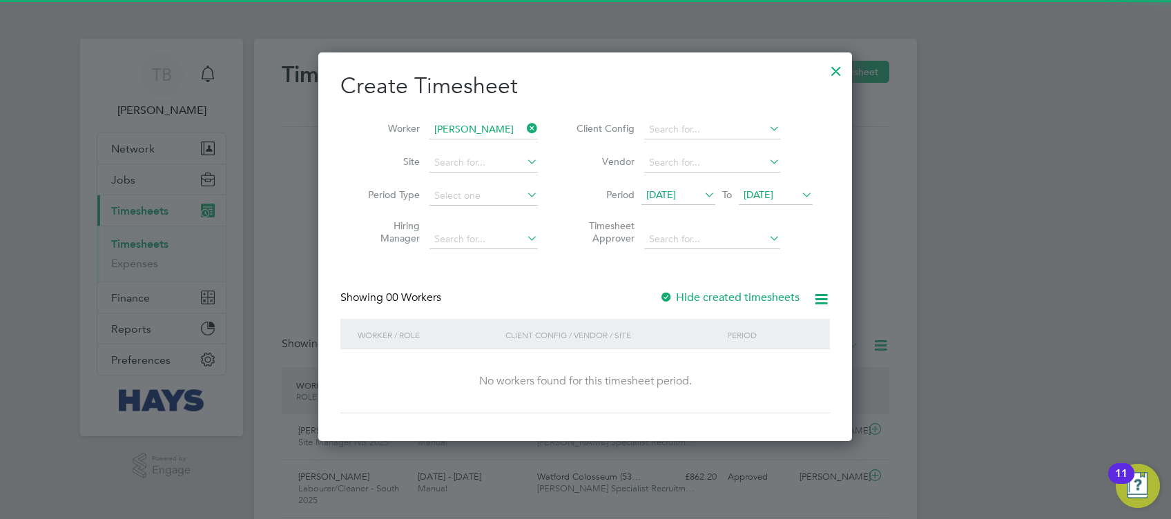
click at [662, 298] on div at bounding box center [666, 298] width 14 height 14
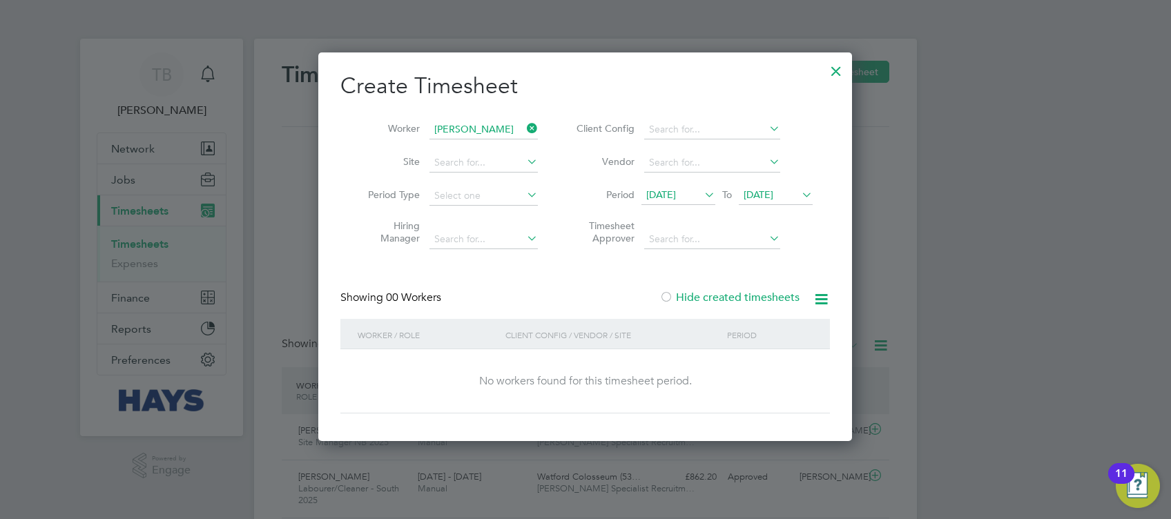
click at [662, 298] on div at bounding box center [666, 298] width 14 height 14
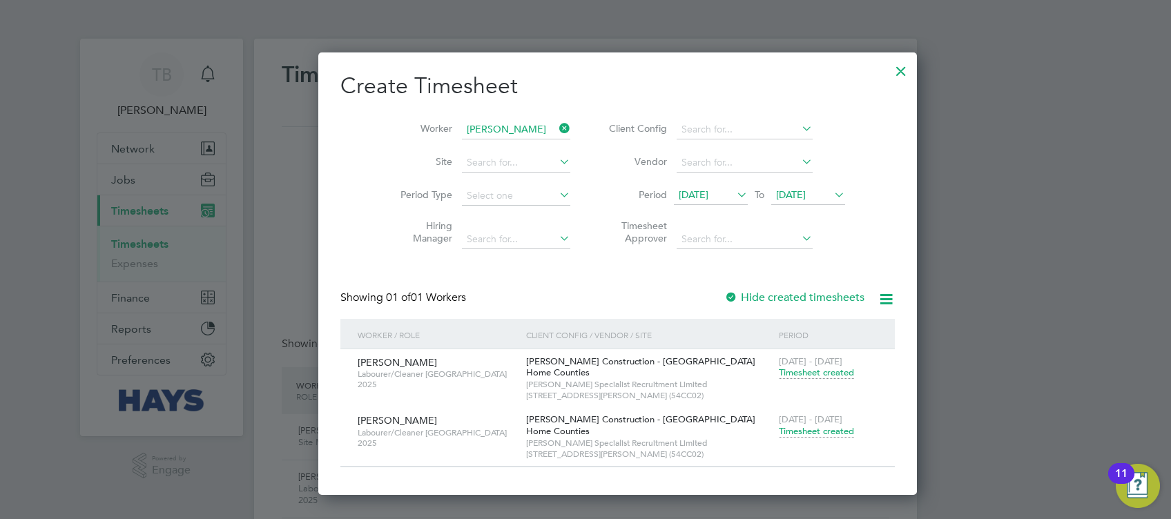
click at [779, 429] on span "Timesheet created" at bounding box center [816, 431] width 75 height 12
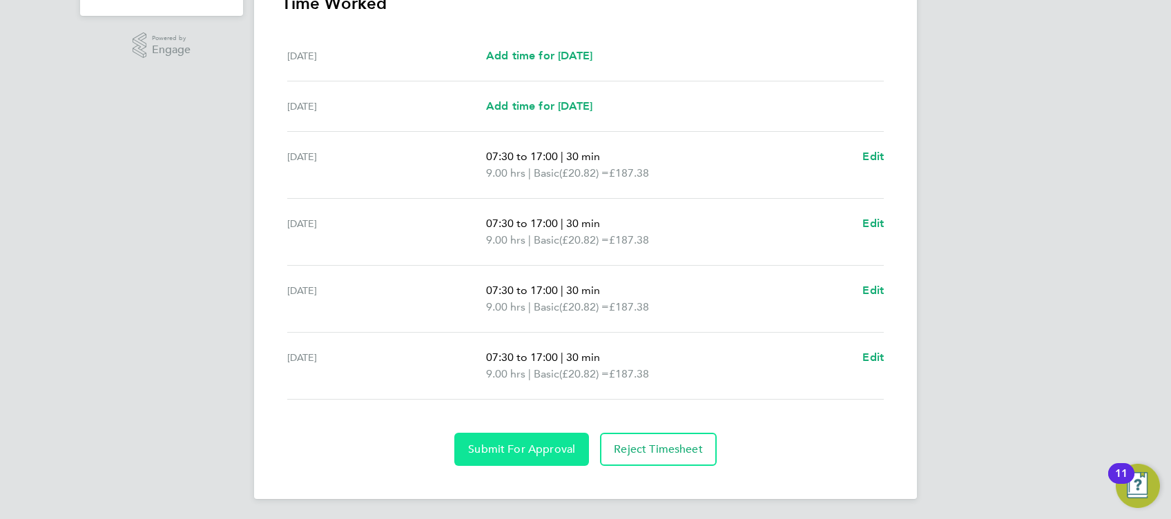
click at [569, 436] on button "Submit For Approval" at bounding box center [521, 449] width 135 height 33
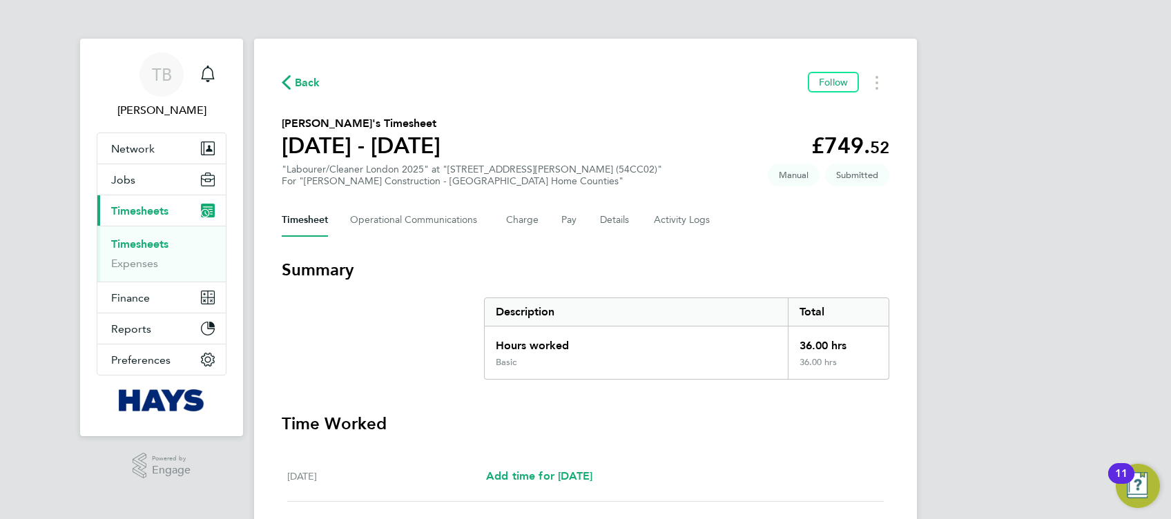
click at [281, 83] on div "Back Follow [PERSON_NAME]'s Timesheet [DATE] - [DATE] £749. 52 "Labourer/Cleane…" at bounding box center [585, 479] width 663 height 881
click at [295, 83] on span "Back" at bounding box center [308, 83] width 26 height 17
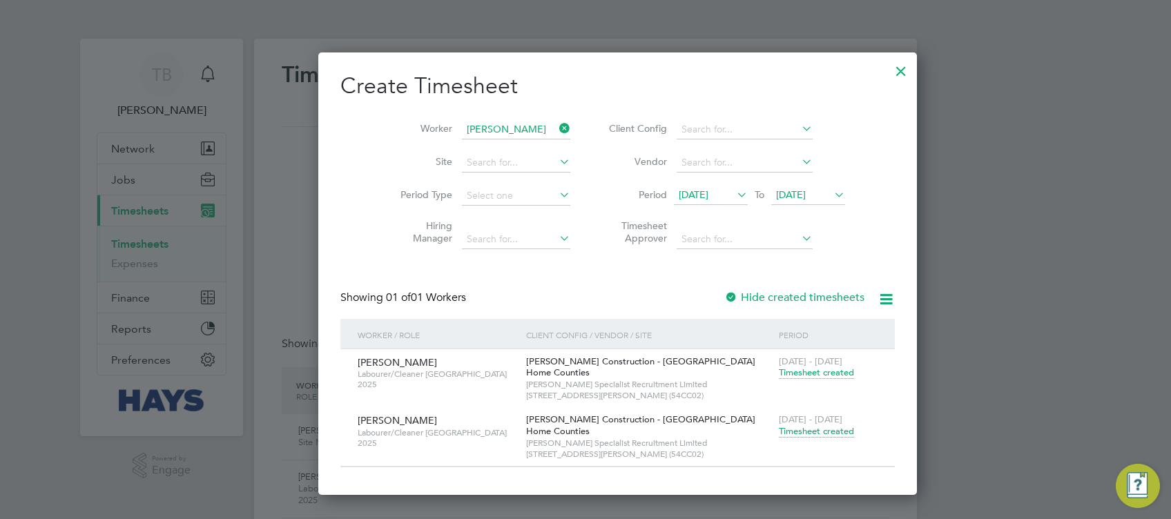
click at [556, 122] on icon at bounding box center [556, 128] width 0 height 19
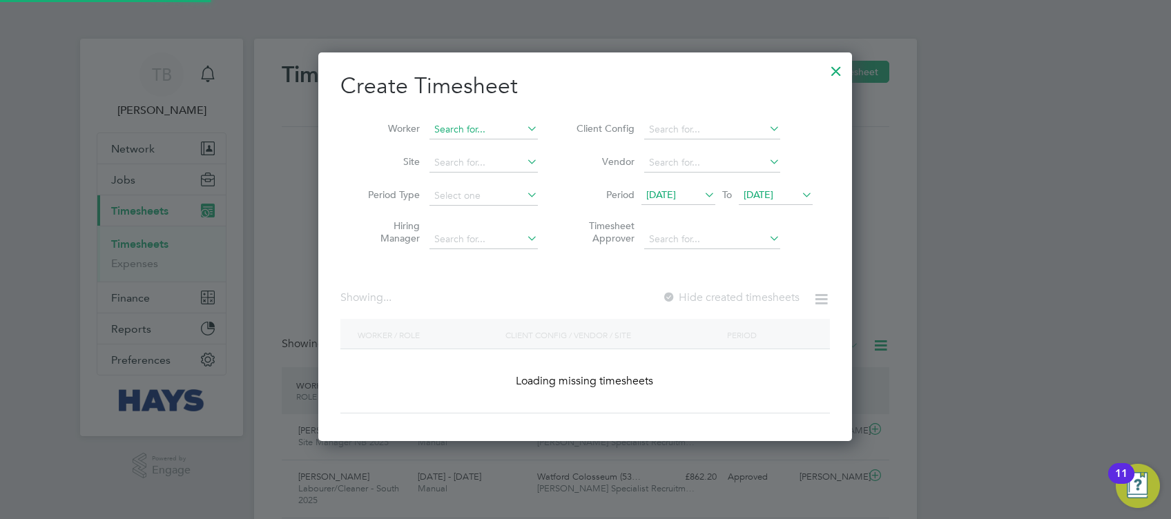
click at [491, 123] on input at bounding box center [483, 129] width 108 height 19
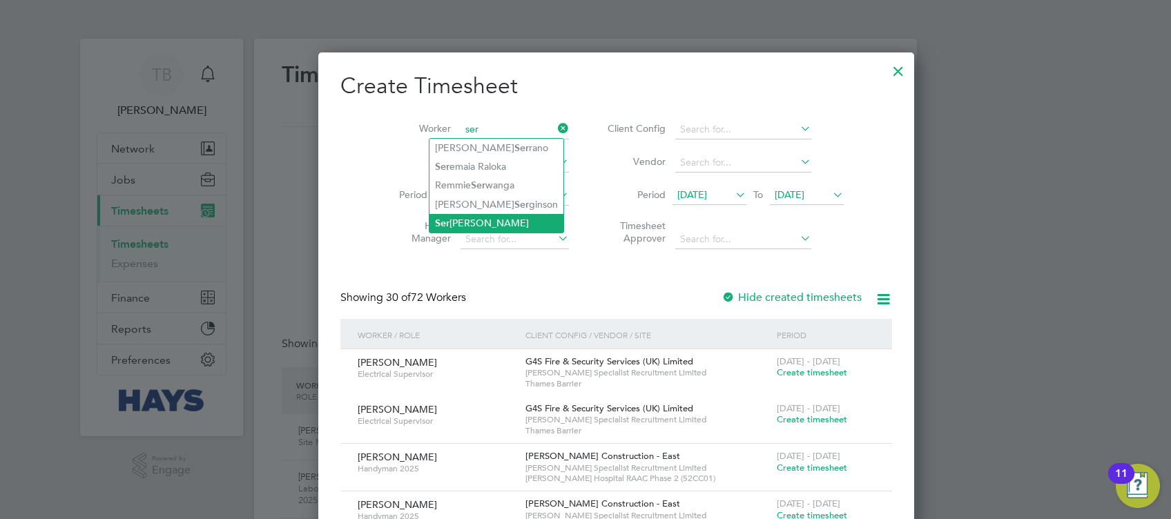
click at [506, 215] on li "Ser [PERSON_NAME]" at bounding box center [496, 223] width 134 height 19
type input "[PERSON_NAME]"
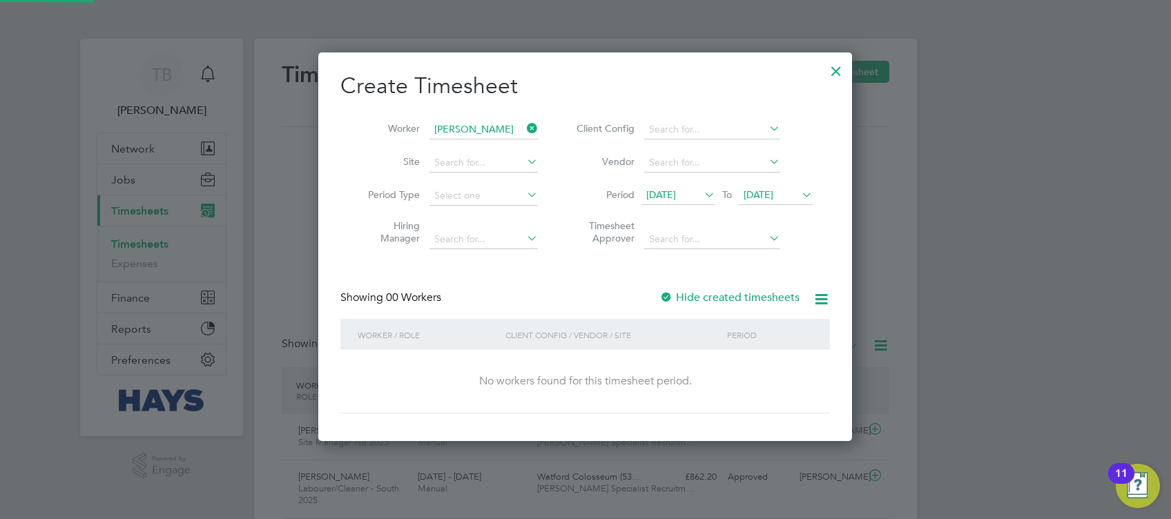
click at [669, 294] on div at bounding box center [666, 298] width 14 height 14
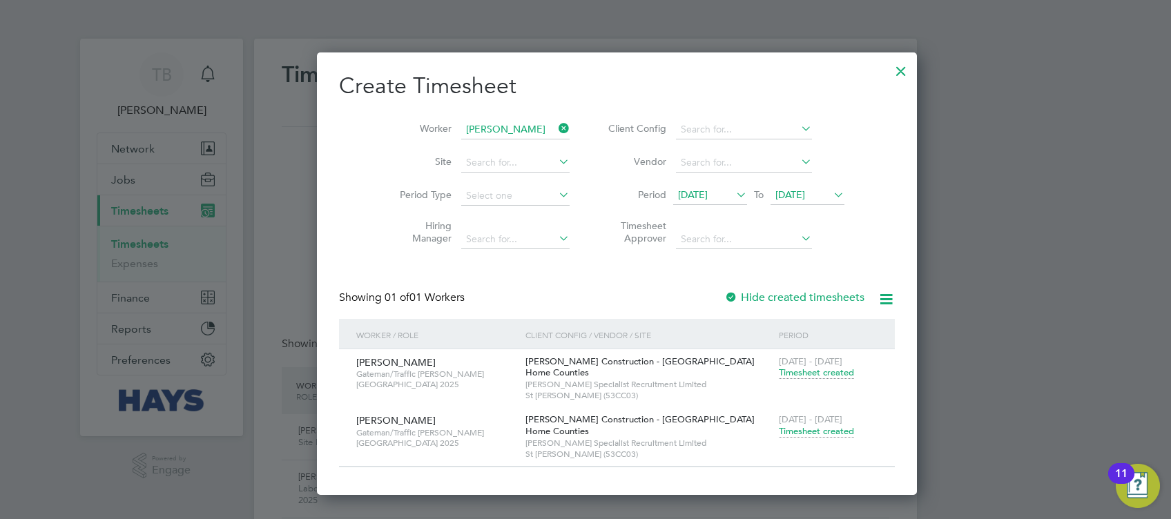
click at [783, 430] on span "Timesheet created" at bounding box center [816, 431] width 75 height 12
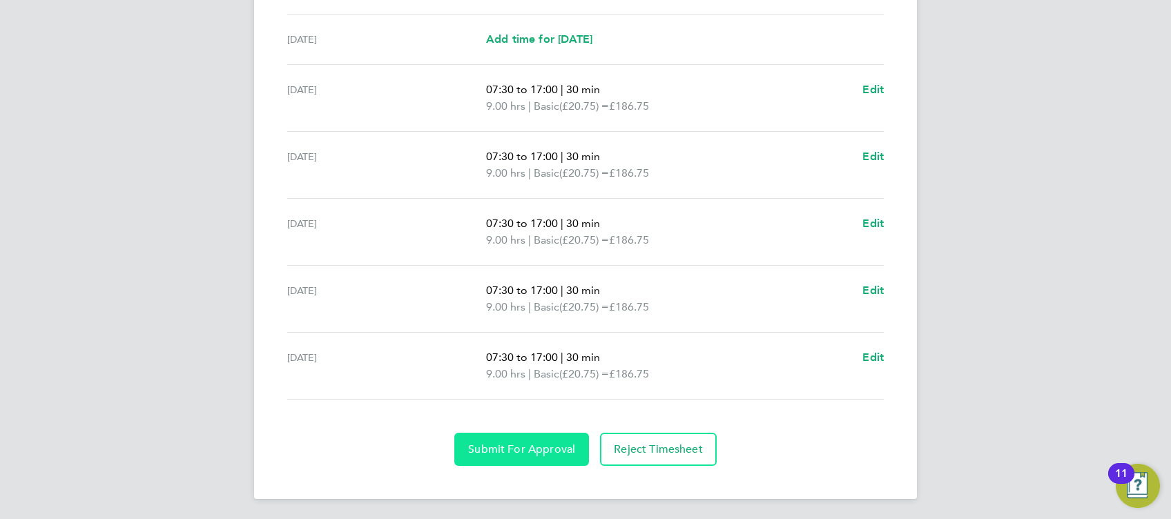
click at [542, 435] on button "Submit For Approval" at bounding box center [521, 449] width 135 height 33
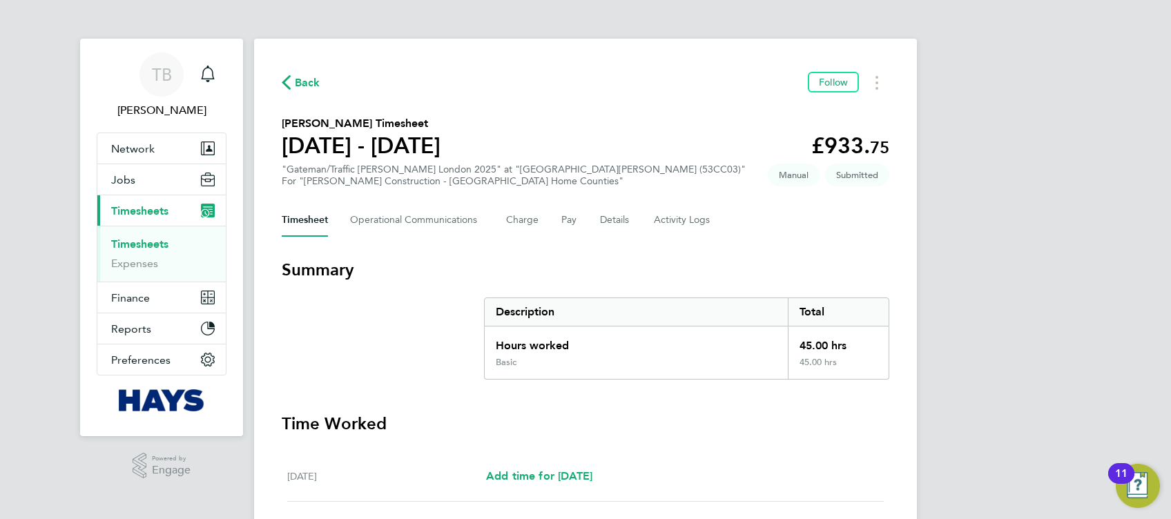
click at [290, 86] on icon "button" at bounding box center [286, 82] width 9 height 14
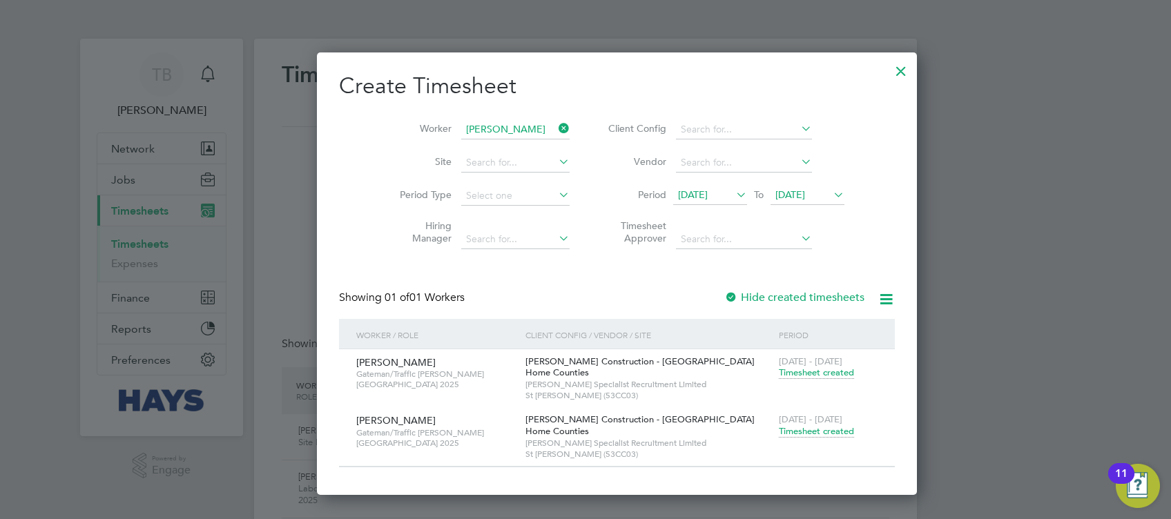
click at [556, 128] on icon at bounding box center [556, 128] width 0 height 19
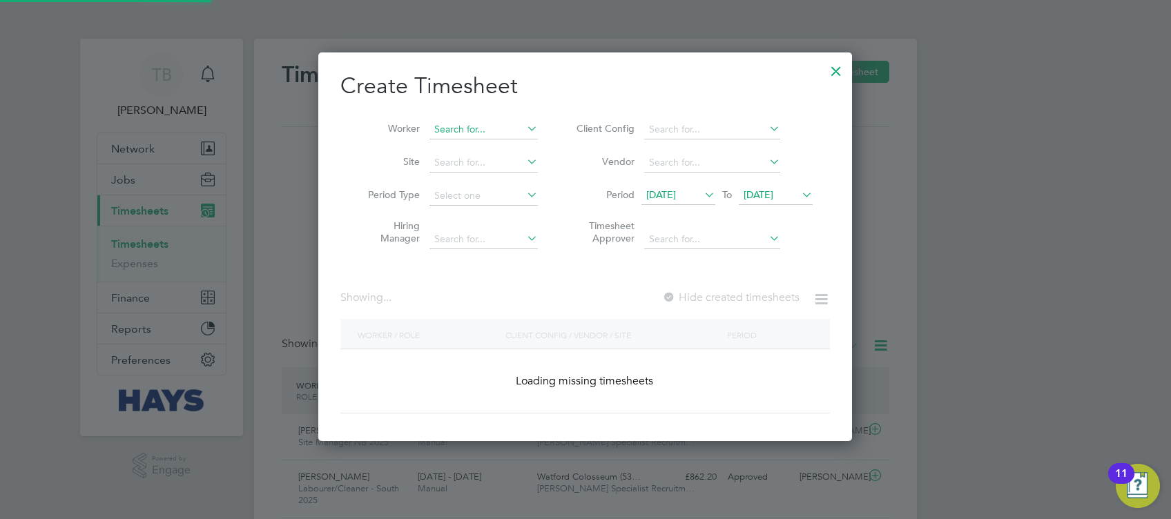
click at [490, 124] on input at bounding box center [483, 129] width 108 height 19
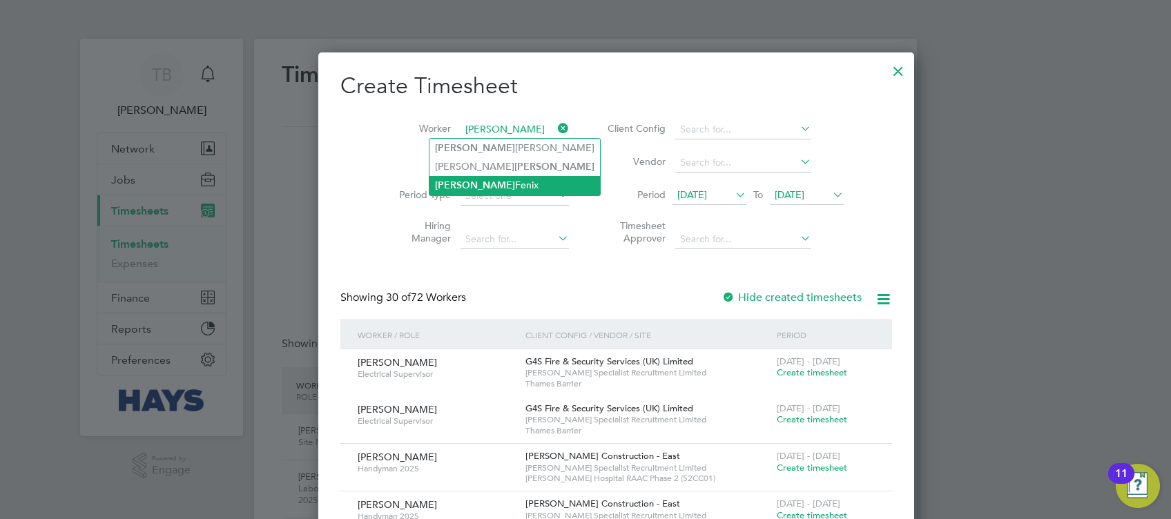
click at [487, 182] on li "[PERSON_NAME]" at bounding box center [514, 185] width 170 height 19
type input "[PERSON_NAME]"
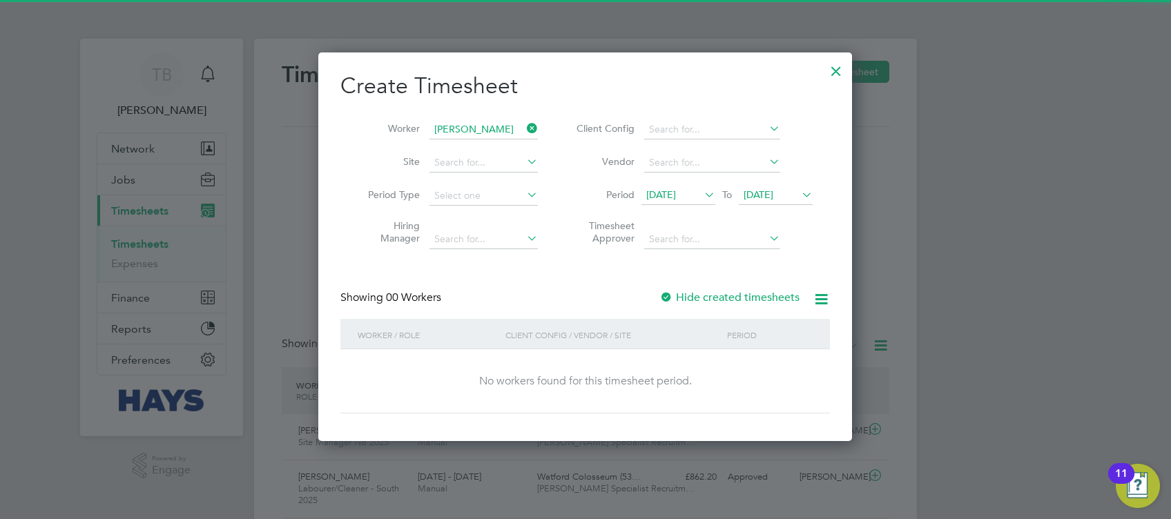
click at [665, 297] on div at bounding box center [666, 298] width 14 height 14
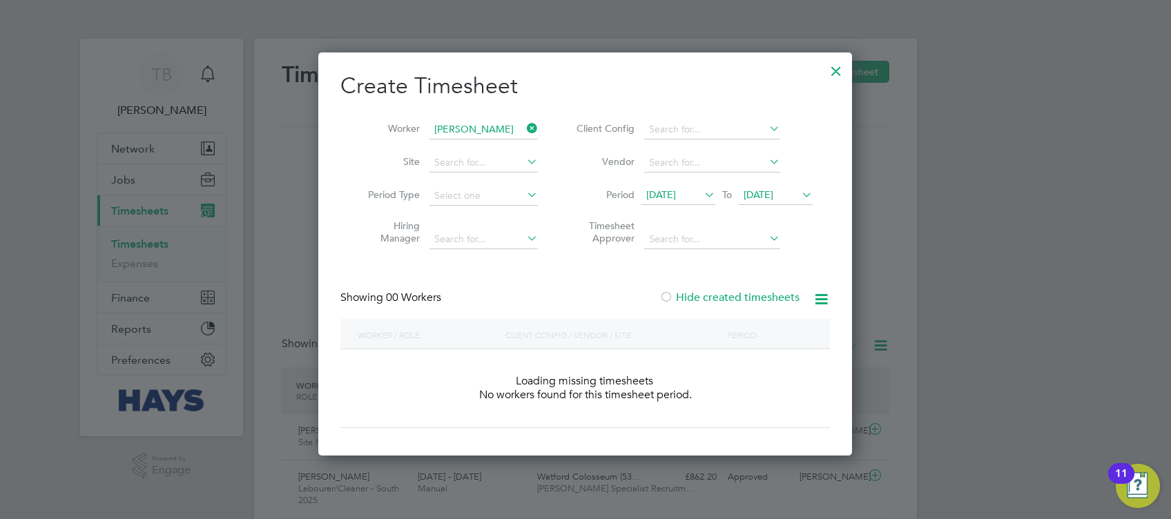
click at [665, 297] on div at bounding box center [666, 298] width 14 height 14
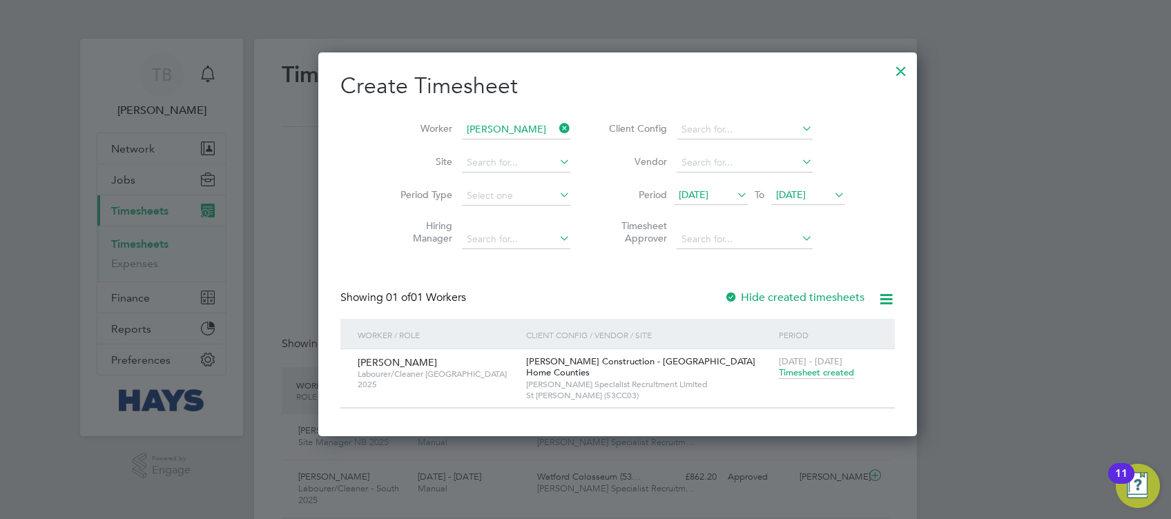
click at [779, 371] on span "Timesheet created" at bounding box center [816, 372] width 75 height 12
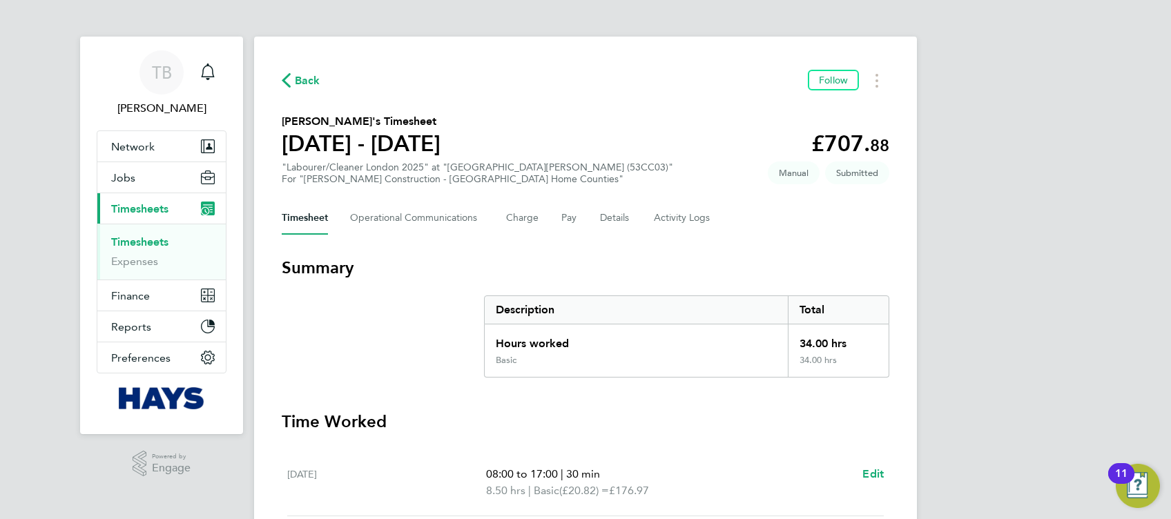
click at [316, 79] on span "Back" at bounding box center [308, 80] width 26 height 17
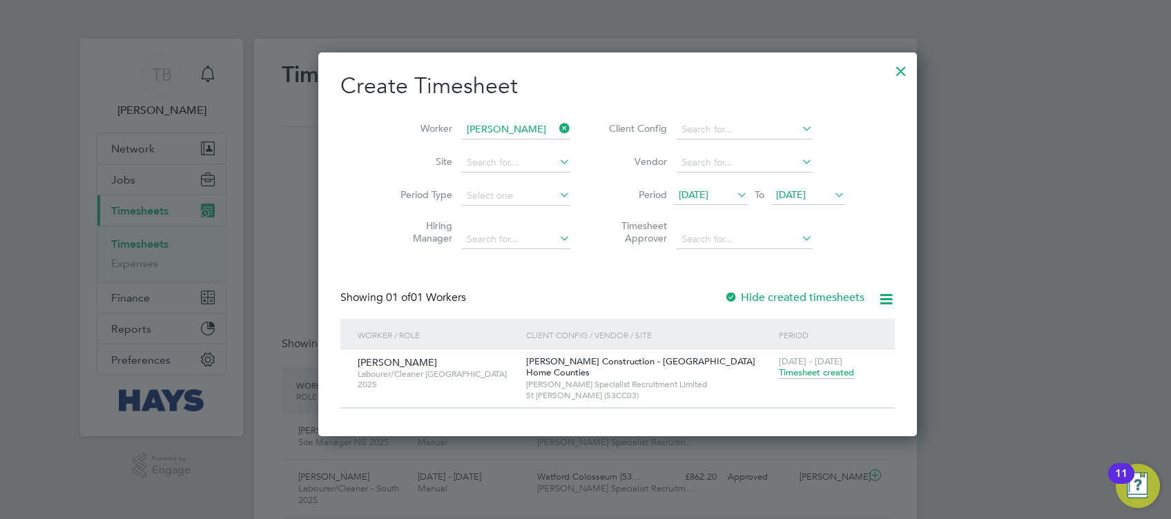
click at [556, 121] on icon at bounding box center [556, 128] width 0 height 19
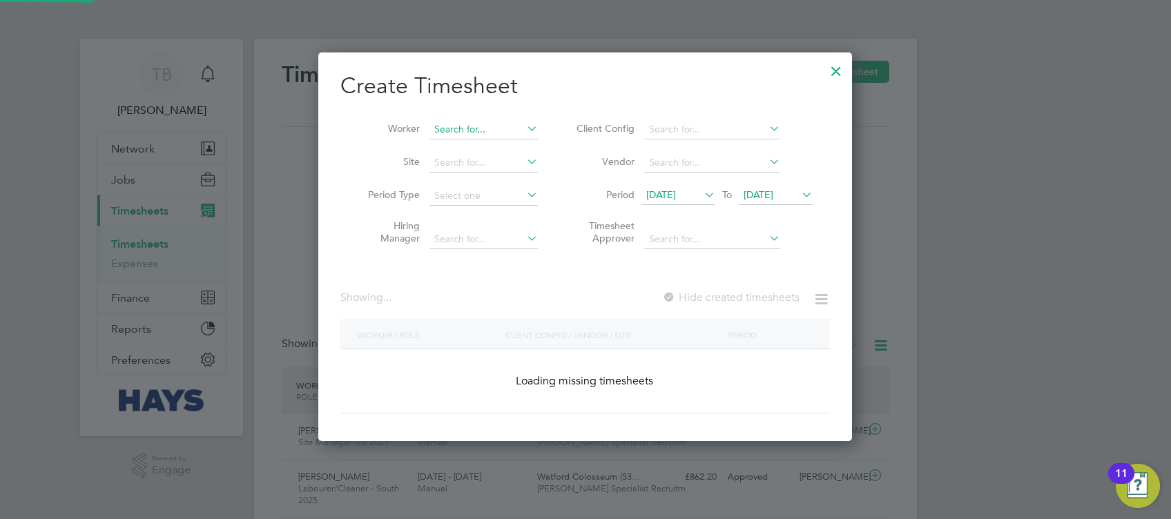
click at [492, 130] on input at bounding box center [483, 129] width 108 height 19
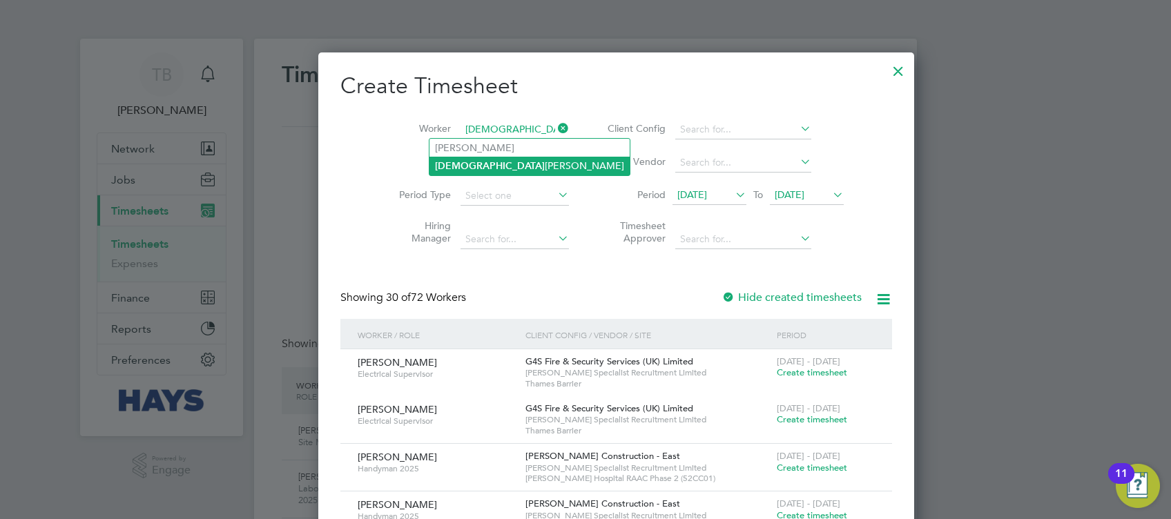
click at [506, 164] on li "[PERSON_NAME]" at bounding box center [529, 166] width 200 height 19
type input "[PERSON_NAME]"
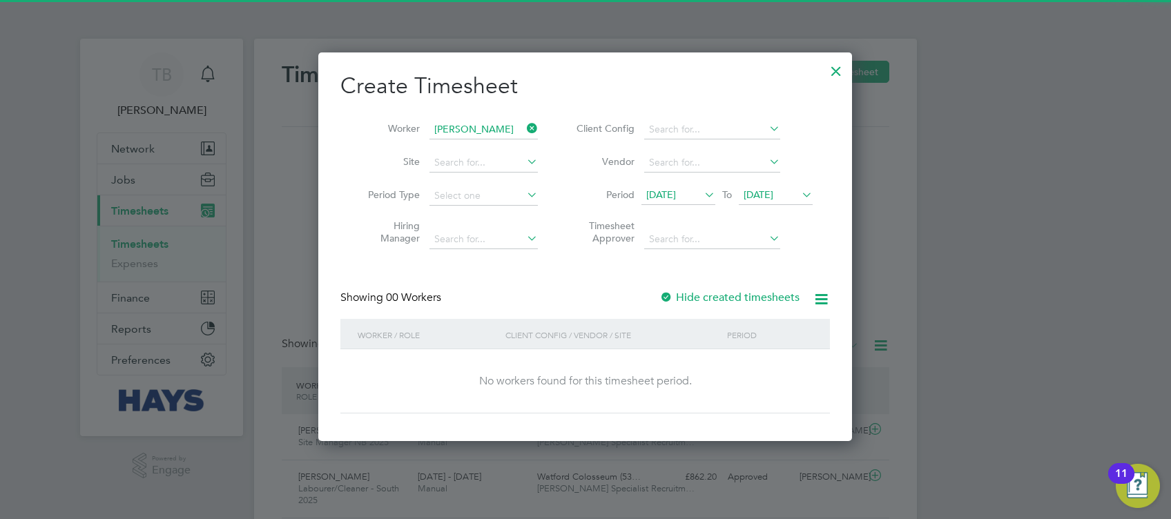
click at [663, 298] on div at bounding box center [666, 298] width 14 height 14
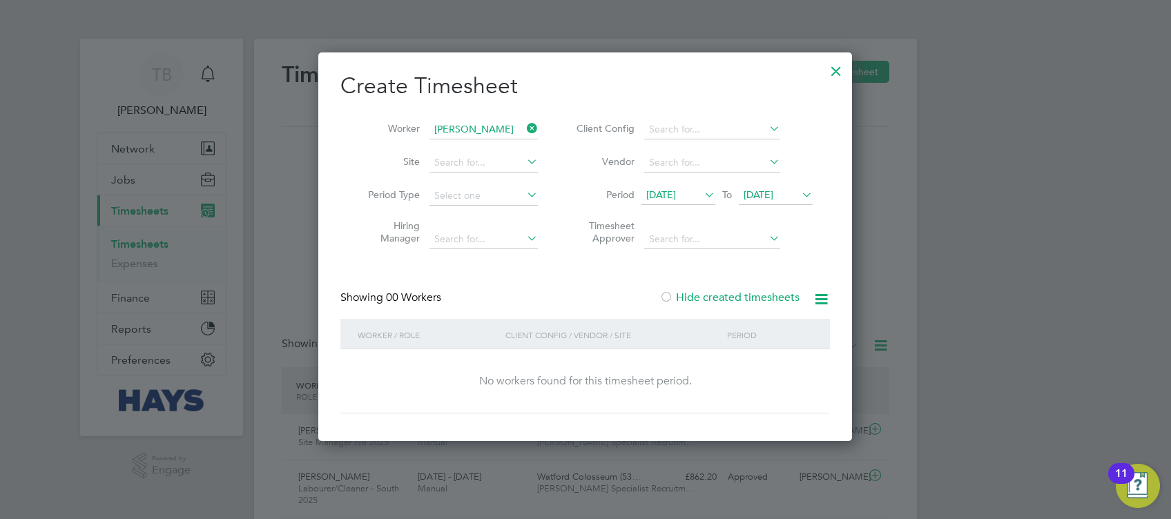
click at [663, 297] on div at bounding box center [666, 298] width 14 height 14
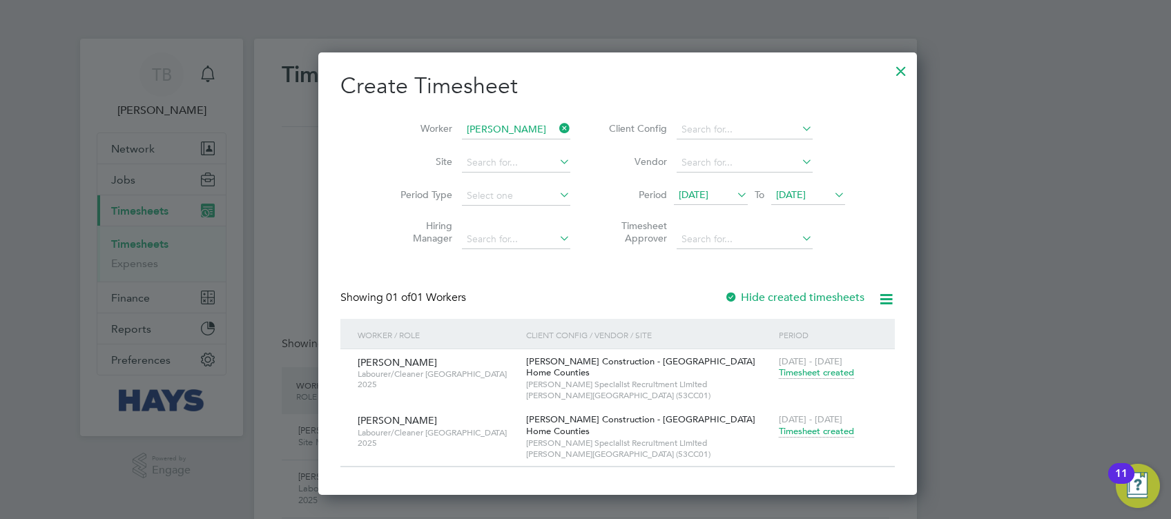
click at [779, 433] on span "Timesheet created" at bounding box center [816, 431] width 75 height 12
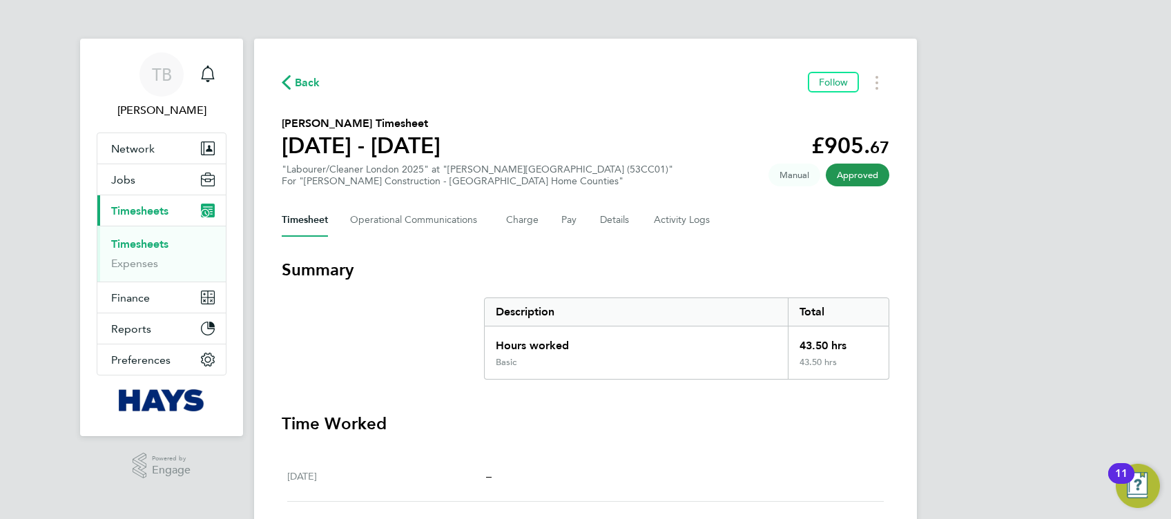
drag, startPoint x: 305, startPoint y: 79, endPoint x: 464, endPoint y: 108, distance: 161.5
click at [305, 79] on span "Back" at bounding box center [308, 83] width 26 height 17
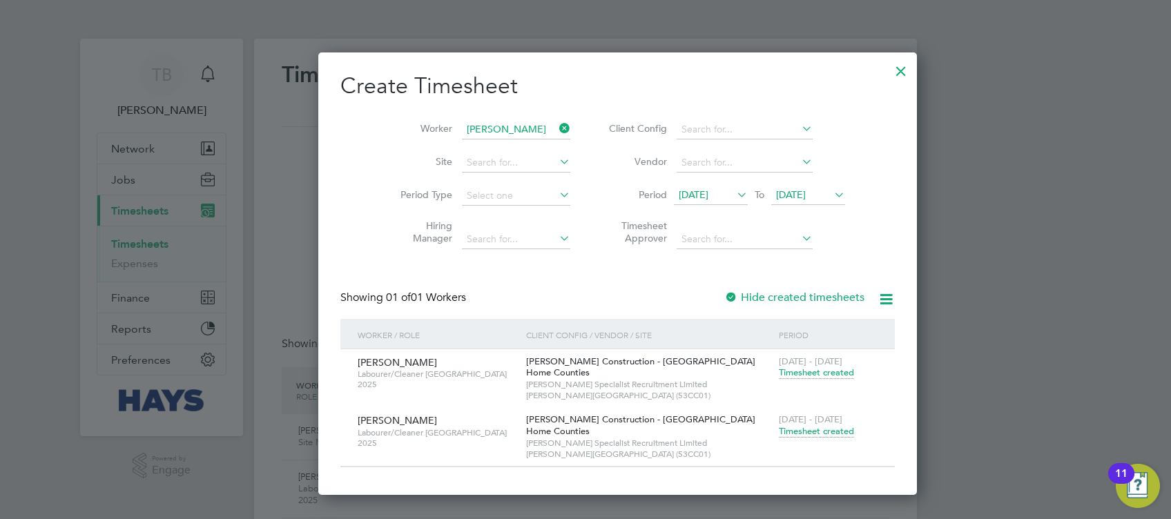
click at [556, 130] on icon at bounding box center [556, 128] width 0 height 19
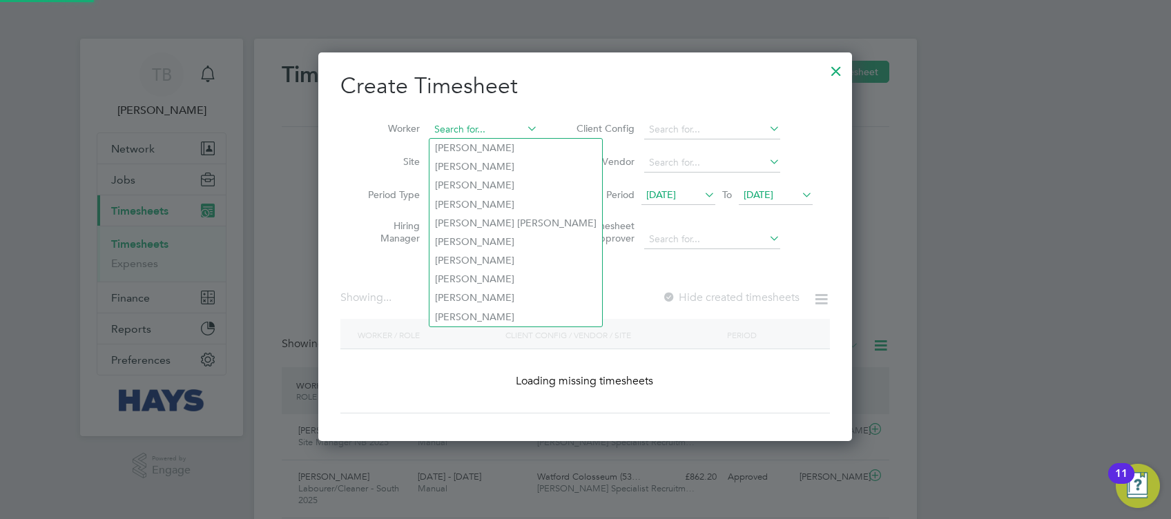
click at [458, 123] on input at bounding box center [483, 129] width 108 height 19
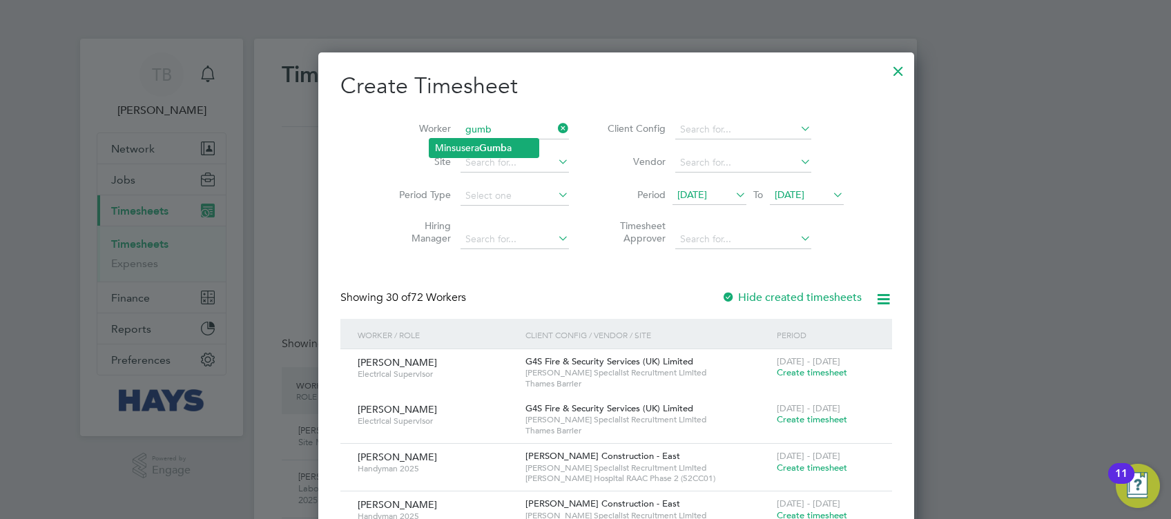
click at [486, 146] on b "Gumb" at bounding box center [493, 148] width 28 height 12
type input "Minsusera Gumba"
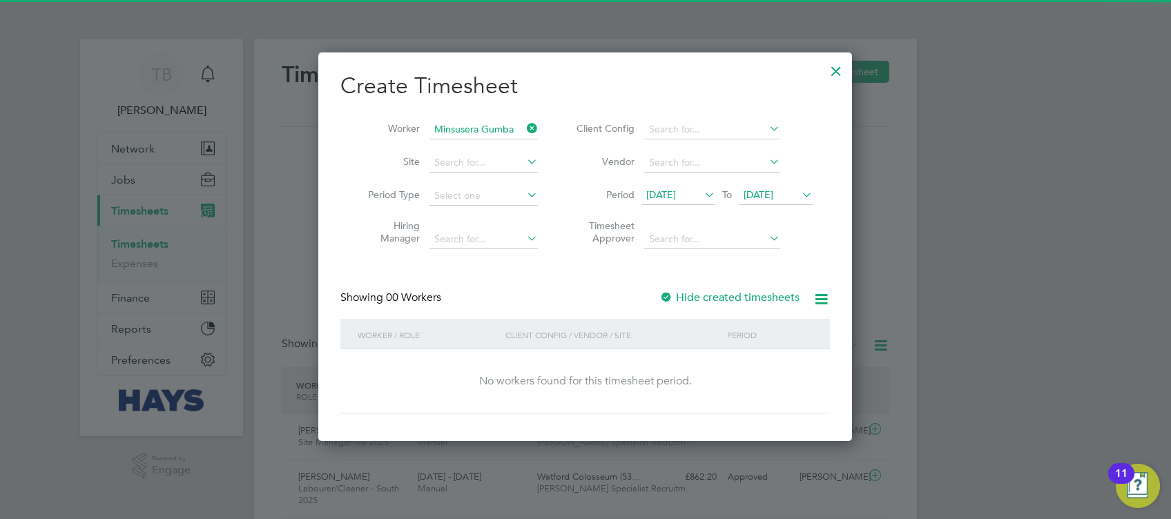
click at [668, 297] on div at bounding box center [666, 298] width 14 height 14
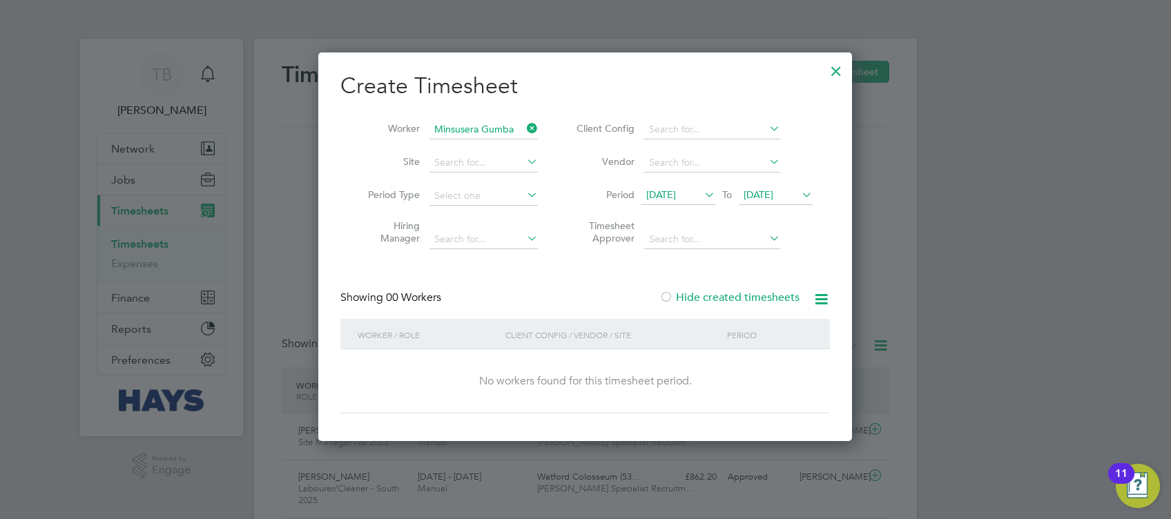
click at [668, 297] on div at bounding box center [666, 298] width 14 height 14
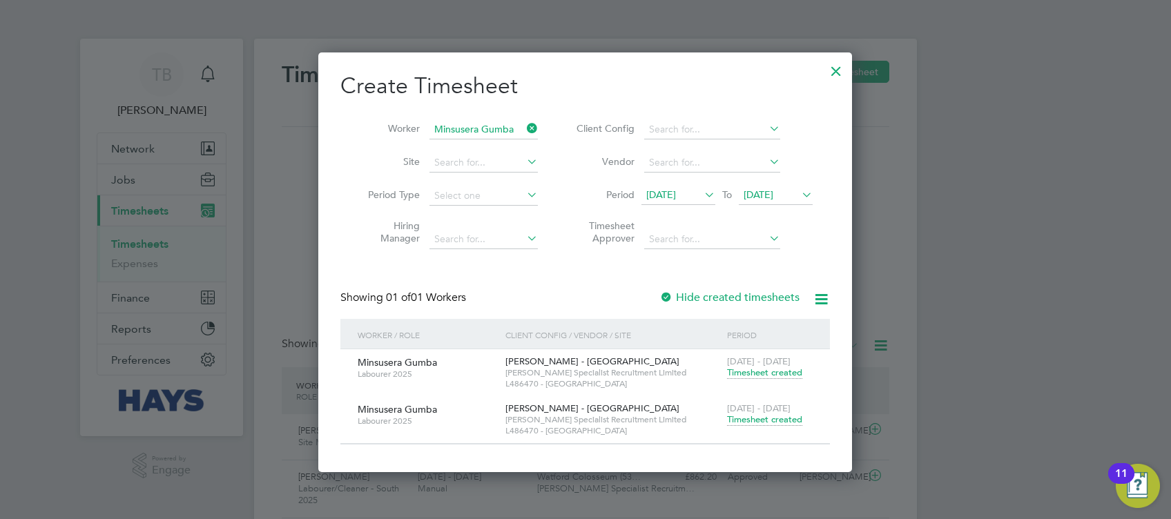
click at [765, 419] on span "Timesheet created" at bounding box center [764, 419] width 75 height 12
